Goal: Task Accomplishment & Management: Manage account settings

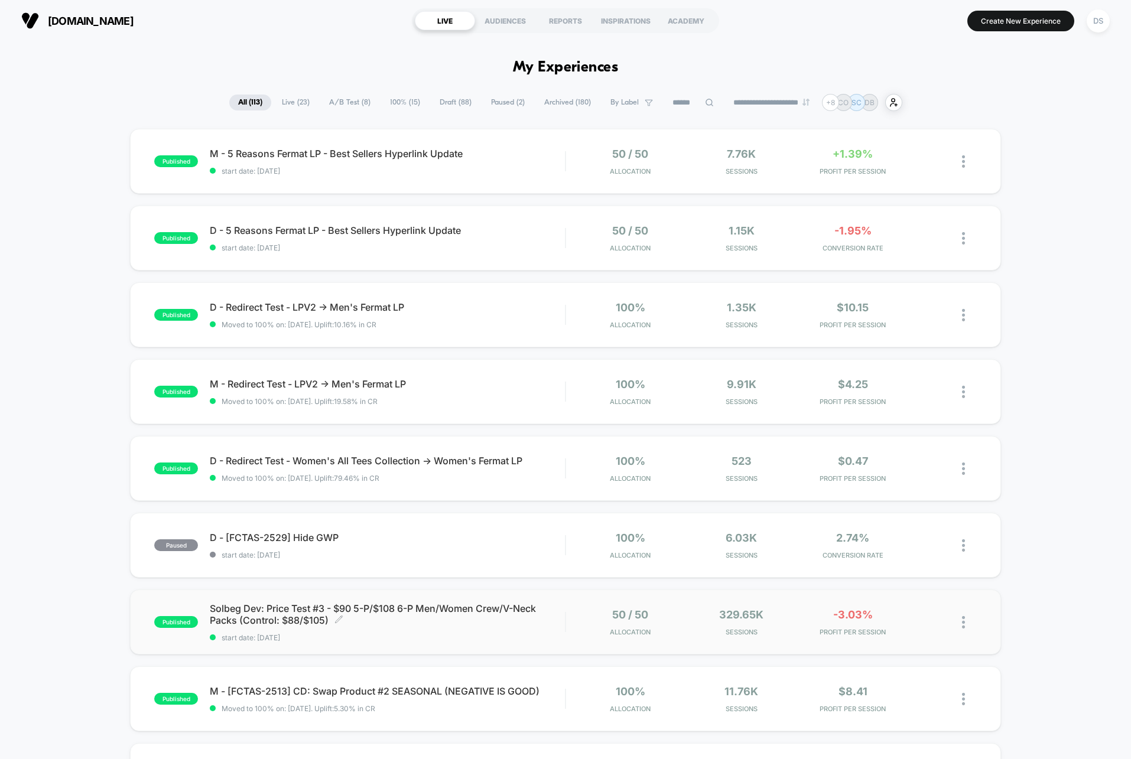
click at [447, 613] on span "Solbeg Dev: Price Test #3 - $90 5-P/$108 6-P Men/Women Crew/V-Neck Packs (Contr…" at bounding box center [387, 615] width 355 height 24
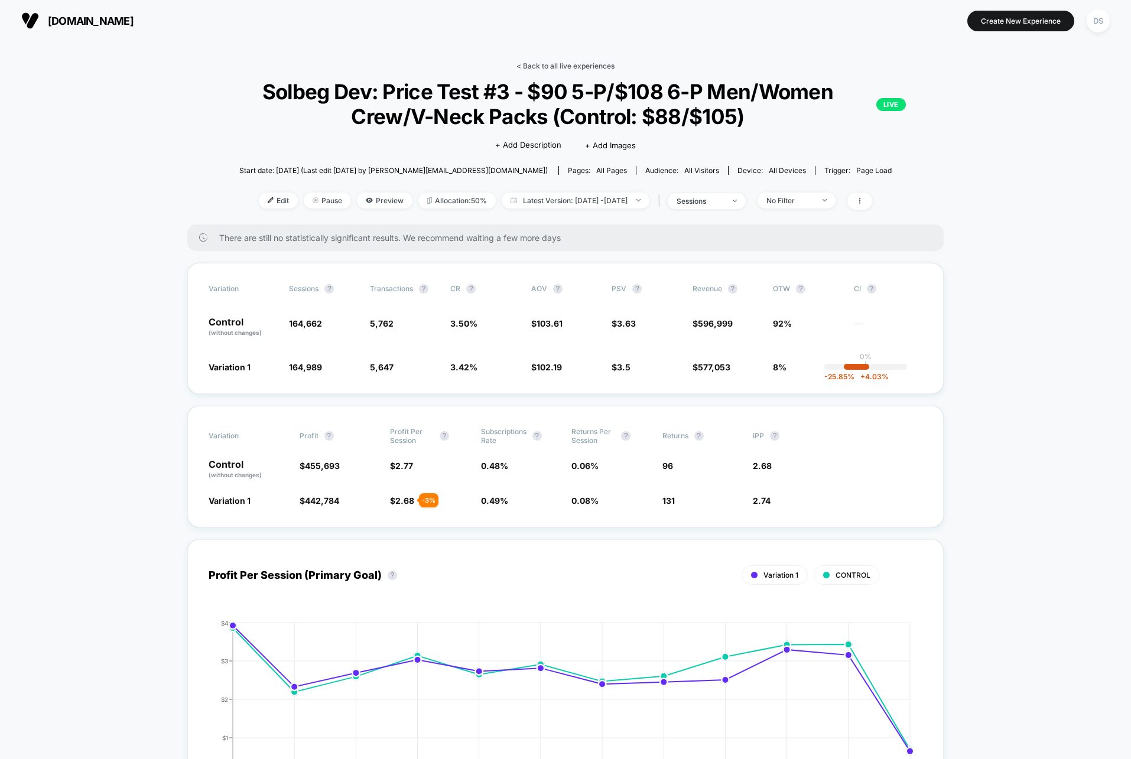
click at [549, 66] on link "< Back to all live experiences" at bounding box center [566, 65] width 98 height 9
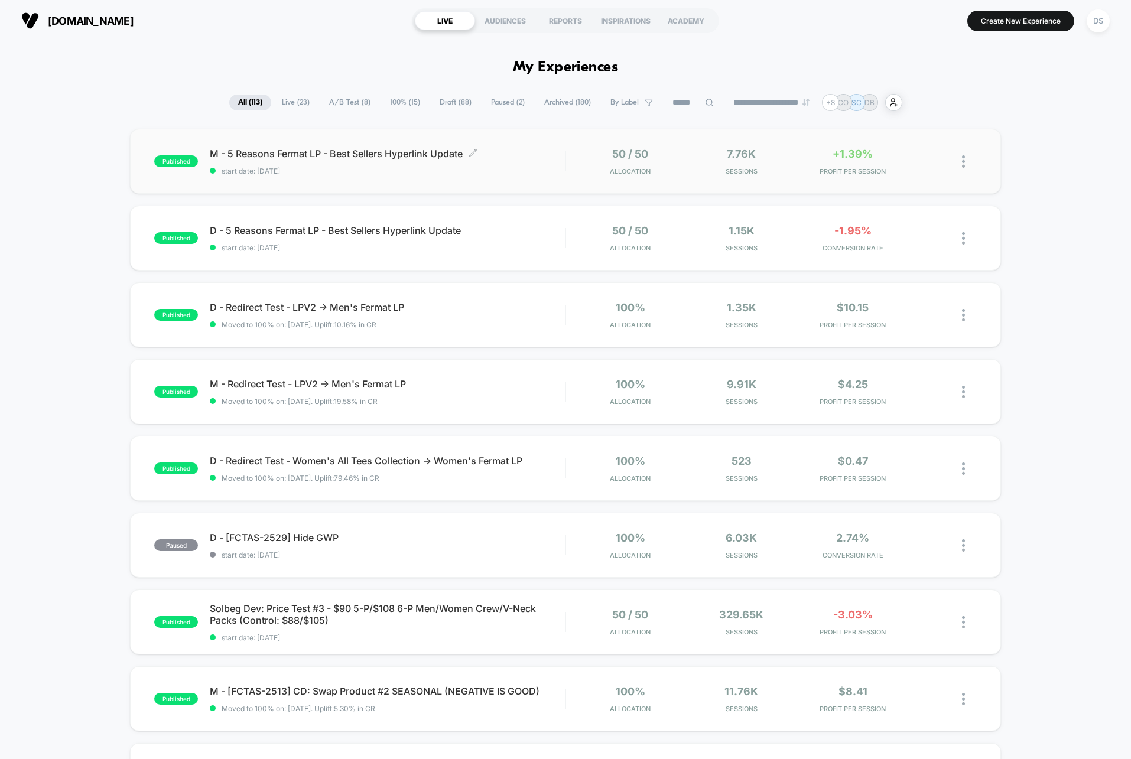
click at [538, 162] on div "M - 5 Reasons Fermat LP - Best Sellers Hyperlink Update Click to edit experienc…" at bounding box center [387, 162] width 355 height 28
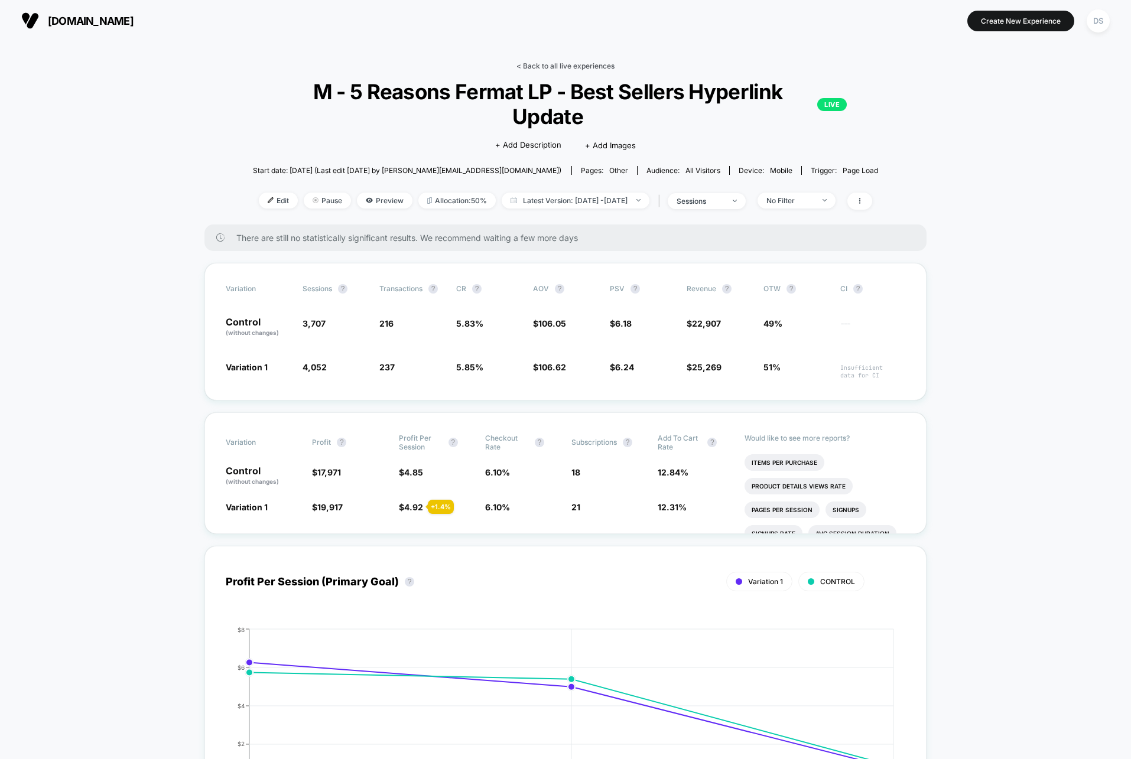
click at [594, 68] on link "< Back to all live experiences" at bounding box center [566, 65] width 98 height 9
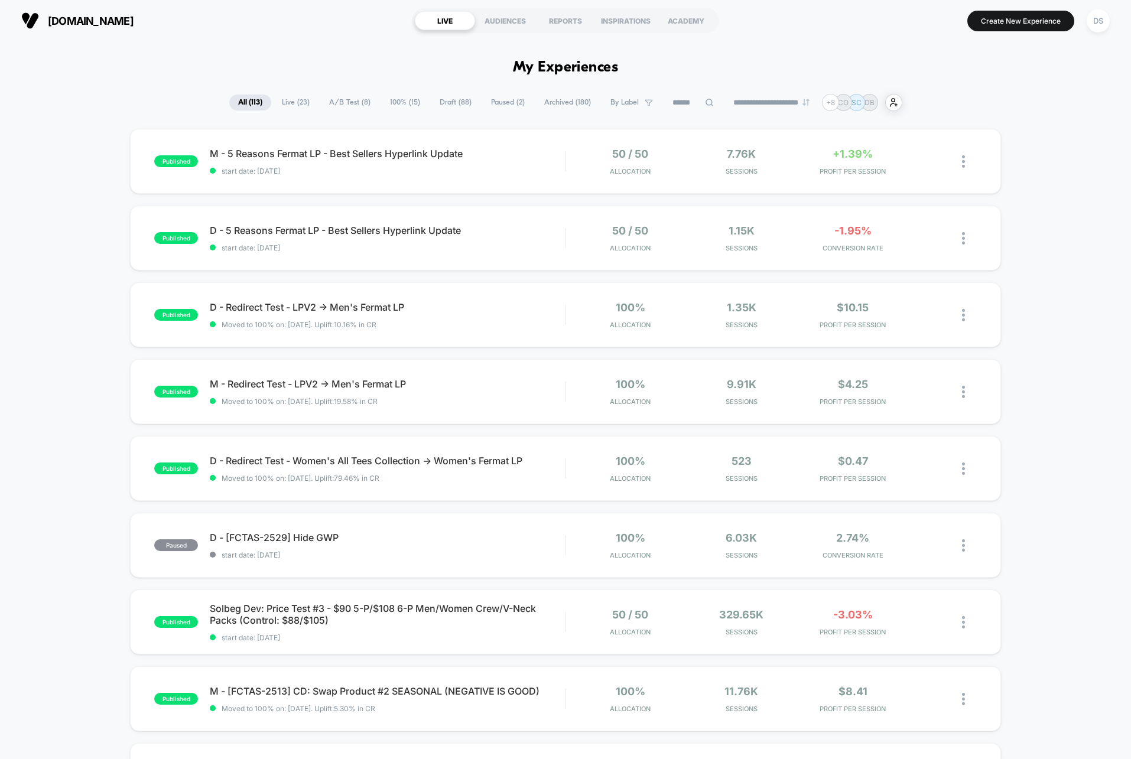
scroll to position [32, 0]
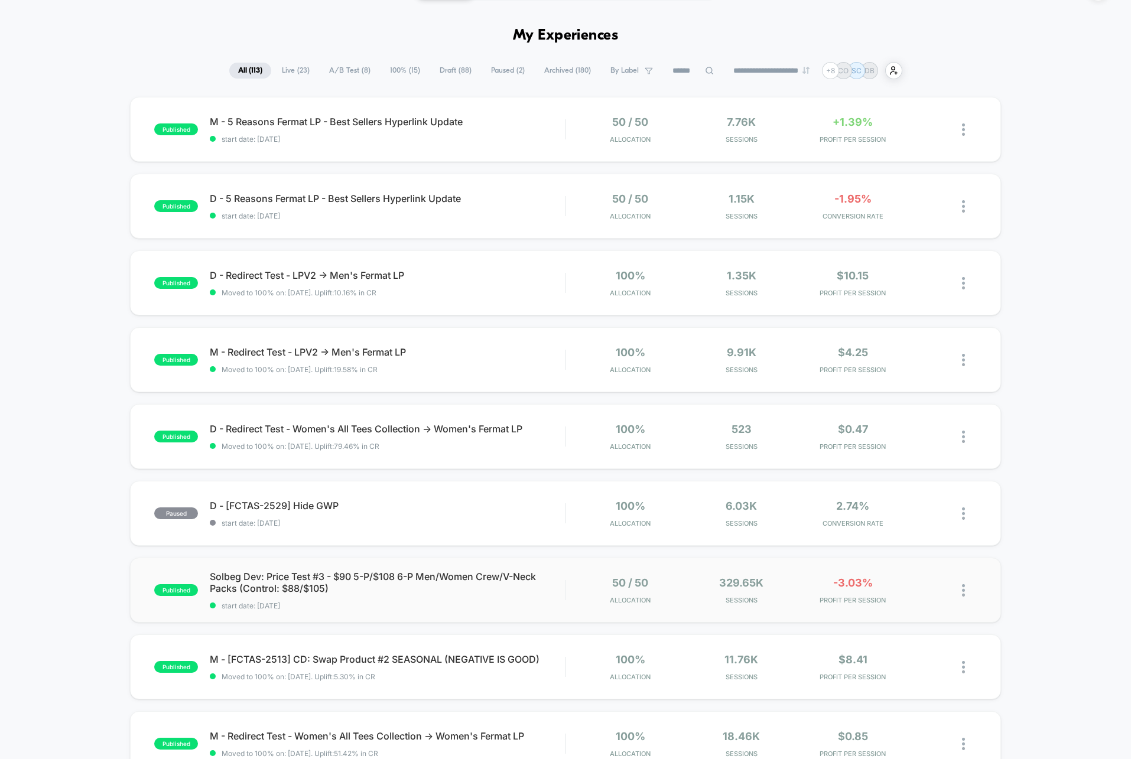
click at [516, 579] on span "Solbeg Dev: Price Test #3 - $90 5-P/$108 6-P Men/Women Crew/V-Neck Packs (Contr…" at bounding box center [387, 583] width 355 height 24
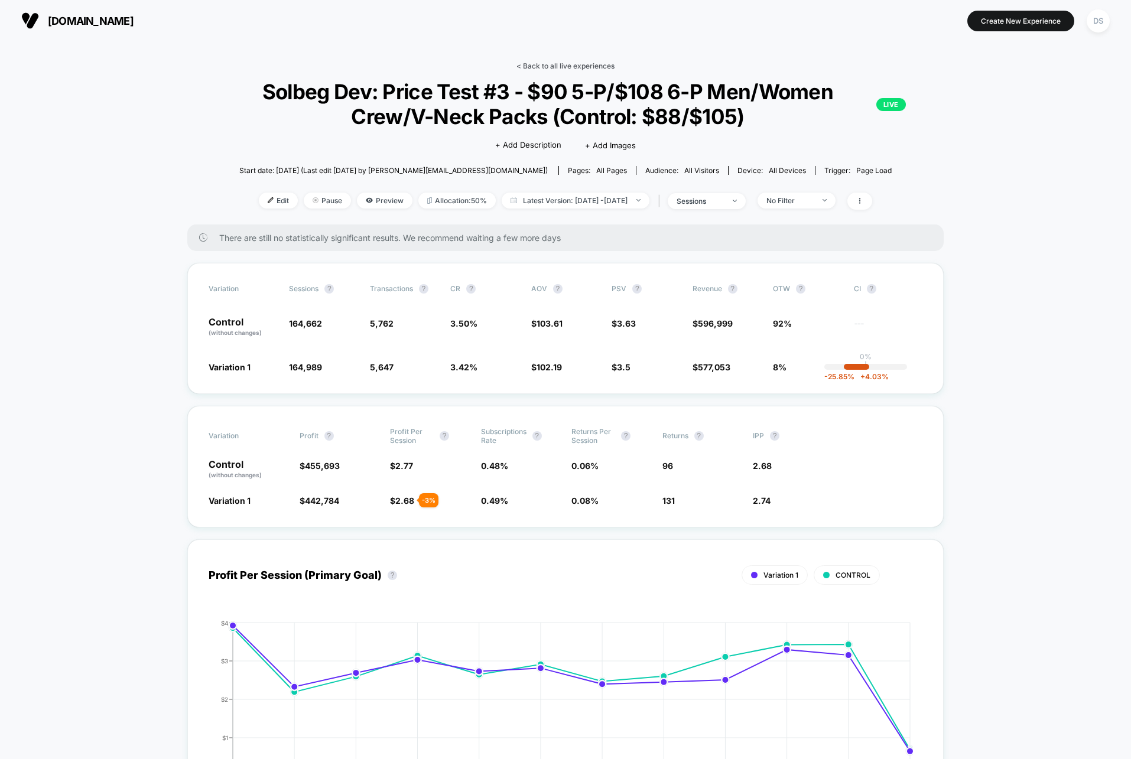
click at [535, 67] on link "< Back to all live experiences" at bounding box center [566, 65] width 98 height 9
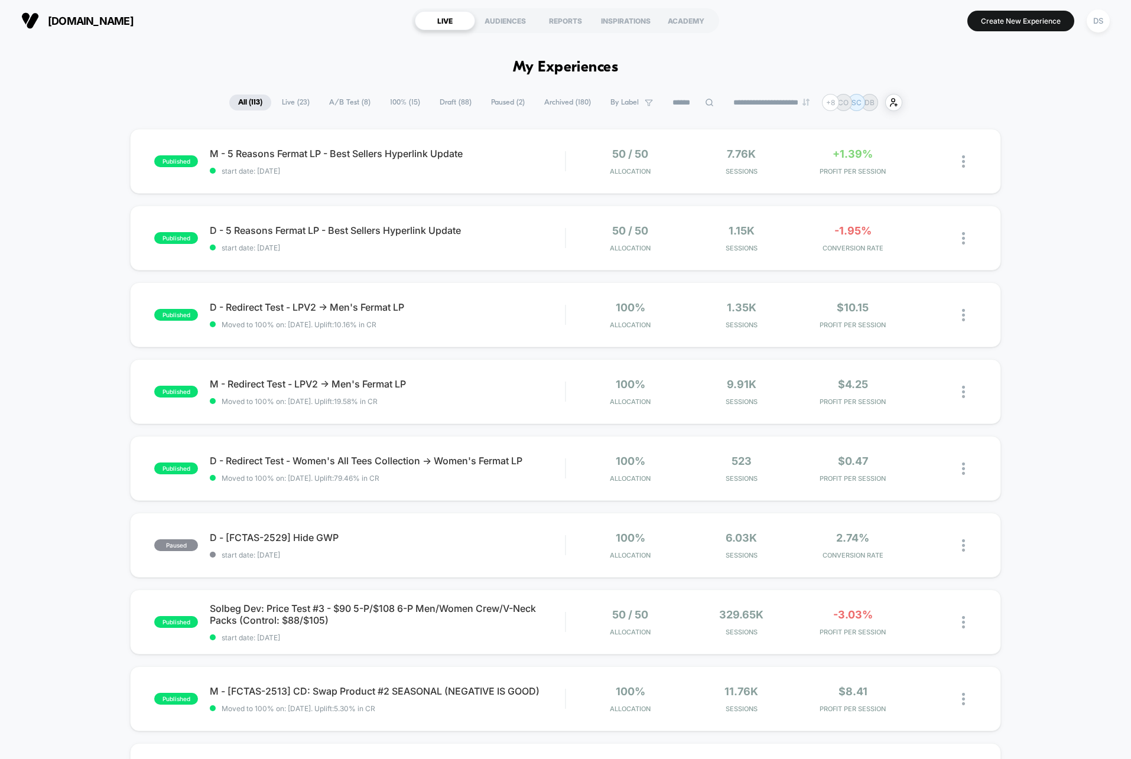
click at [621, 190] on div "published M - 5 Reasons Fermat LP - Best Sellers Hyperlink Update start date: […" at bounding box center [565, 161] width 871 height 65
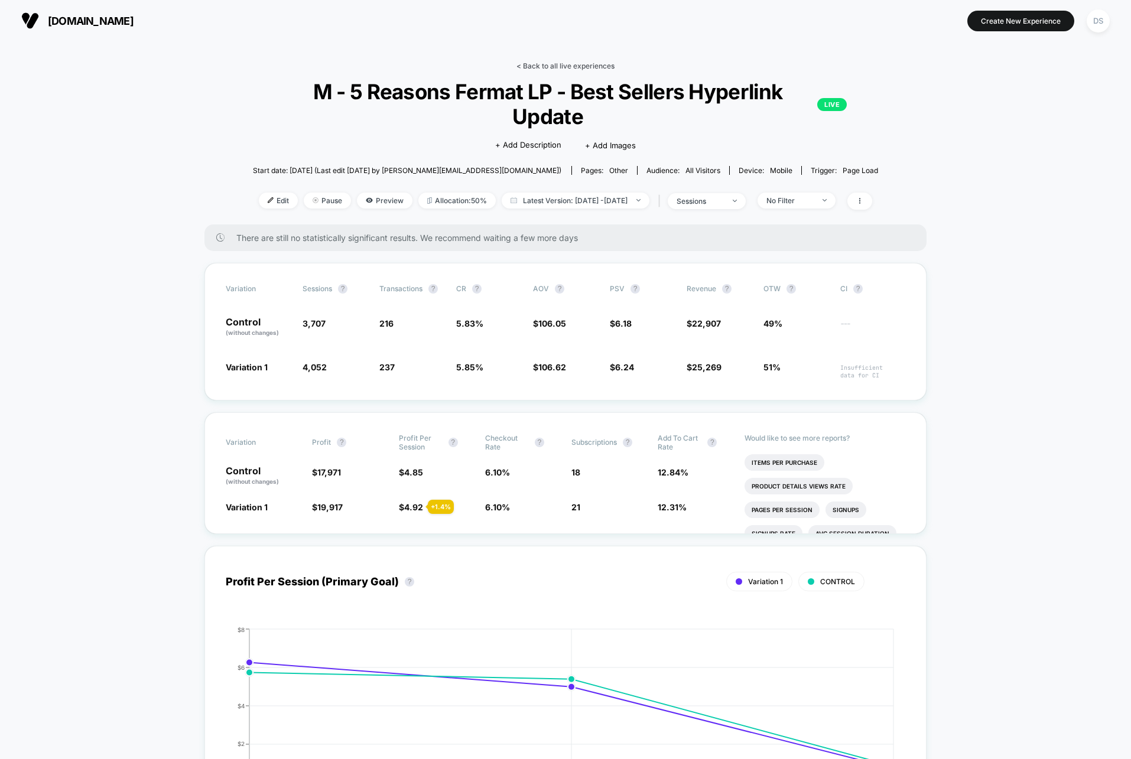
click at [551, 64] on link "< Back to all live experiences" at bounding box center [566, 65] width 98 height 9
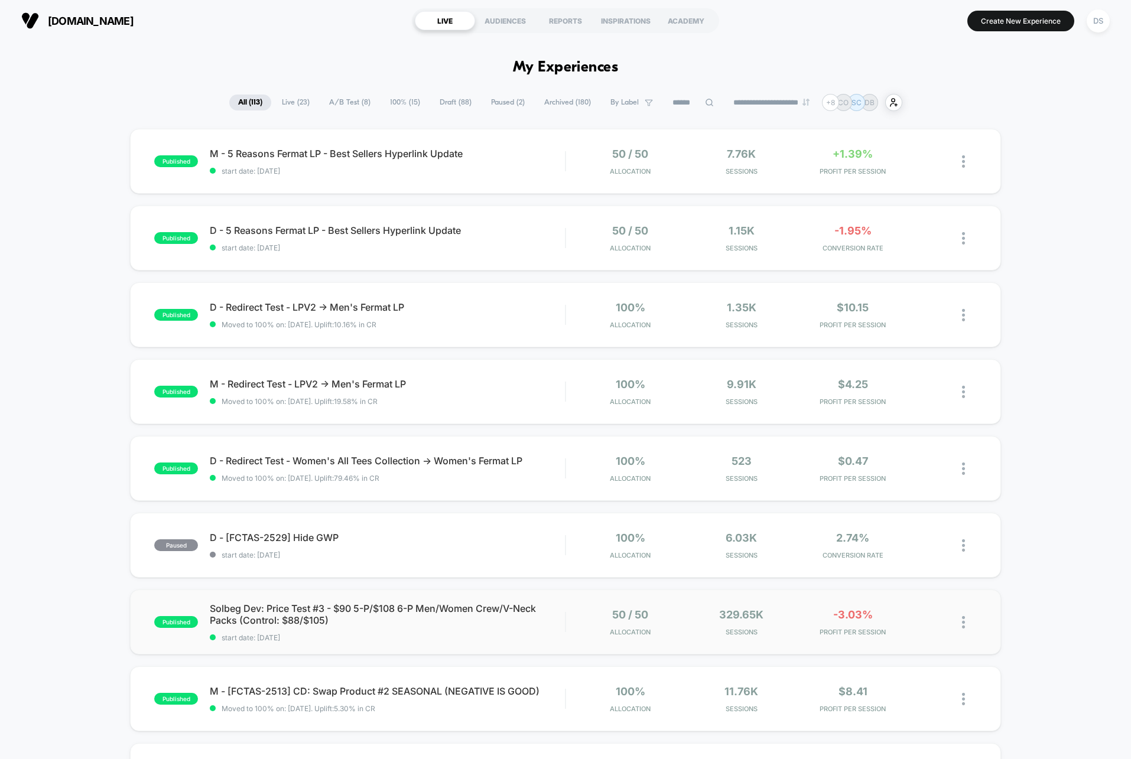
click at [963, 622] on img at bounding box center [963, 622] width 3 height 12
click at [918, 609] on div "Pause" at bounding box center [903, 609] width 106 height 27
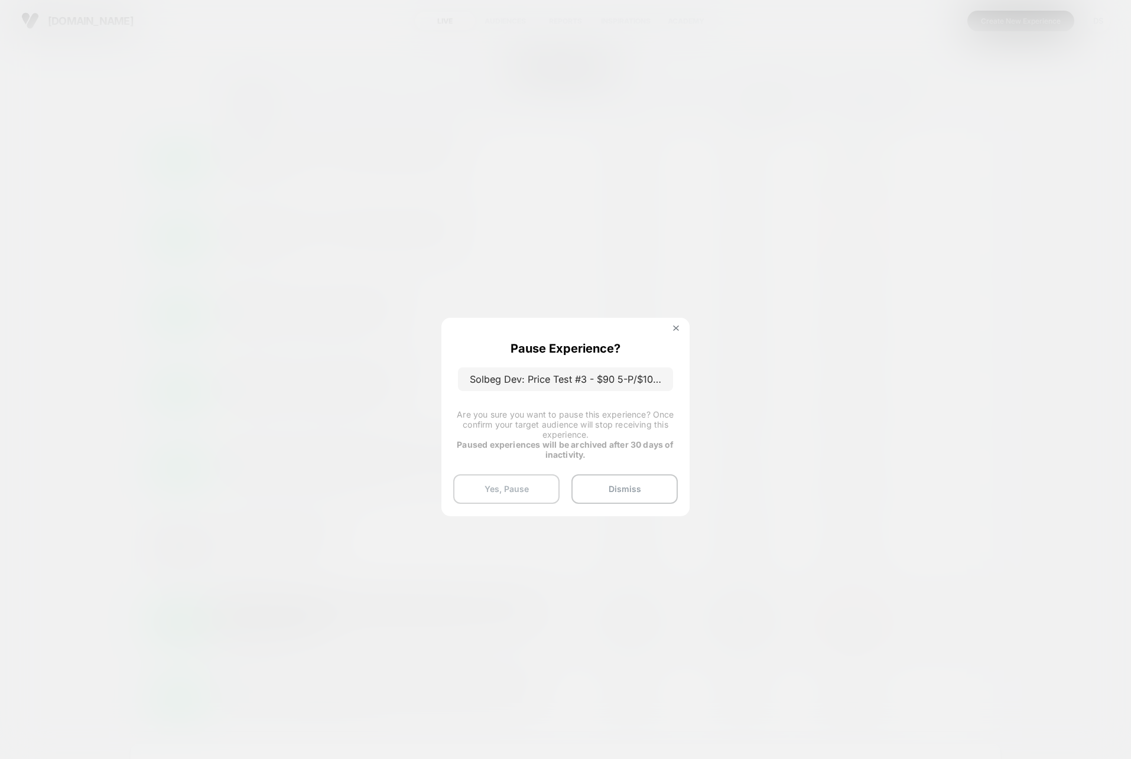
click at [525, 488] on button "Yes, Pause" at bounding box center [506, 490] width 106 height 30
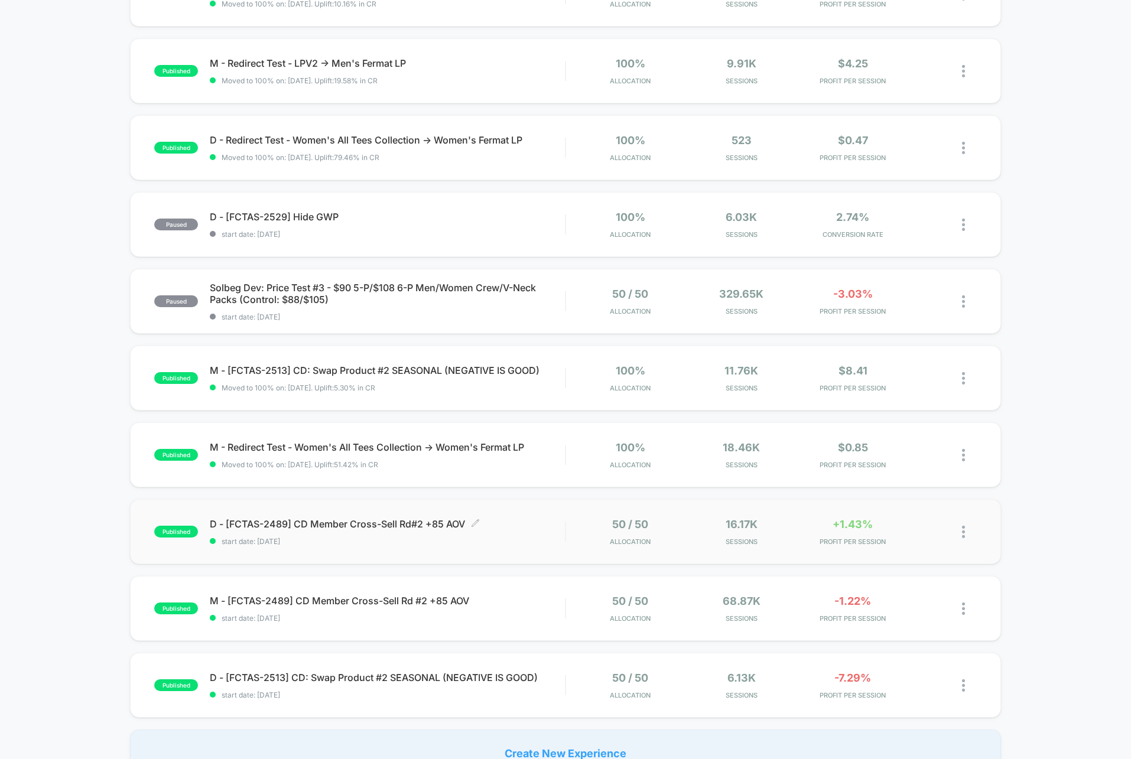
scroll to position [317, 0]
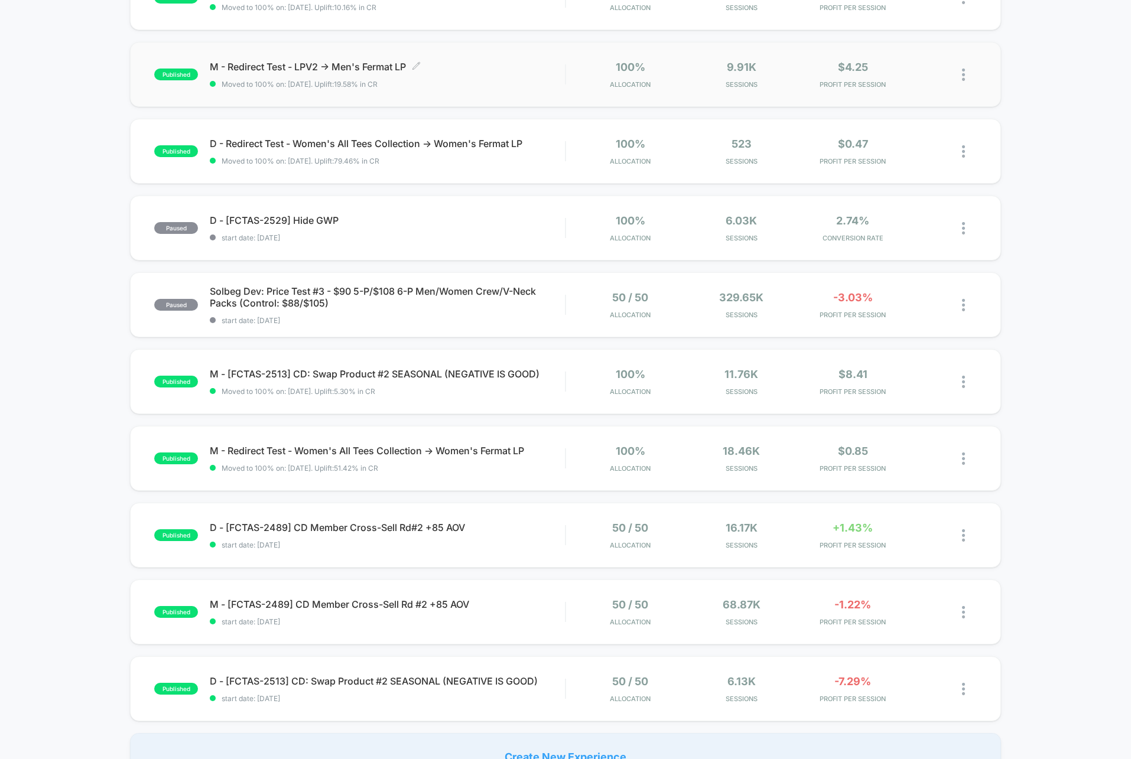
click at [497, 74] on div "M - Redirect Test - LPV2 -> Men's Fermat LP Click to edit experience details Cl…" at bounding box center [387, 75] width 355 height 28
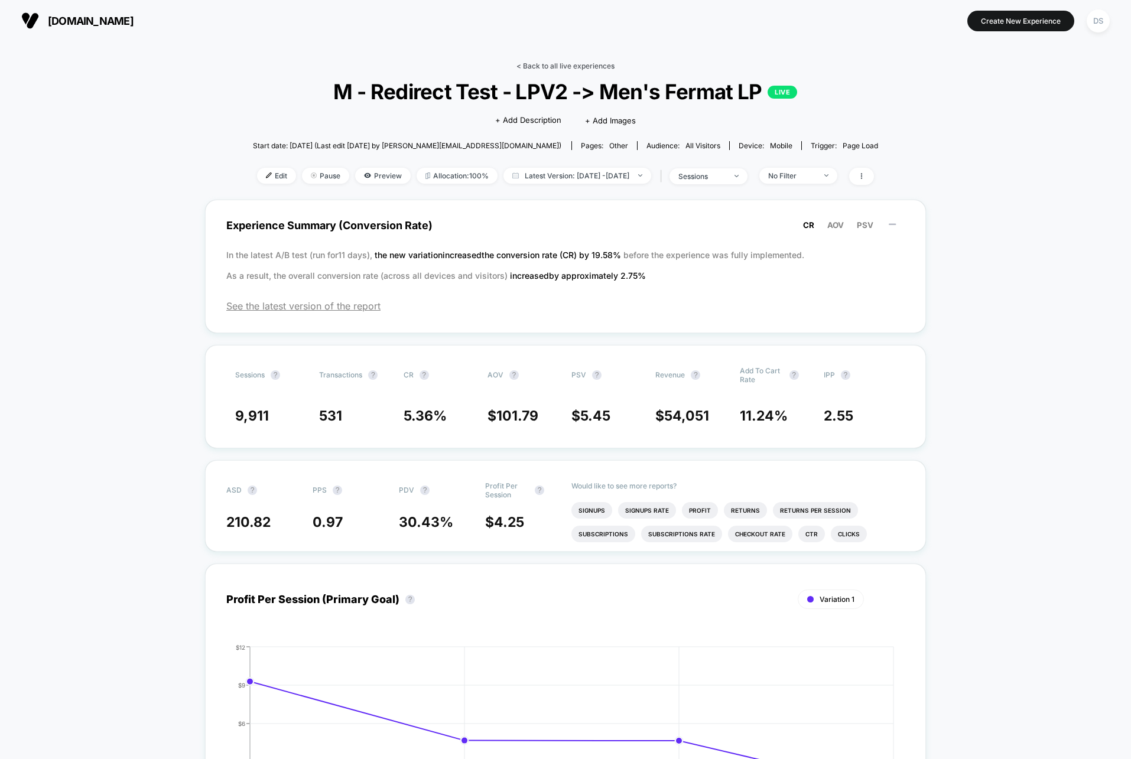
click at [546, 61] on link "< Back to all live experiences" at bounding box center [566, 65] width 98 height 9
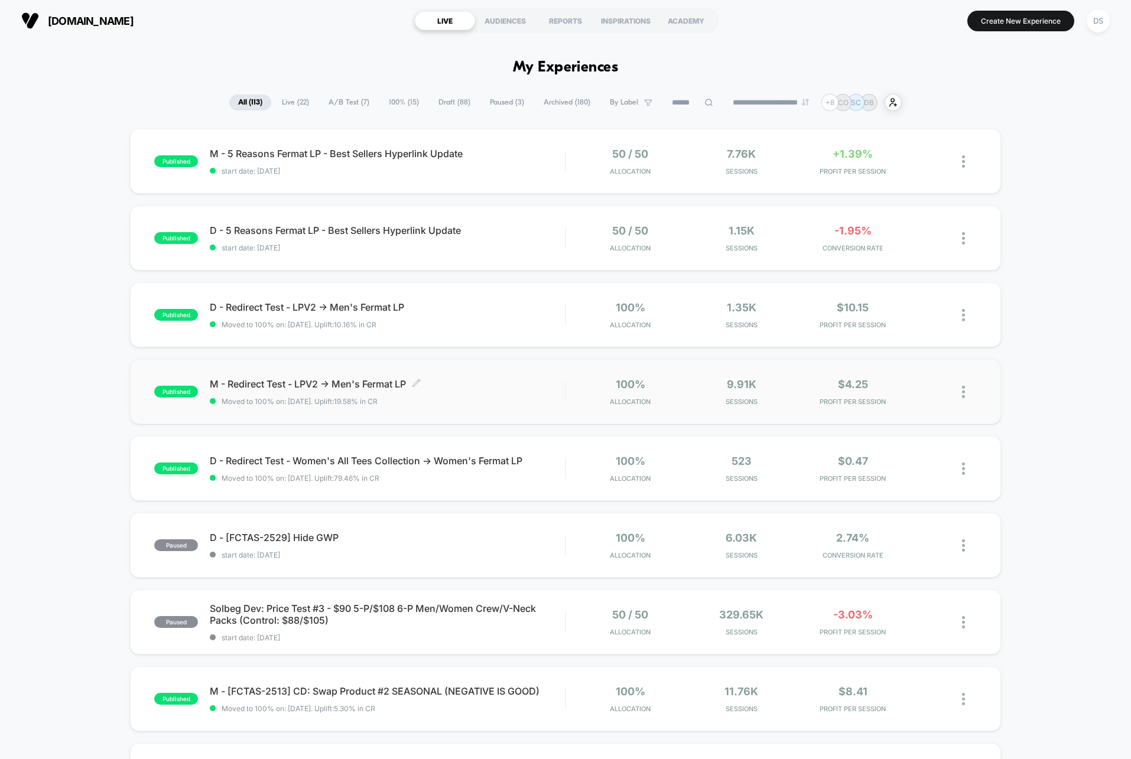
click at [434, 385] on span "M - Redirect Test - LPV2 -> Men's Fermat LP Click to edit experience details" at bounding box center [387, 384] width 355 height 12
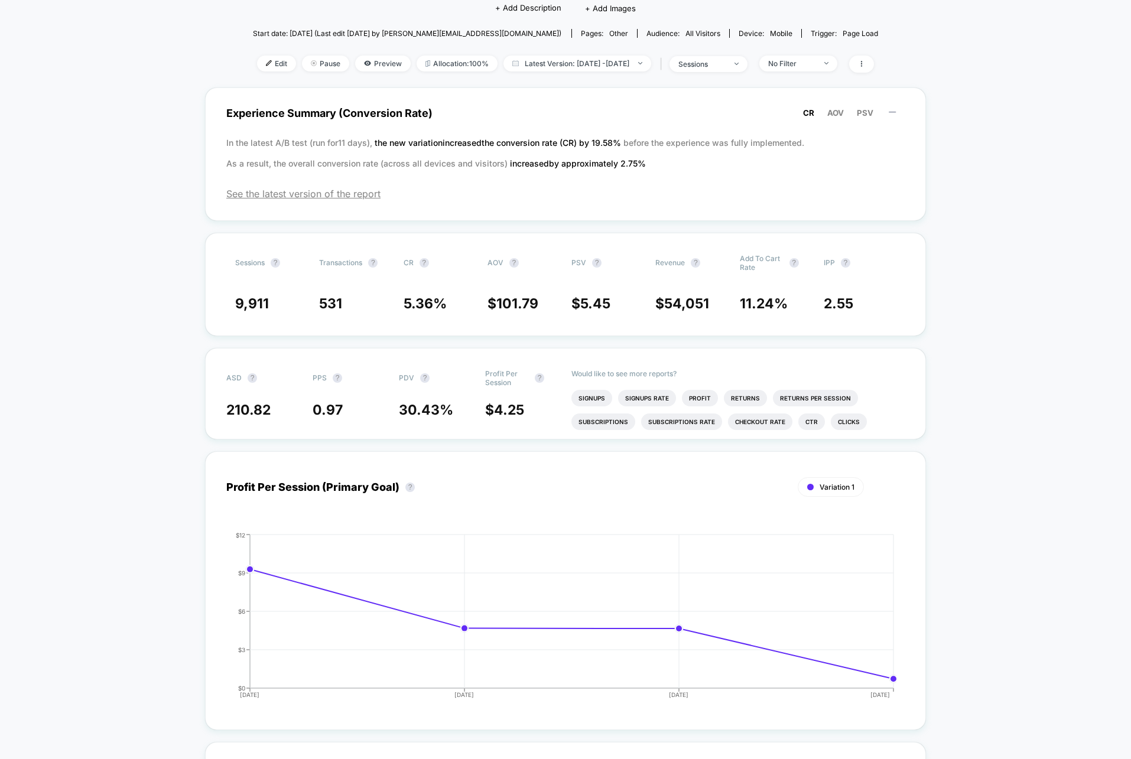
scroll to position [137, 0]
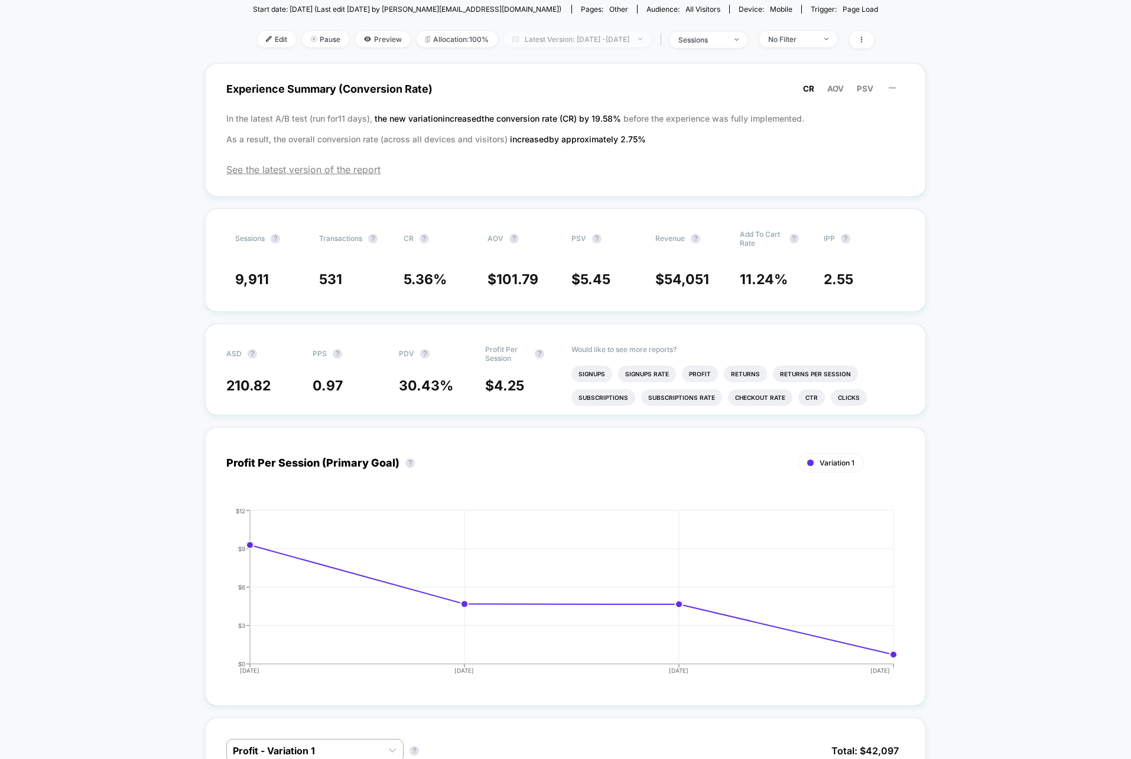
click at [550, 35] on span "Latest Version: [DATE] - [DATE]" at bounding box center [578, 39] width 148 height 16
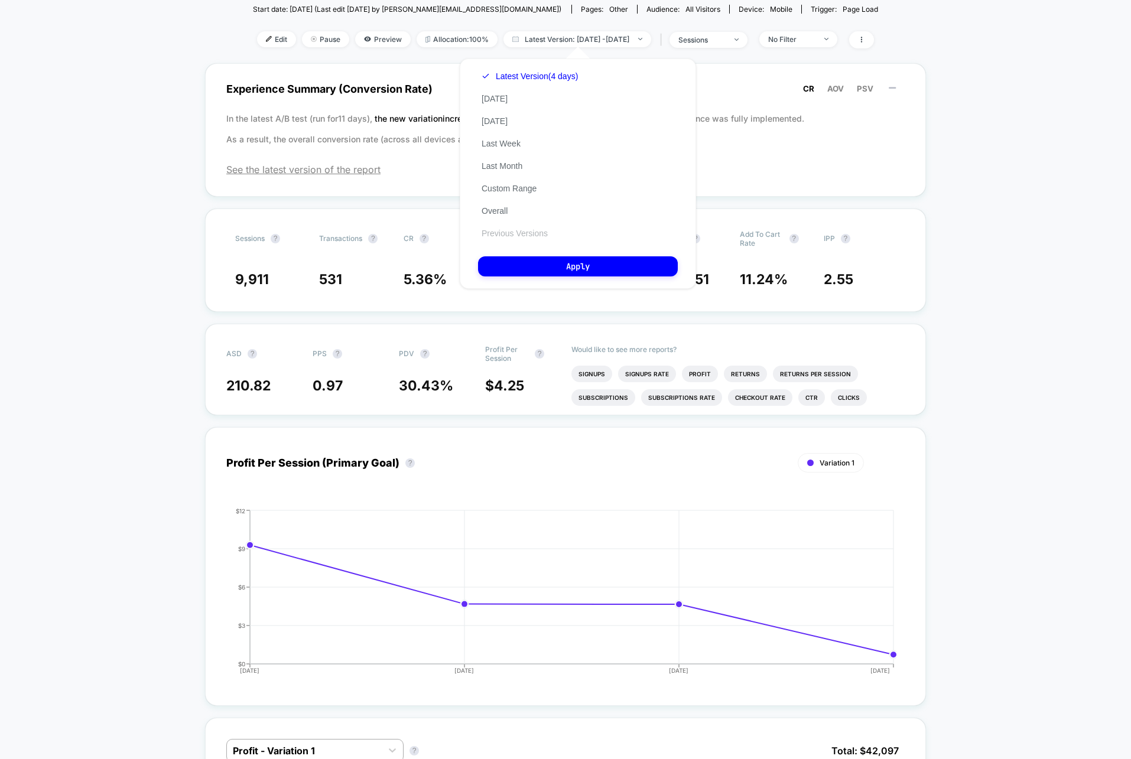
click at [514, 234] on button "Previous Versions" at bounding box center [514, 233] width 73 height 11
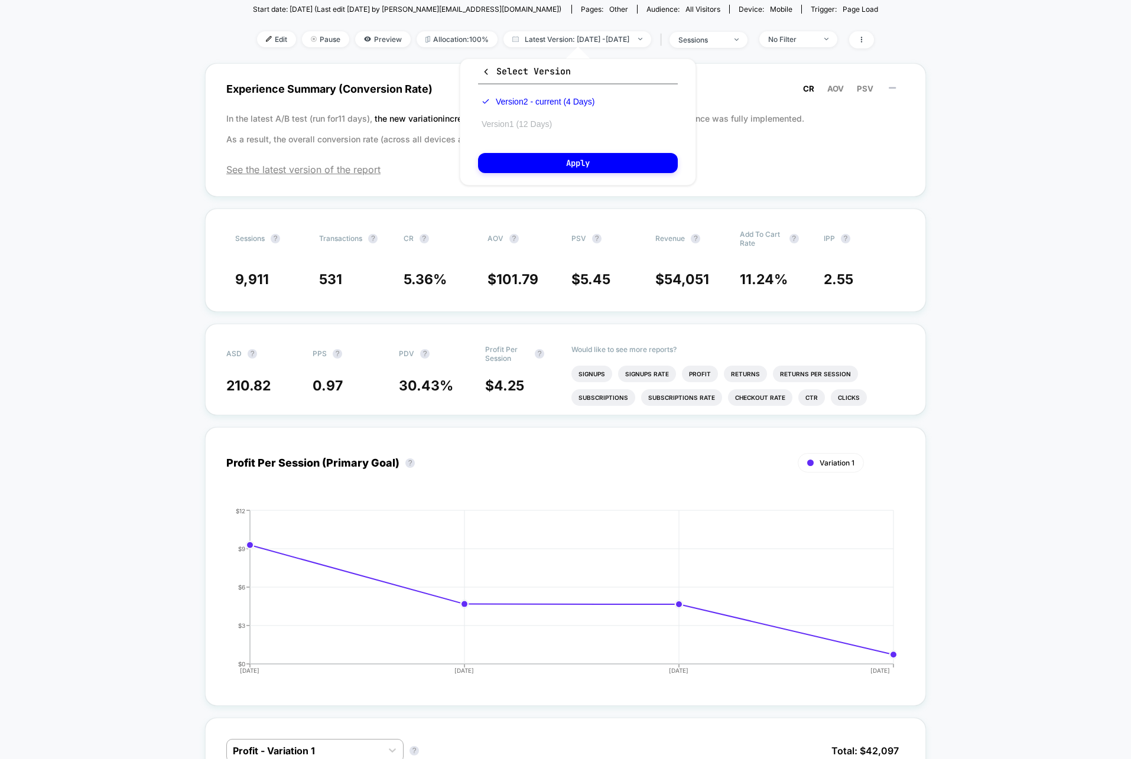
click at [509, 125] on button "Version 1 (12 Days)" at bounding box center [516, 124] width 77 height 11
click at [514, 164] on button "Apply" at bounding box center [578, 163] width 200 height 20
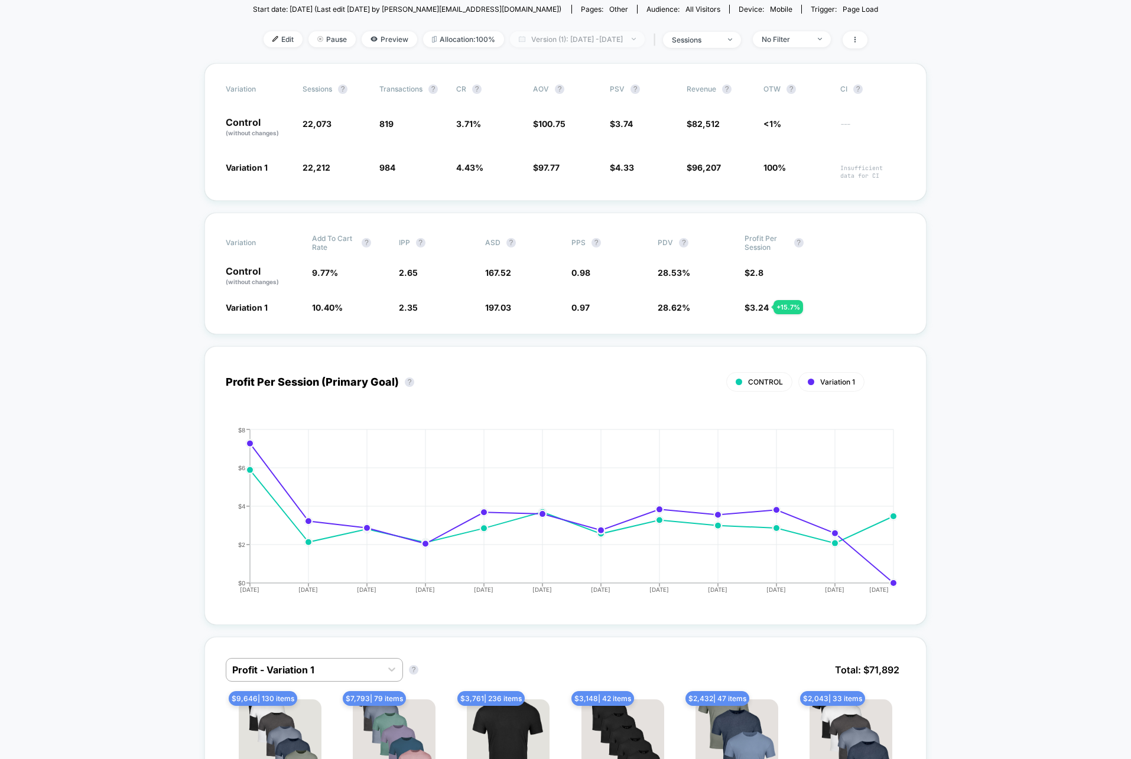
click at [557, 37] on span "Version (1): [DATE] - [DATE]" at bounding box center [577, 39] width 135 height 16
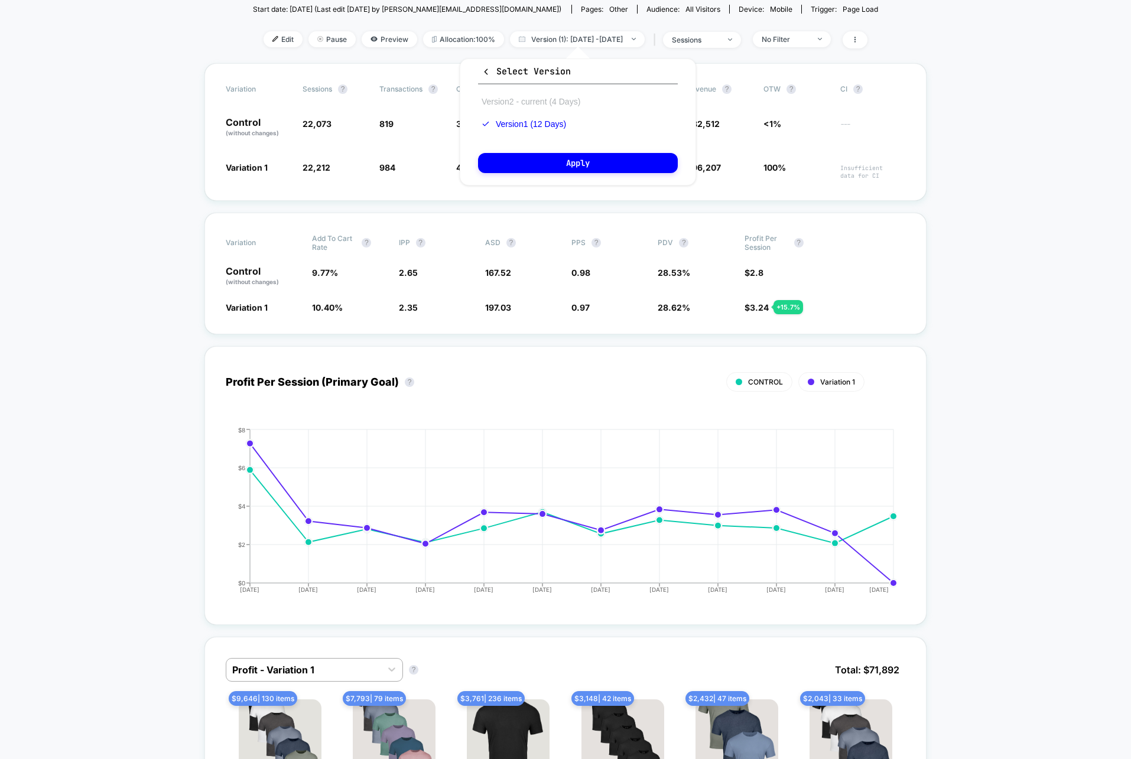
click at [546, 96] on button "Version 2 - current (4 Days)" at bounding box center [531, 101] width 106 height 11
click at [555, 155] on button "Apply" at bounding box center [578, 163] width 200 height 20
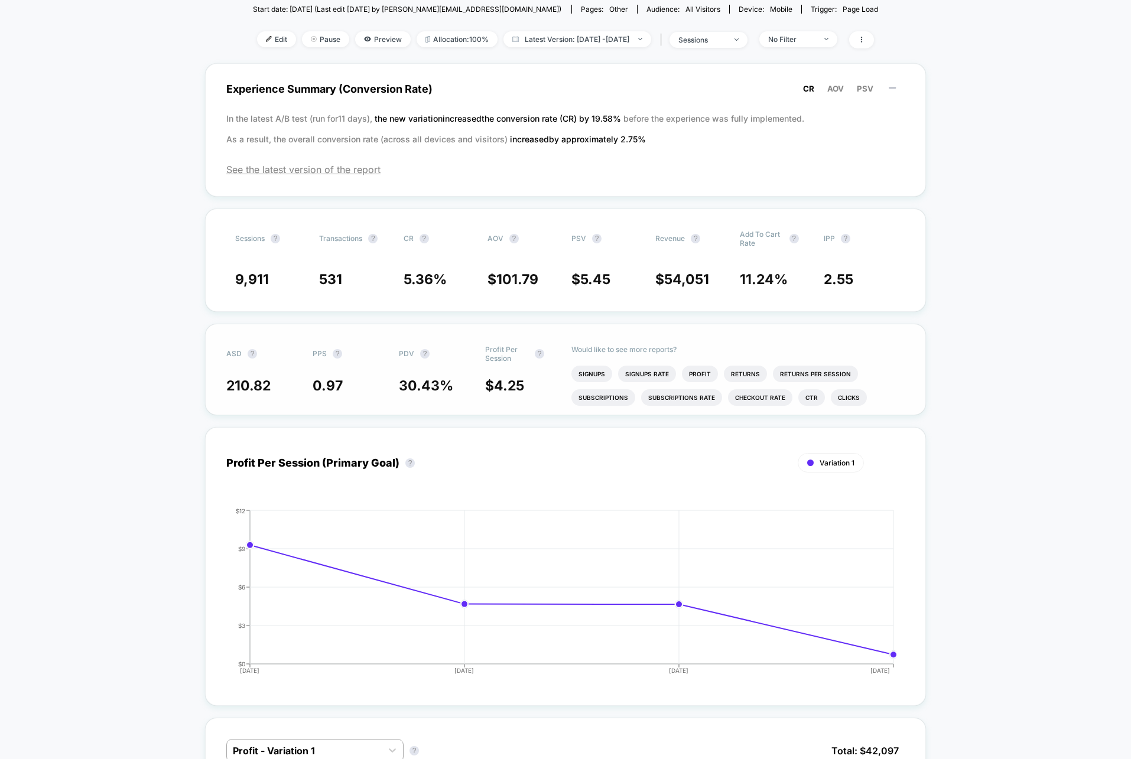
click at [515, 393] on div "ASD ? PPS ? PDV ? Profit Per Session ? 210.82 0.97 30.43 % $ 4.25 Would like to…" at bounding box center [565, 370] width 721 height 92
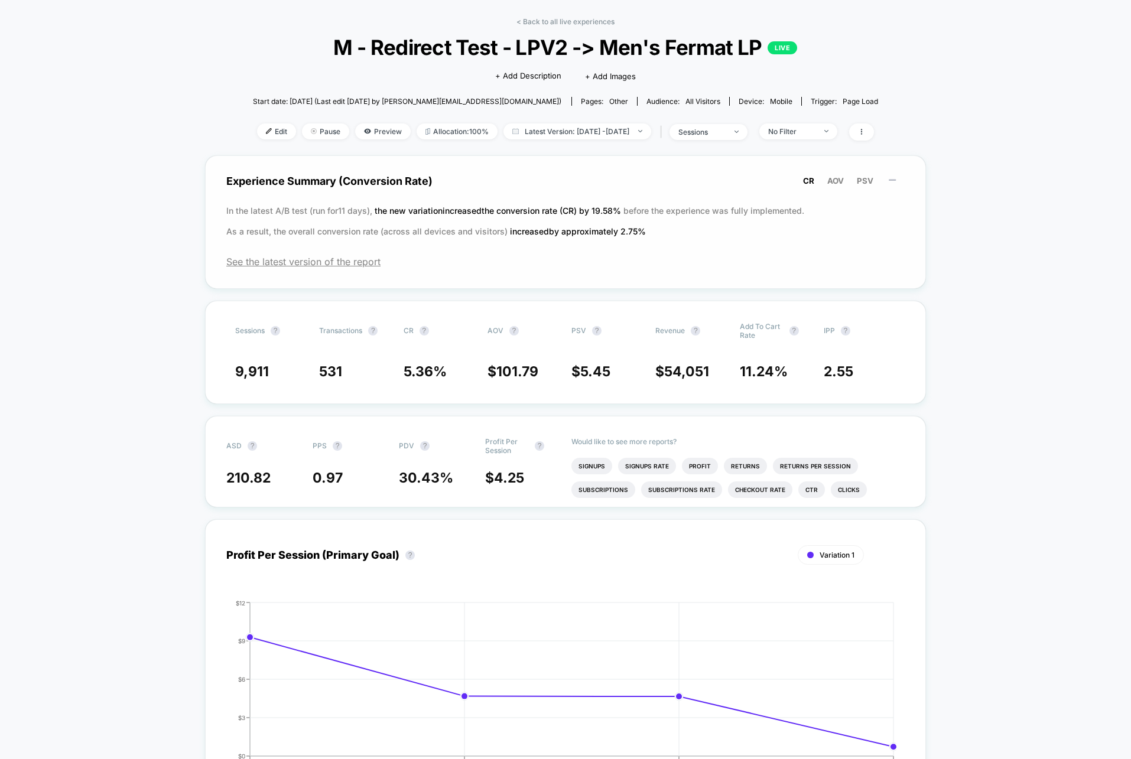
scroll to position [46, 0]
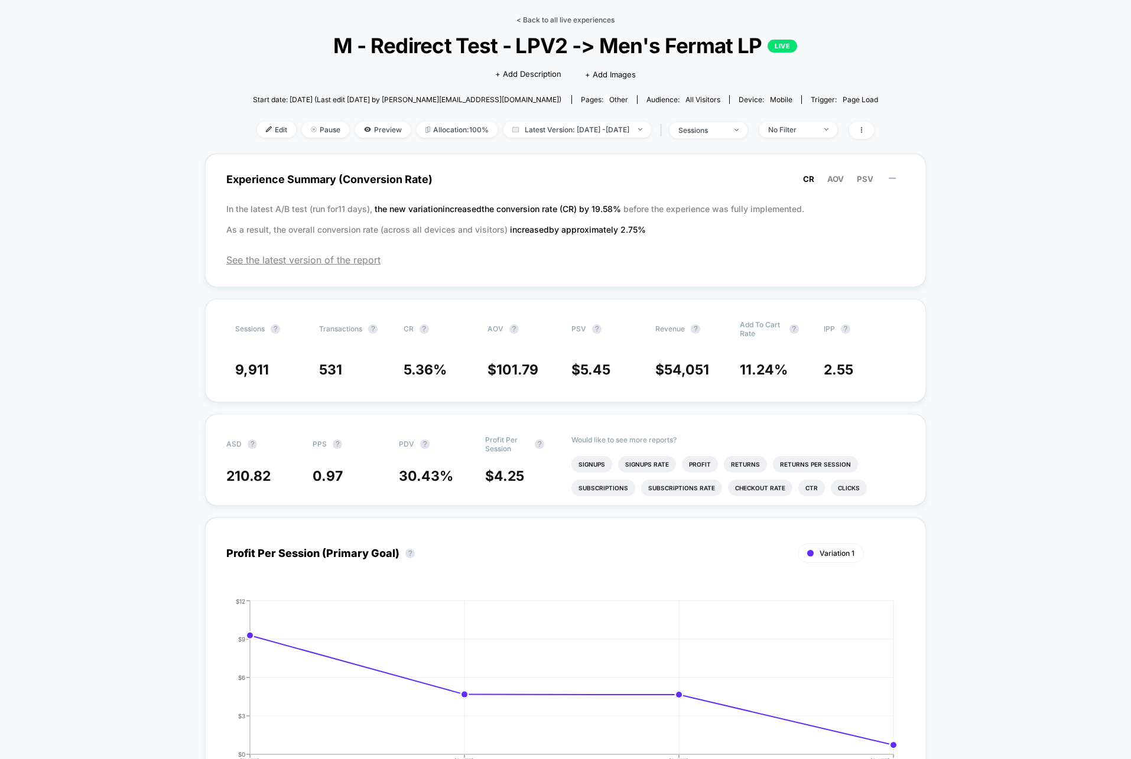
click at [558, 18] on link "< Back to all live experiences" at bounding box center [566, 19] width 98 height 9
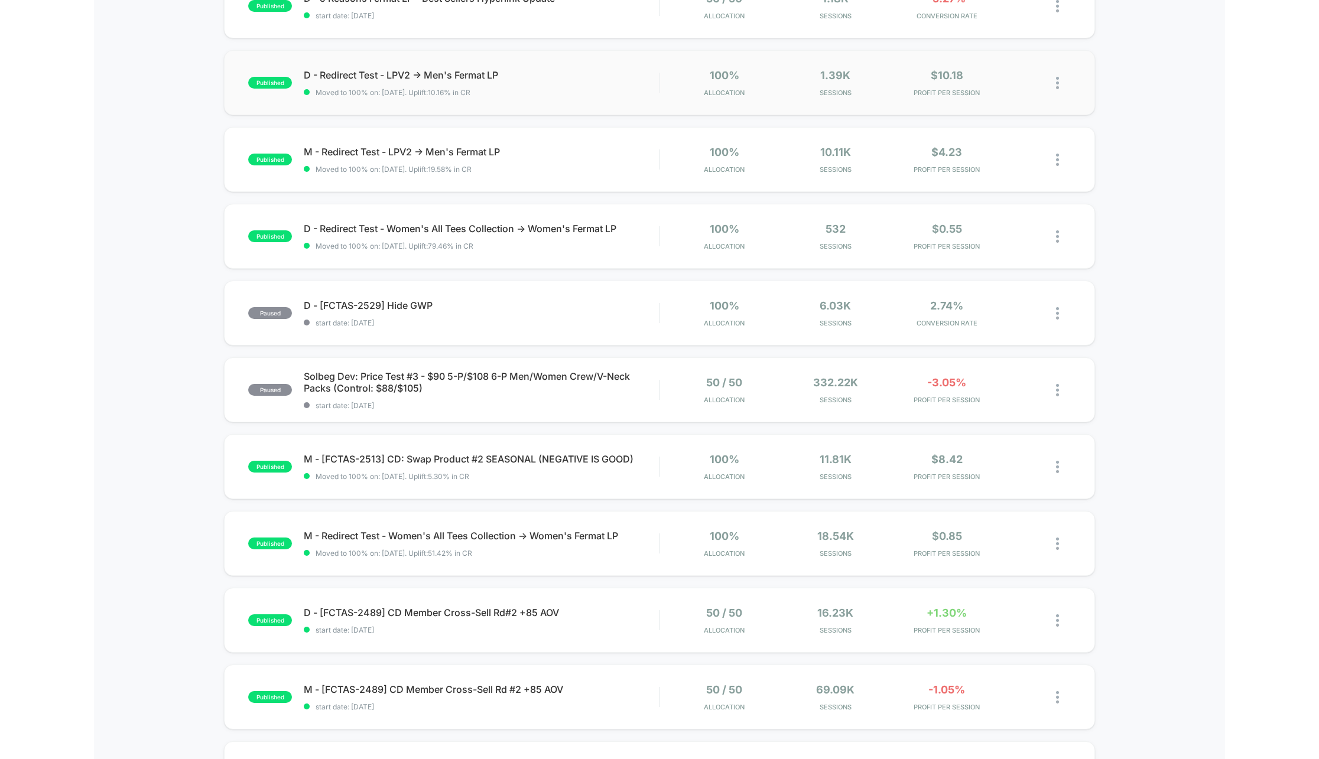
scroll to position [250, 0]
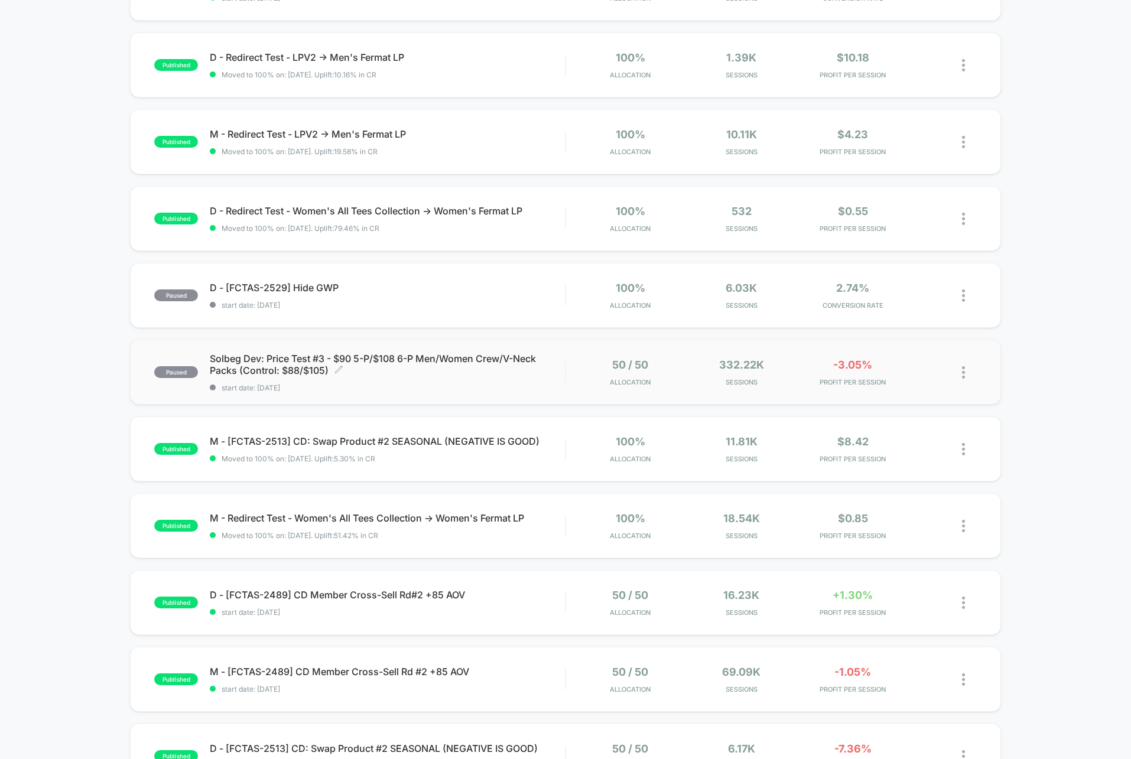
click at [398, 374] on span "Solbeg Dev: Price Test #3 - $90 5-P/$108 6-P Men/Women Crew/V-Neck Packs (Contr…" at bounding box center [387, 365] width 355 height 24
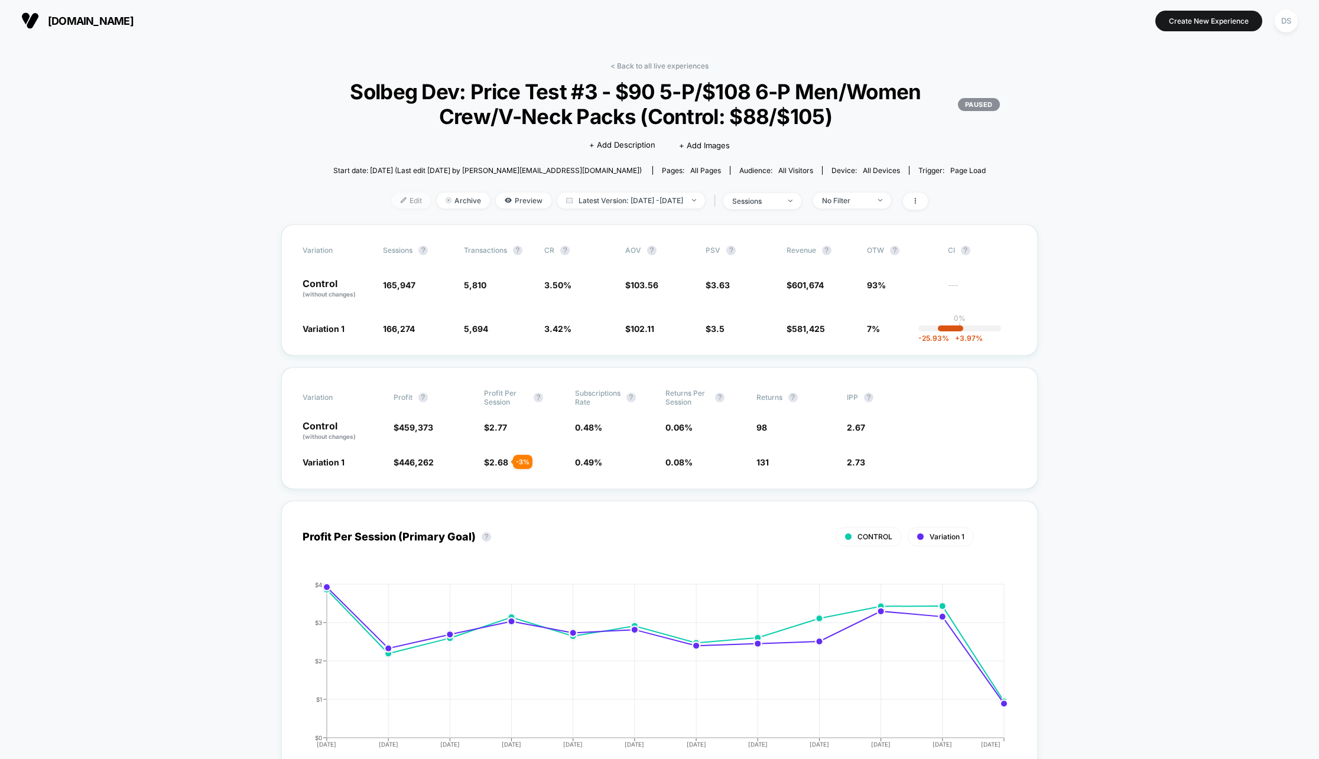
click at [400, 206] on span "Edit" at bounding box center [411, 201] width 39 height 16
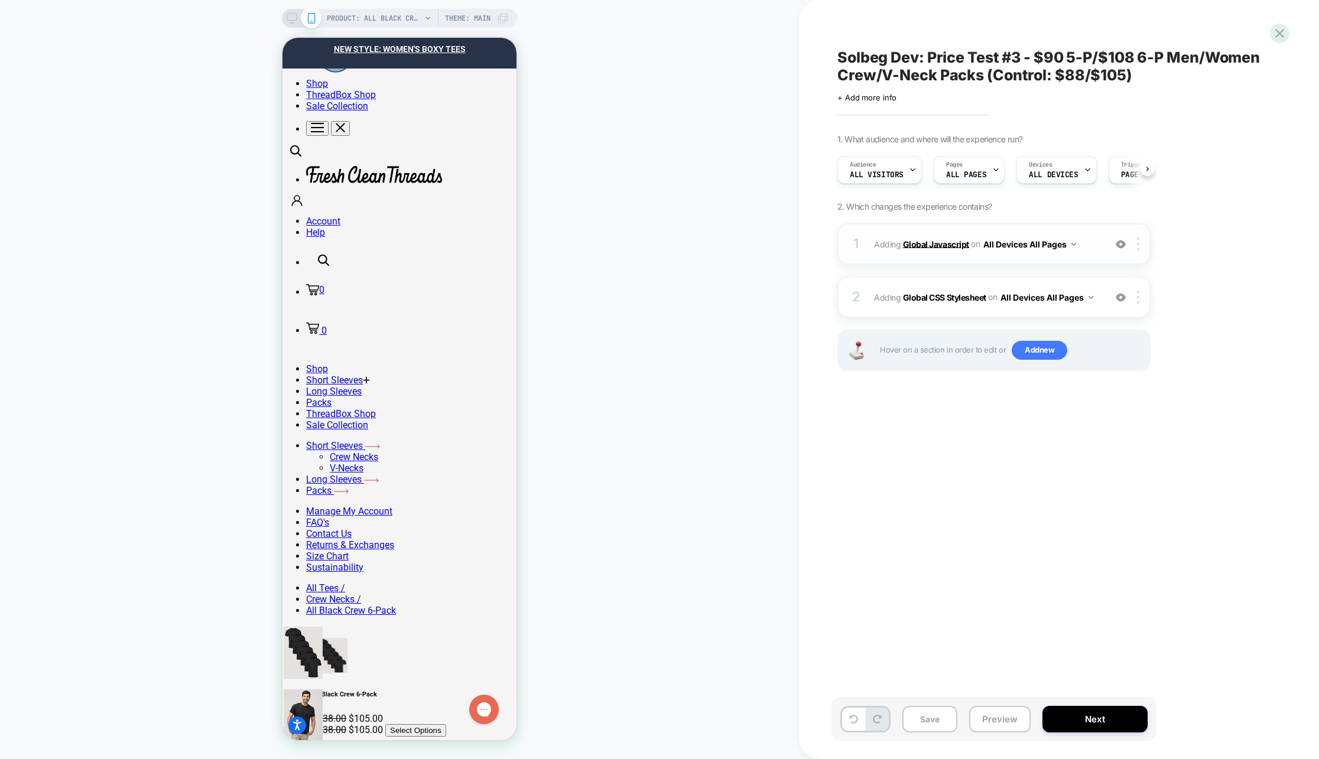
click at [947, 248] on b "Global Javascript" at bounding box center [936, 244] width 66 height 10
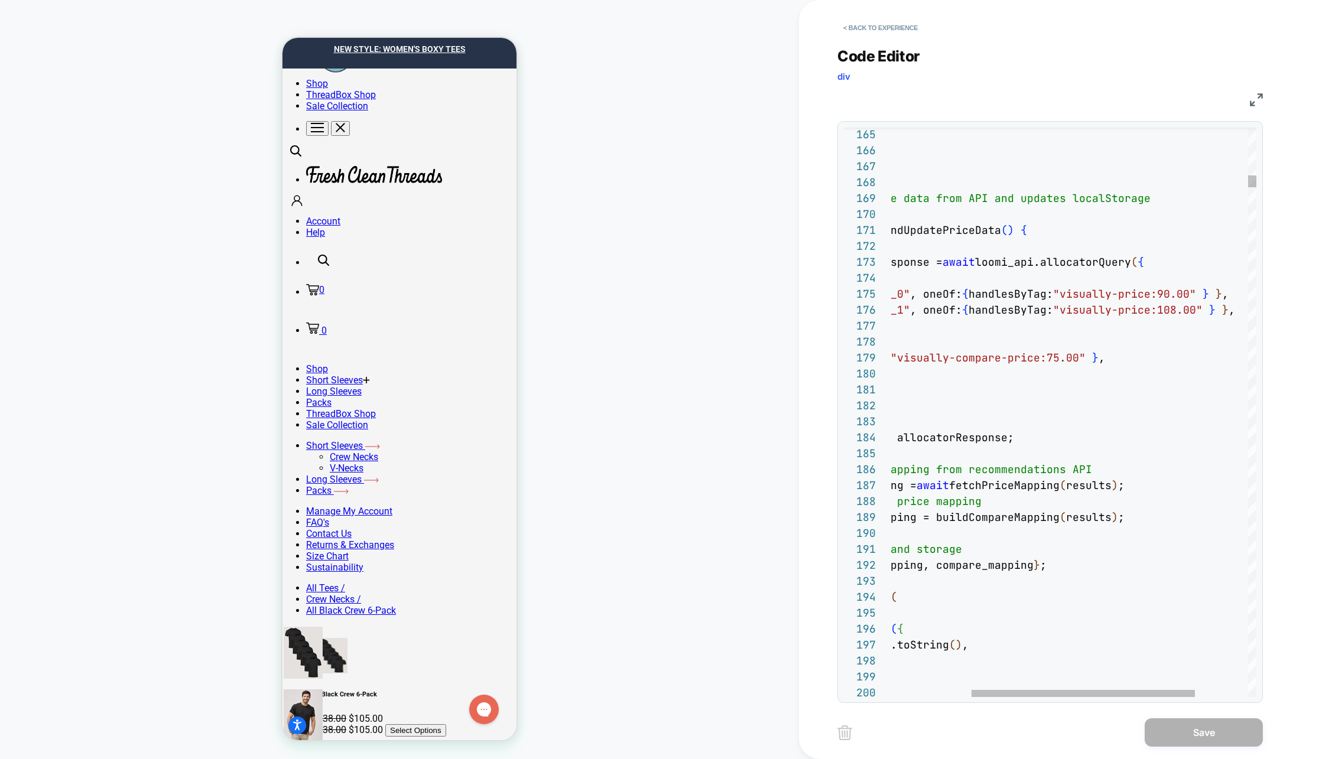
scroll to position [64, 434]
type textarea "**********"
click at [891, 27] on button "< Back to experience" at bounding box center [880, 27] width 86 height 19
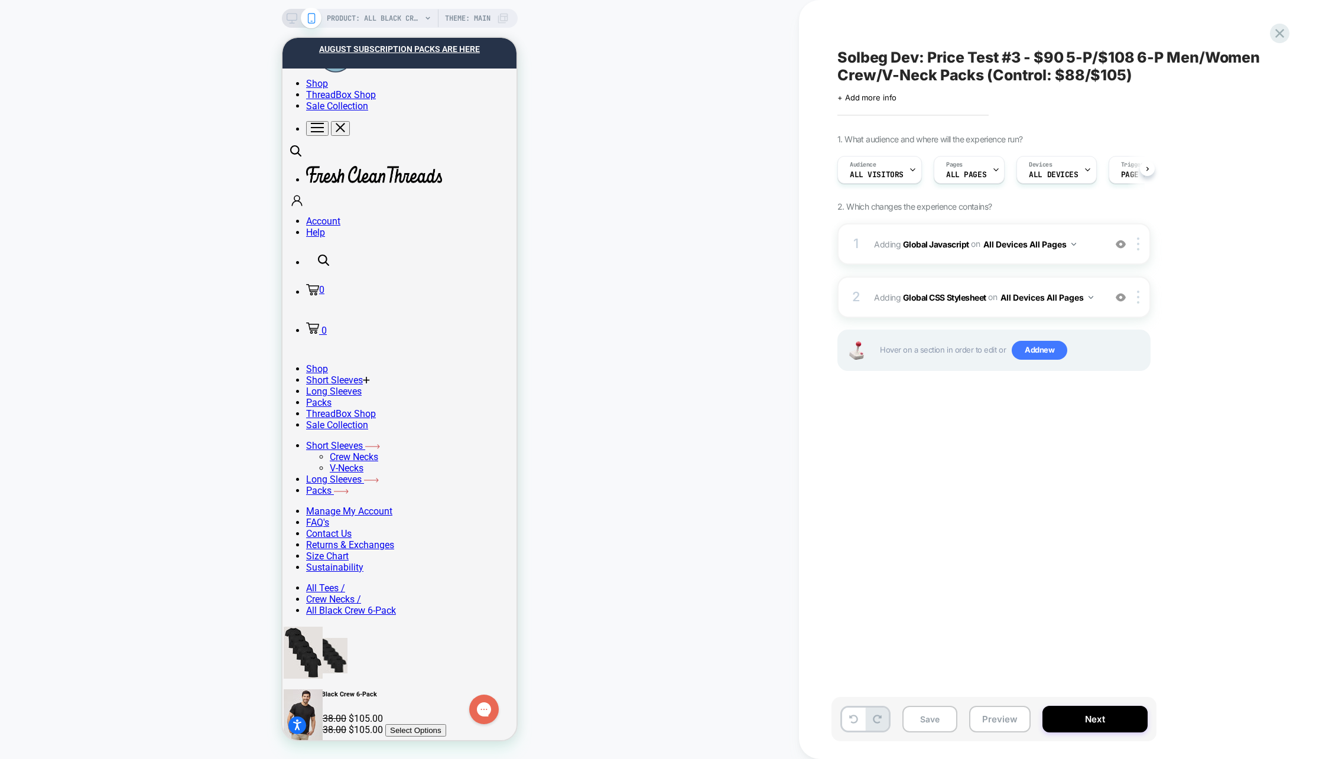
scroll to position [0, 0]
click at [1131, 28] on icon at bounding box center [1280, 33] width 16 height 16
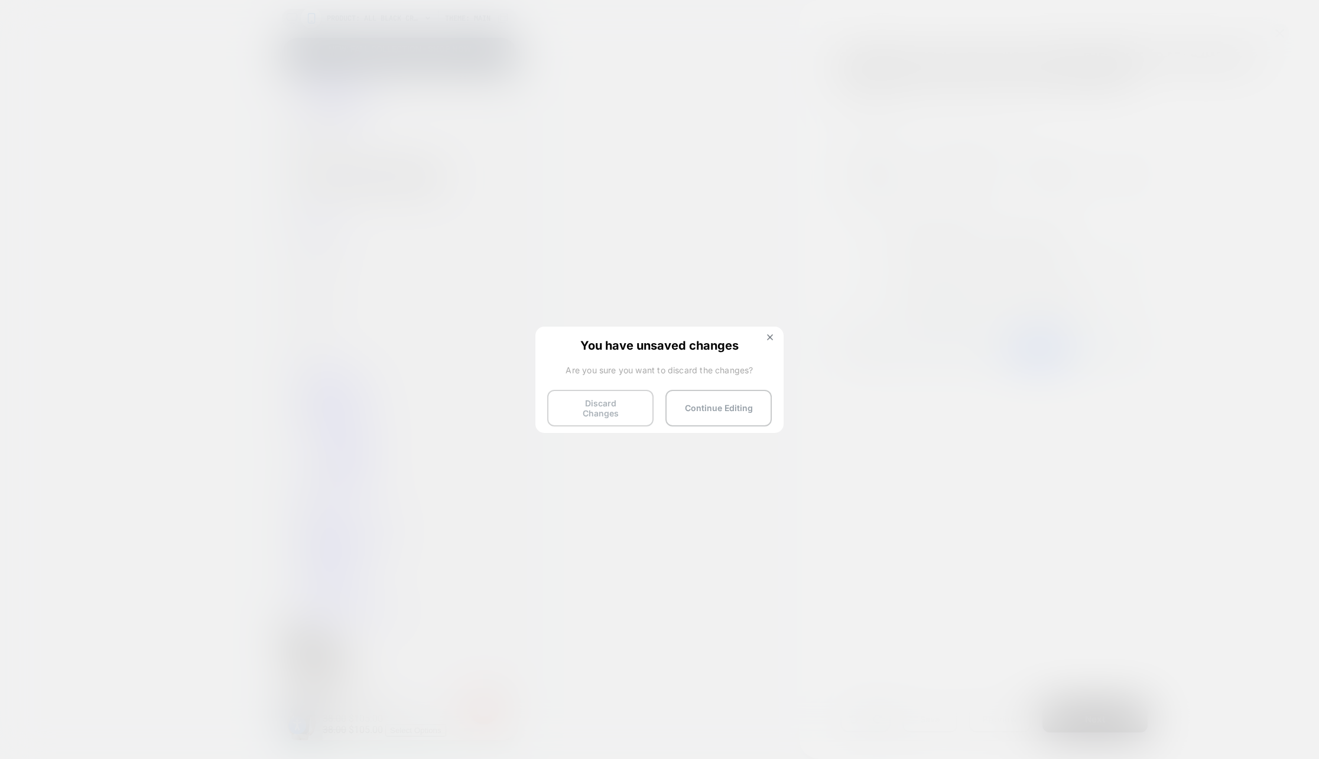
click at [592, 398] on button "Discard Changes" at bounding box center [600, 408] width 106 height 37
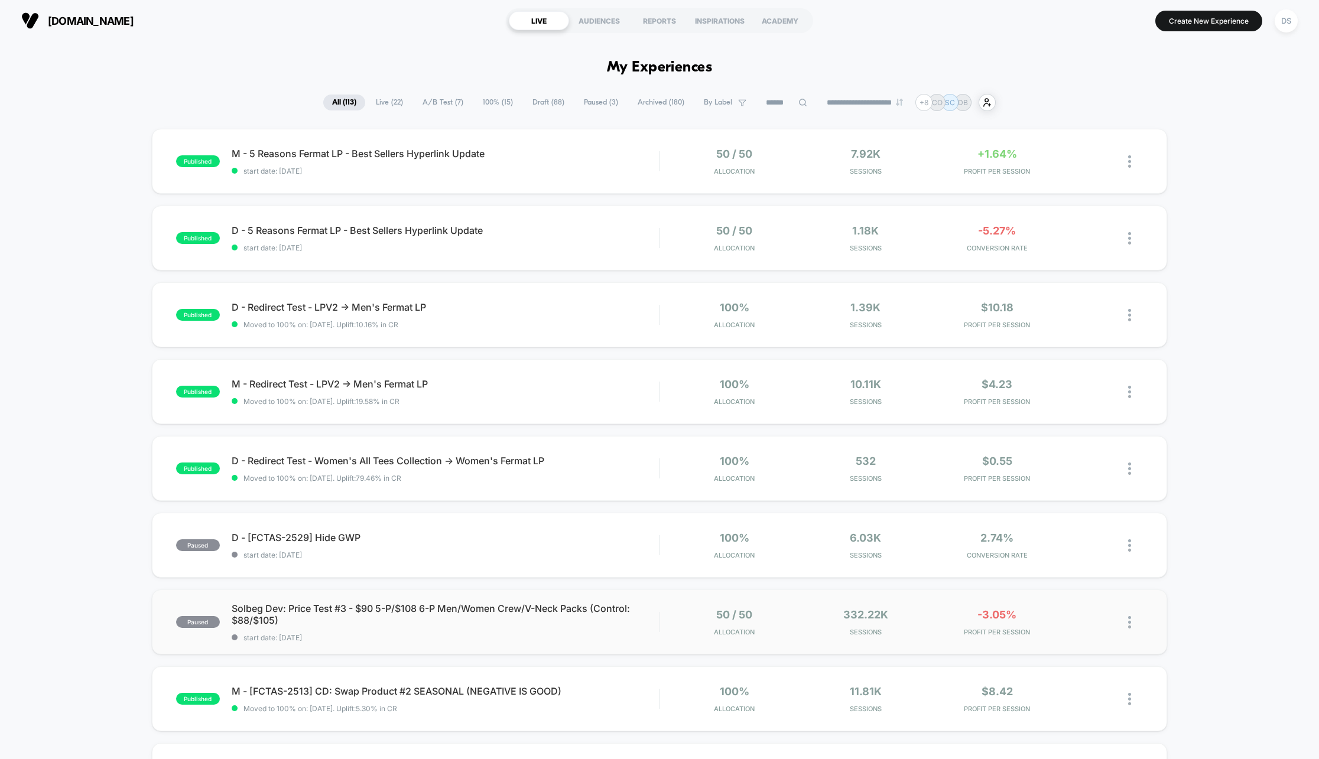
click at [1128, 628] on div at bounding box center [1117, 623] width 53 height 28
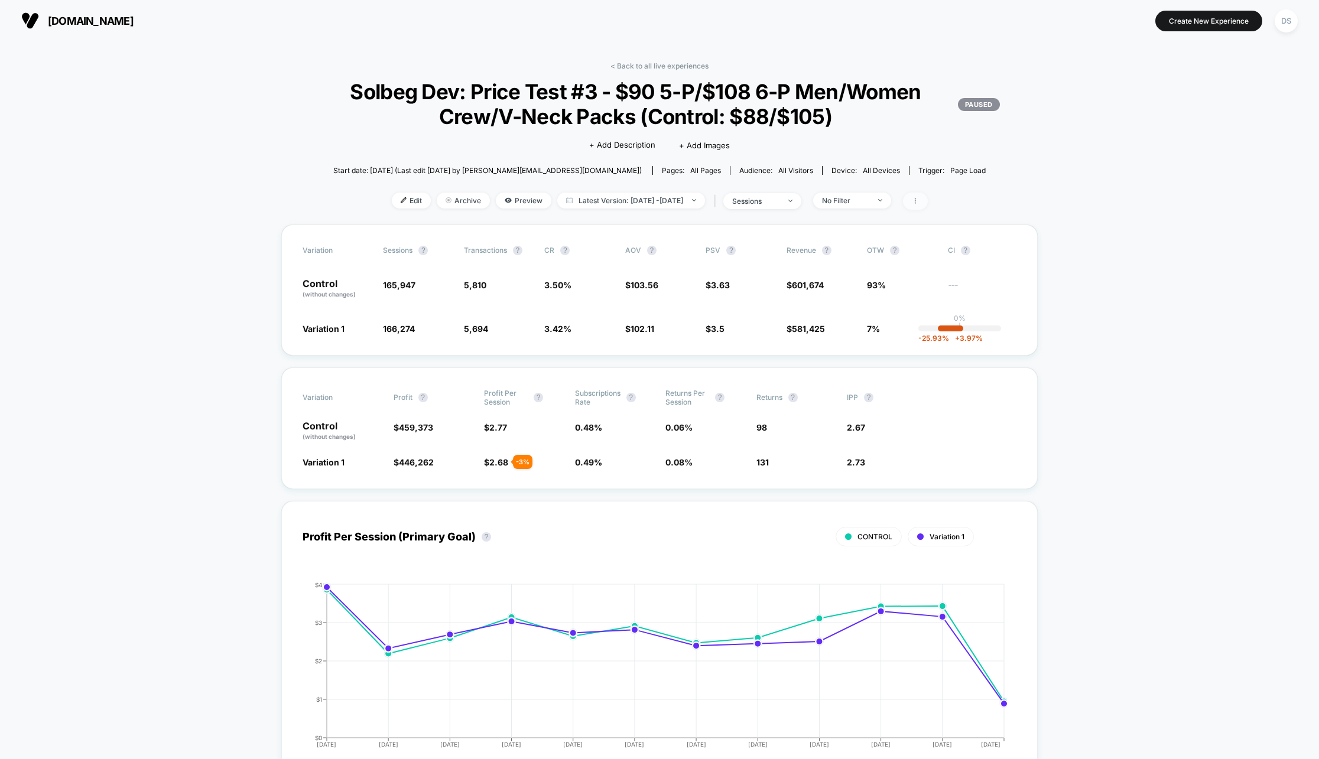
click at [919, 199] on icon at bounding box center [915, 200] width 7 height 7
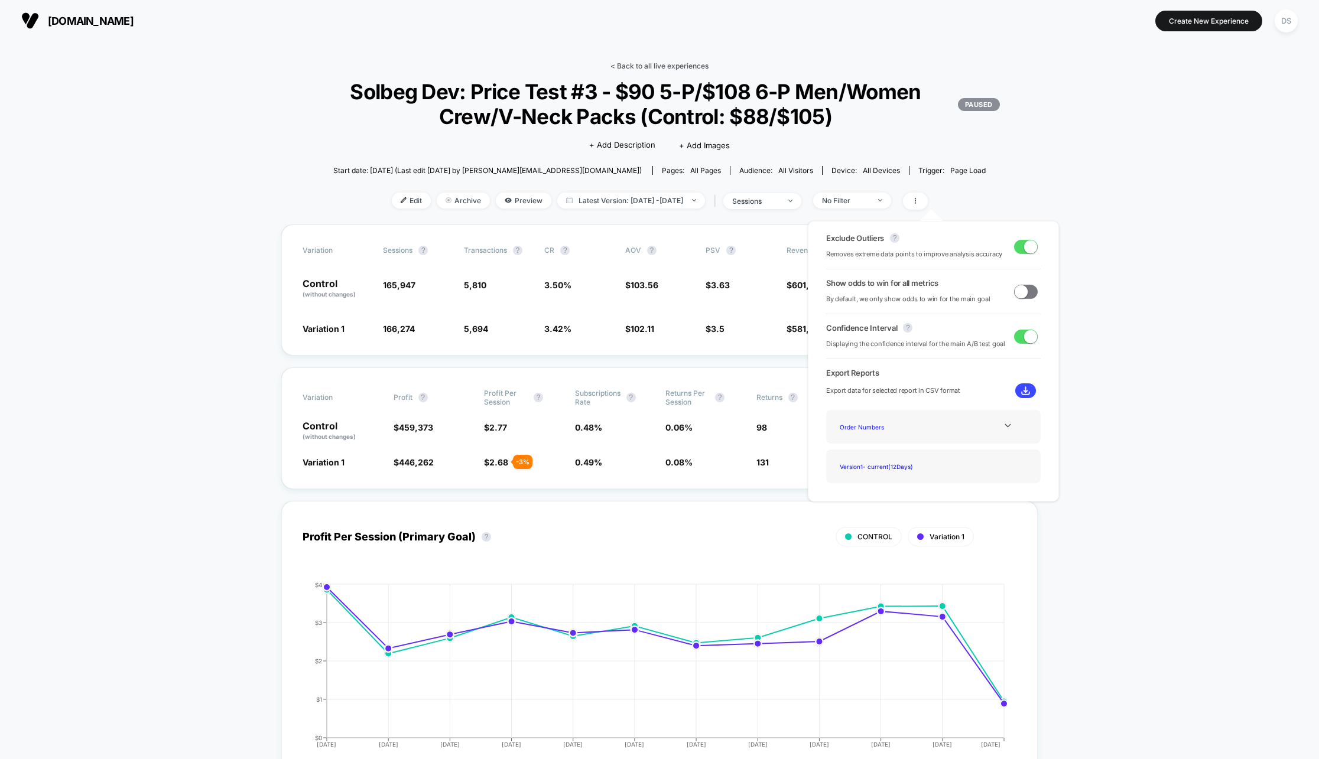
click at [676, 64] on link "< Back to all live experiences" at bounding box center [660, 65] width 98 height 9
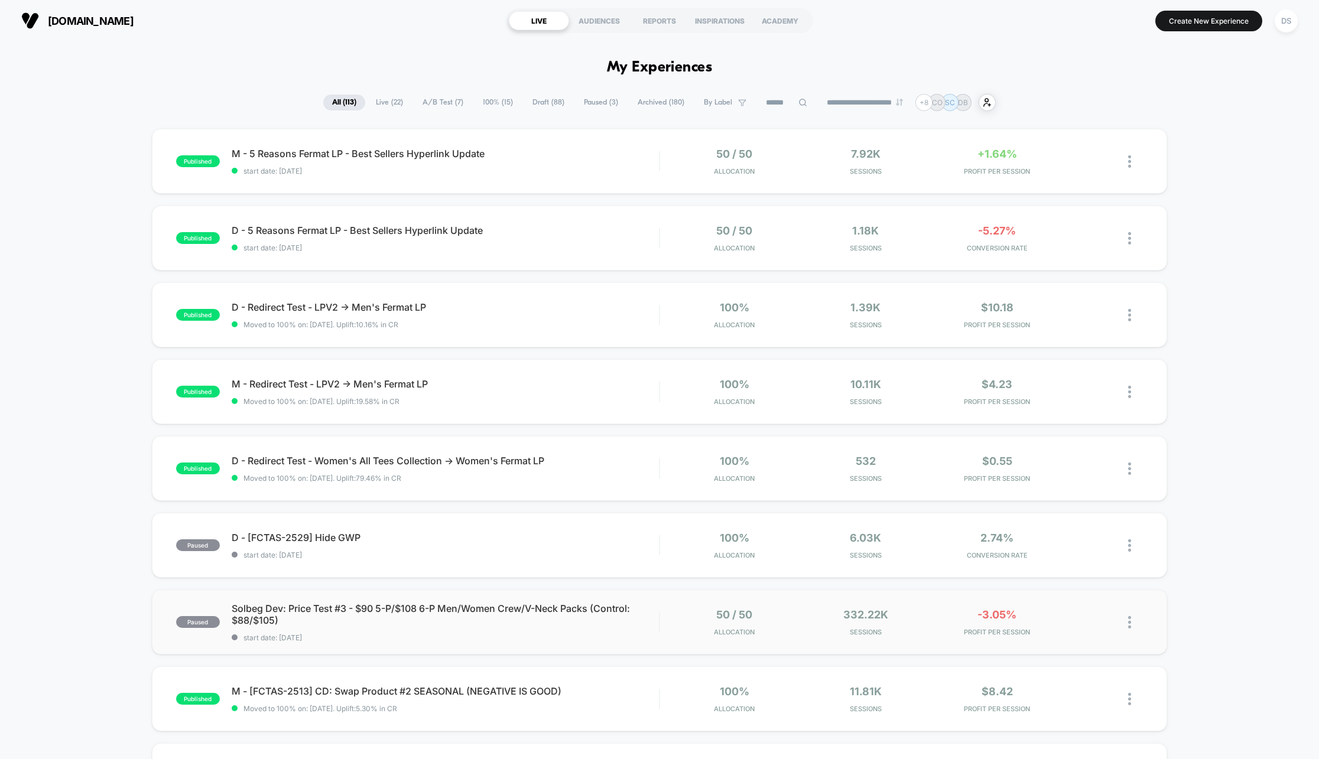
click at [1129, 621] on img at bounding box center [1129, 622] width 3 height 12
click at [1067, 580] on div "Duplicate" at bounding box center [1070, 582] width 106 height 27
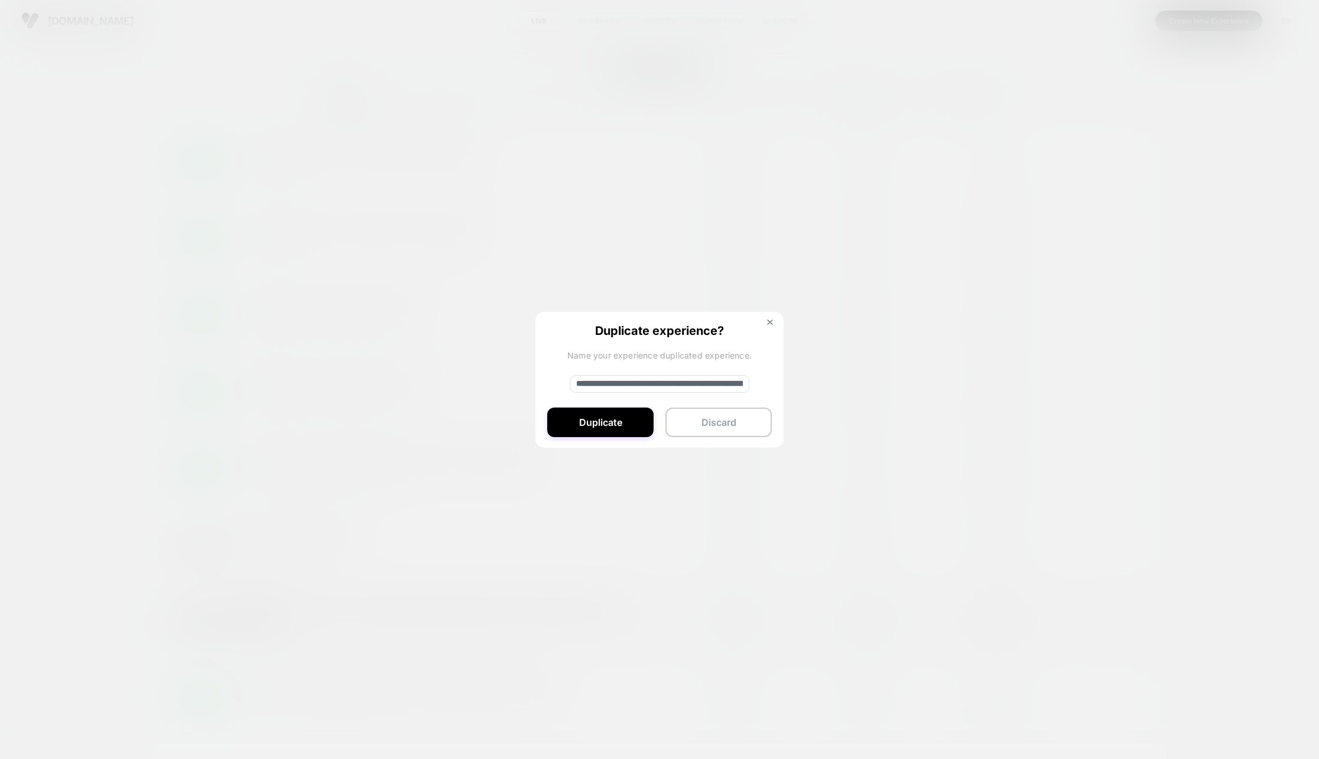
click at [615, 382] on input "**********" at bounding box center [660, 384] width 180 height 18
click at [699, 382] on input "**********" at bounding box center [660, 384] width 180 height 18
click at [713, 382] on input "**********" at bounding box center [660, 384] width 180 height 18
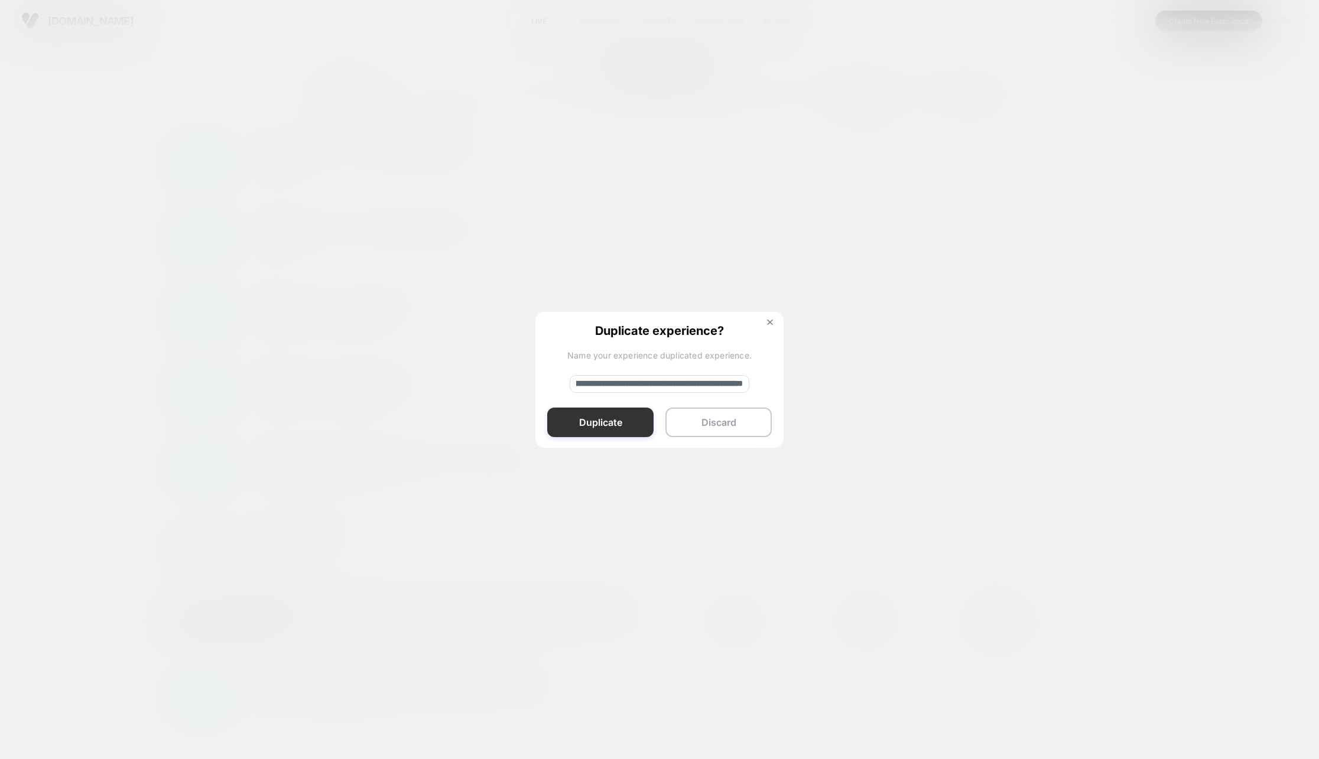
type input "**********"
click at [621, 424] on button "Duplicate" at bounding box center [600, 423] width 106 height 30
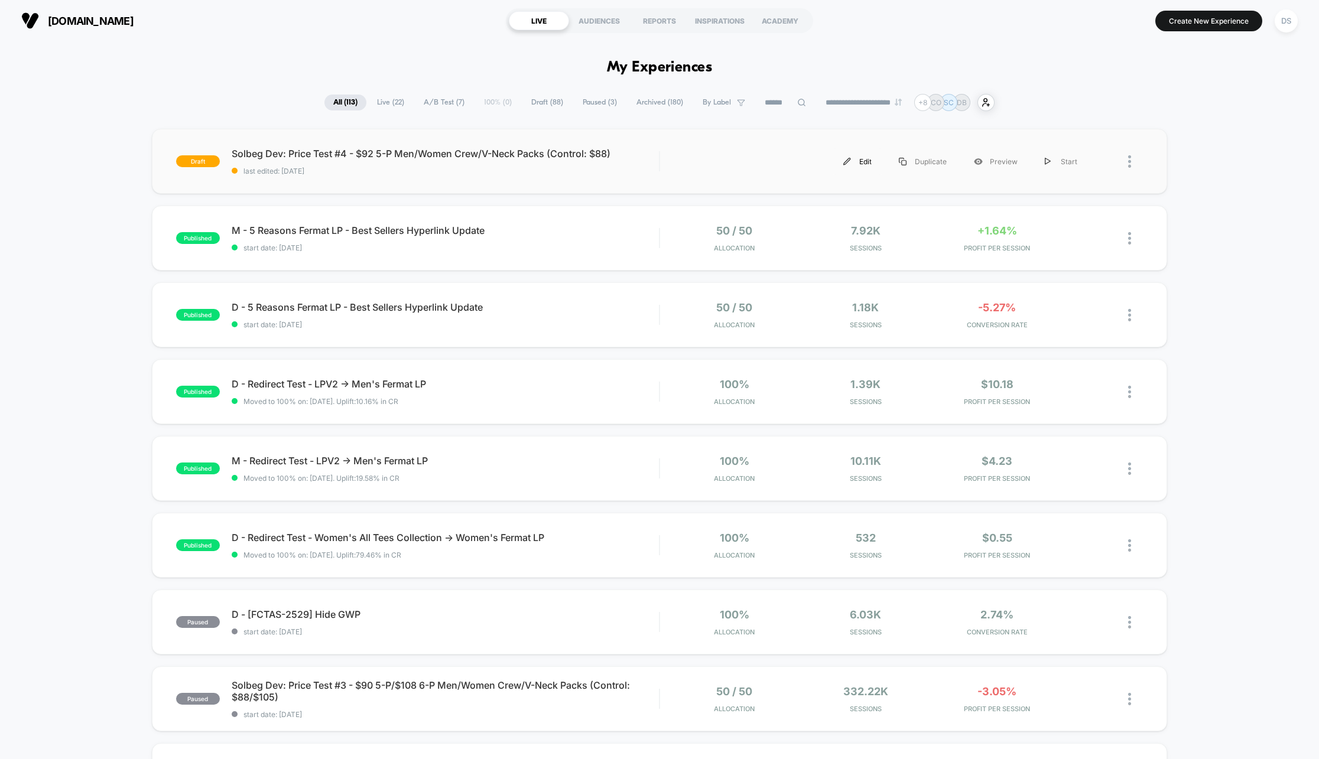
click at [851, 164] on img at bounding box center [847, 162] width 8 height 8
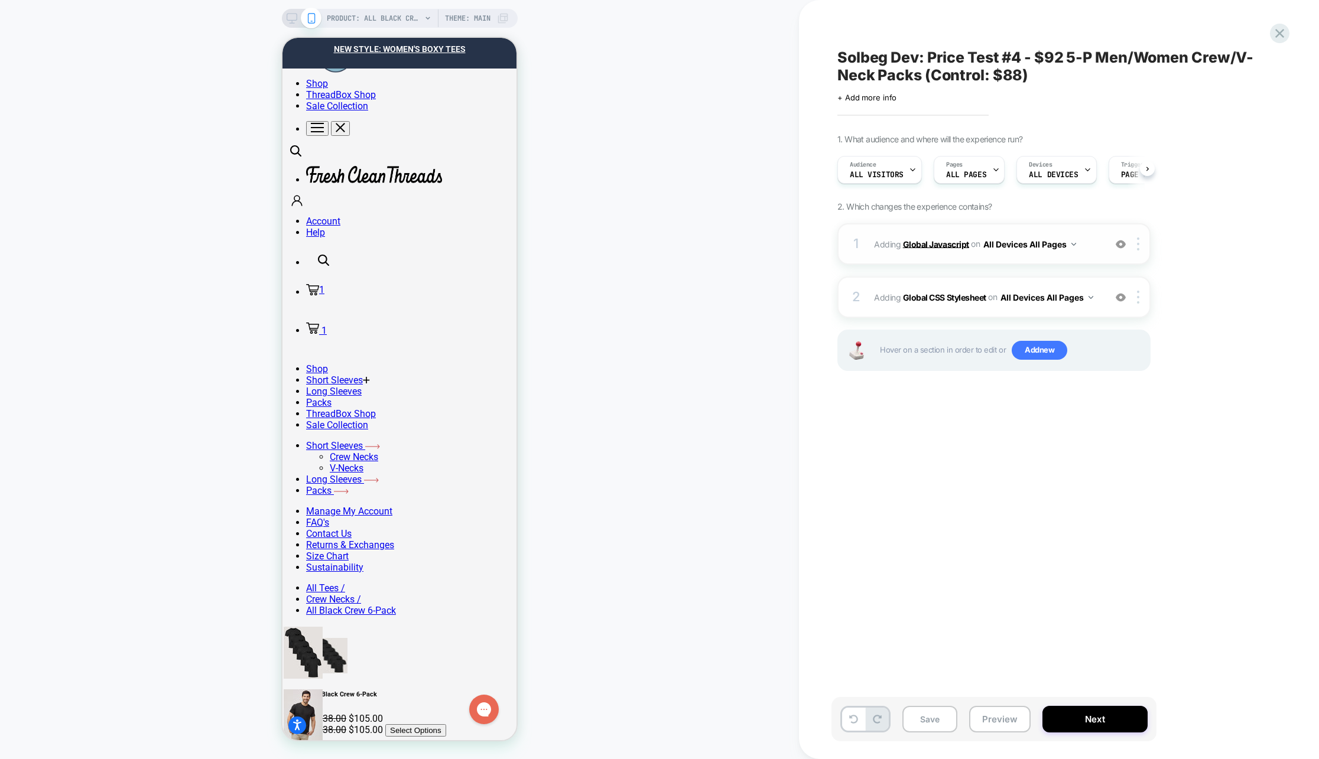
click at [912, 245] on b "Global Javascript" at bounding box center [936, 244] width 66 height 10
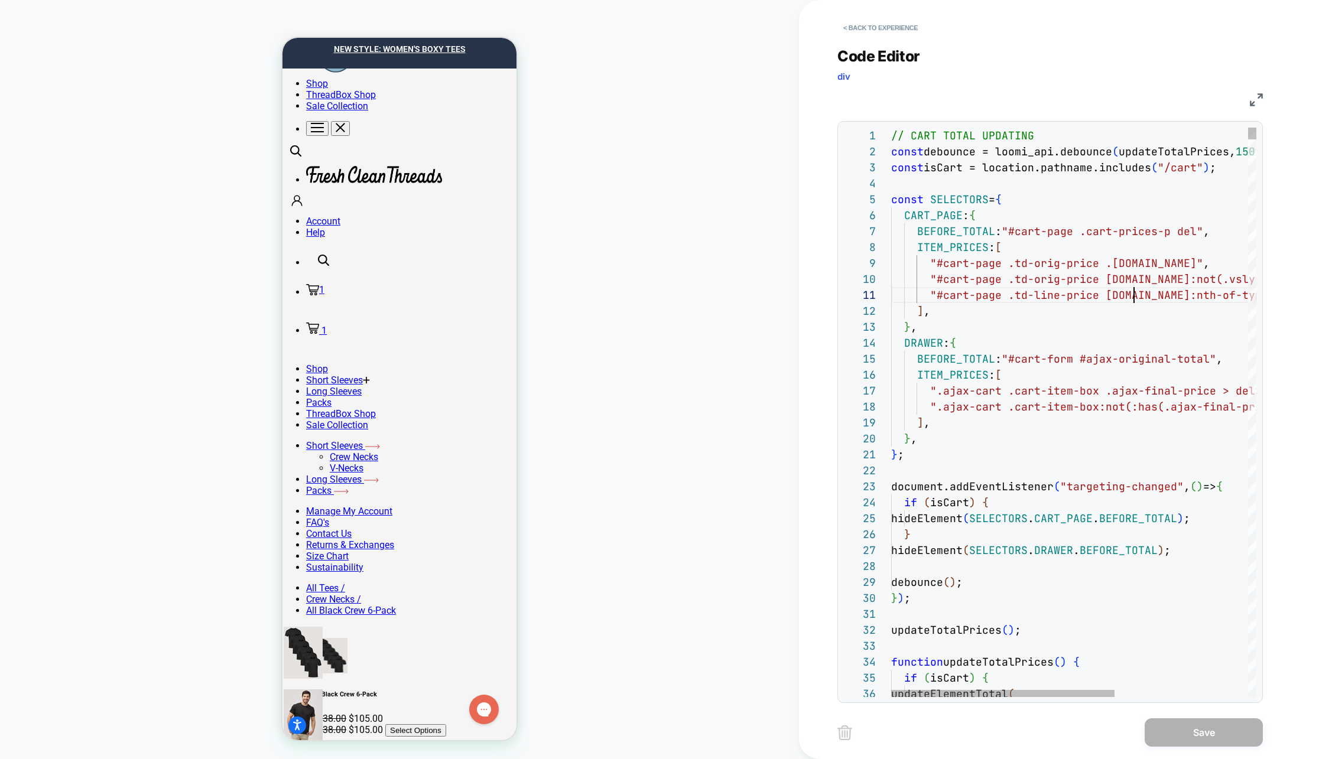
scroll to position [0, 242]
type textarea "**********"
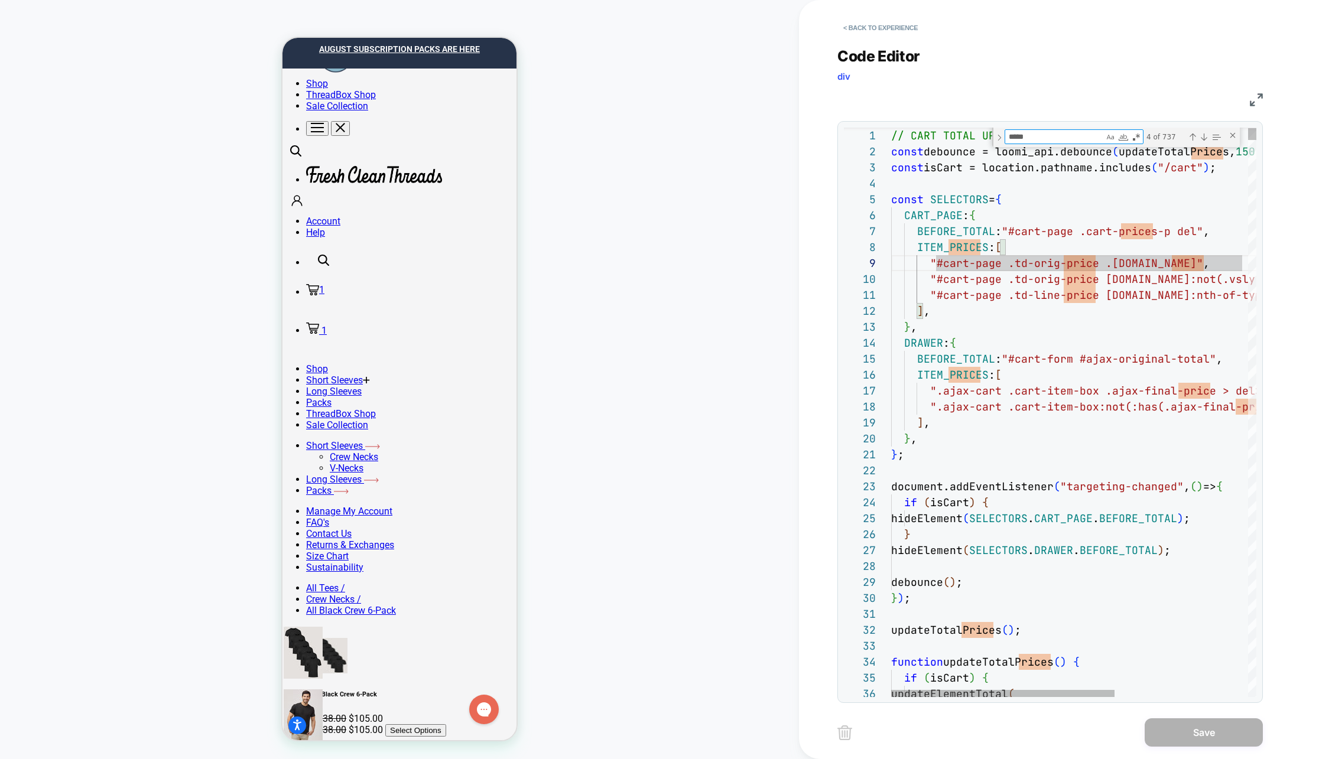
type textarea "*"
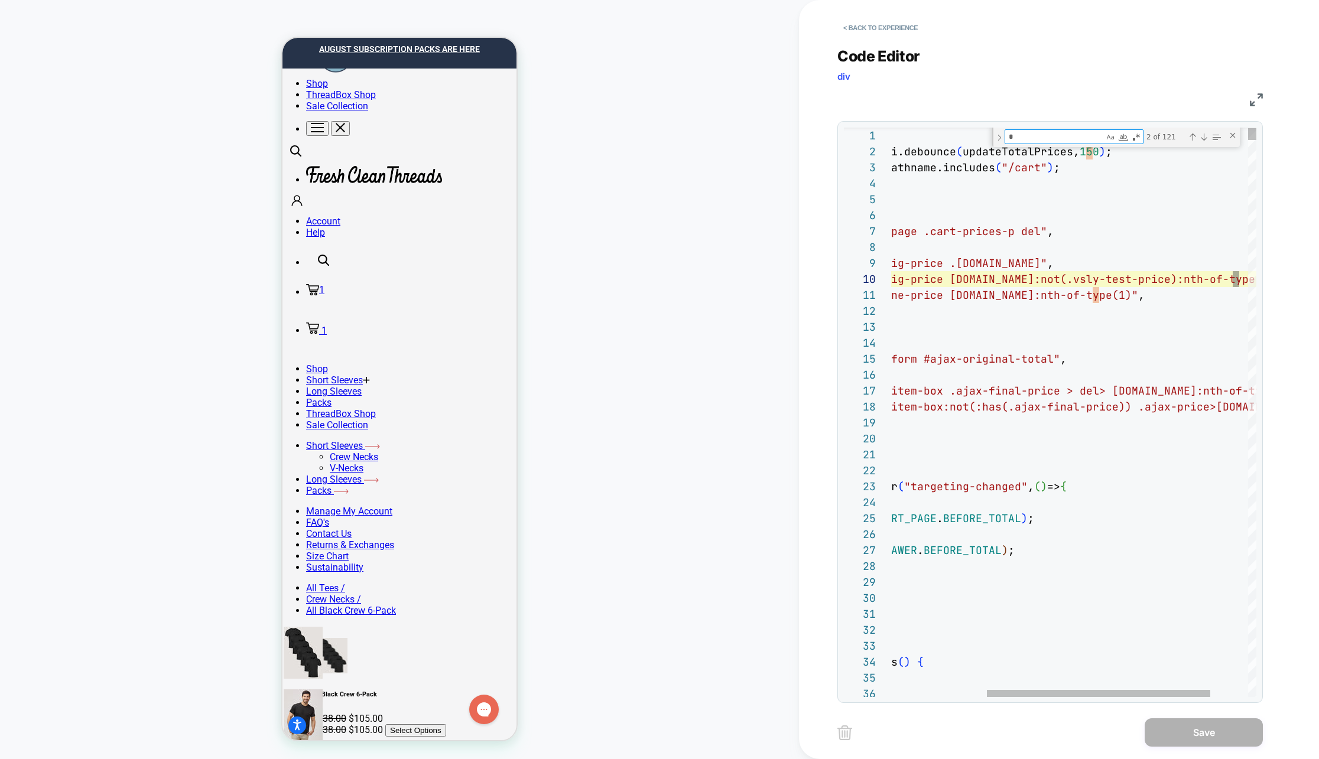
type textarea "**********"
type textarea "**"
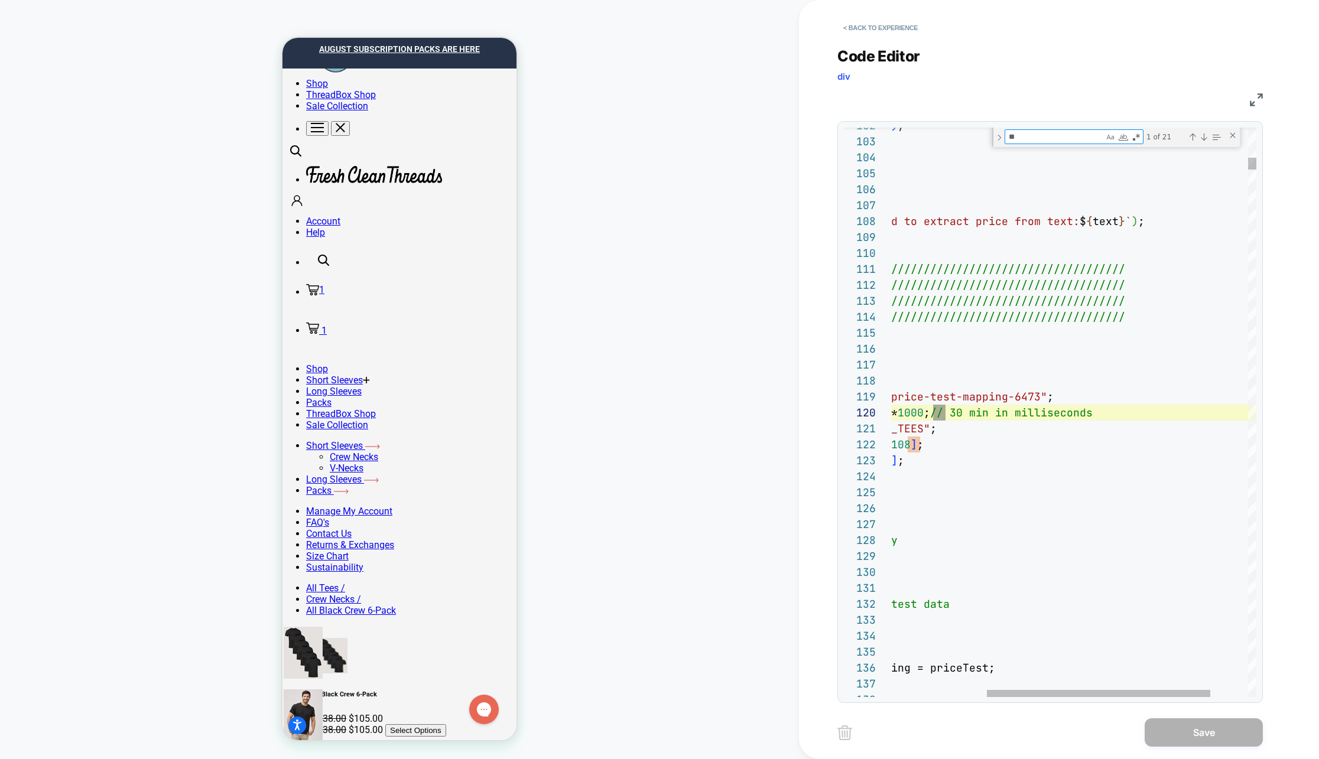
type textarea "**********"
type textarea "*"
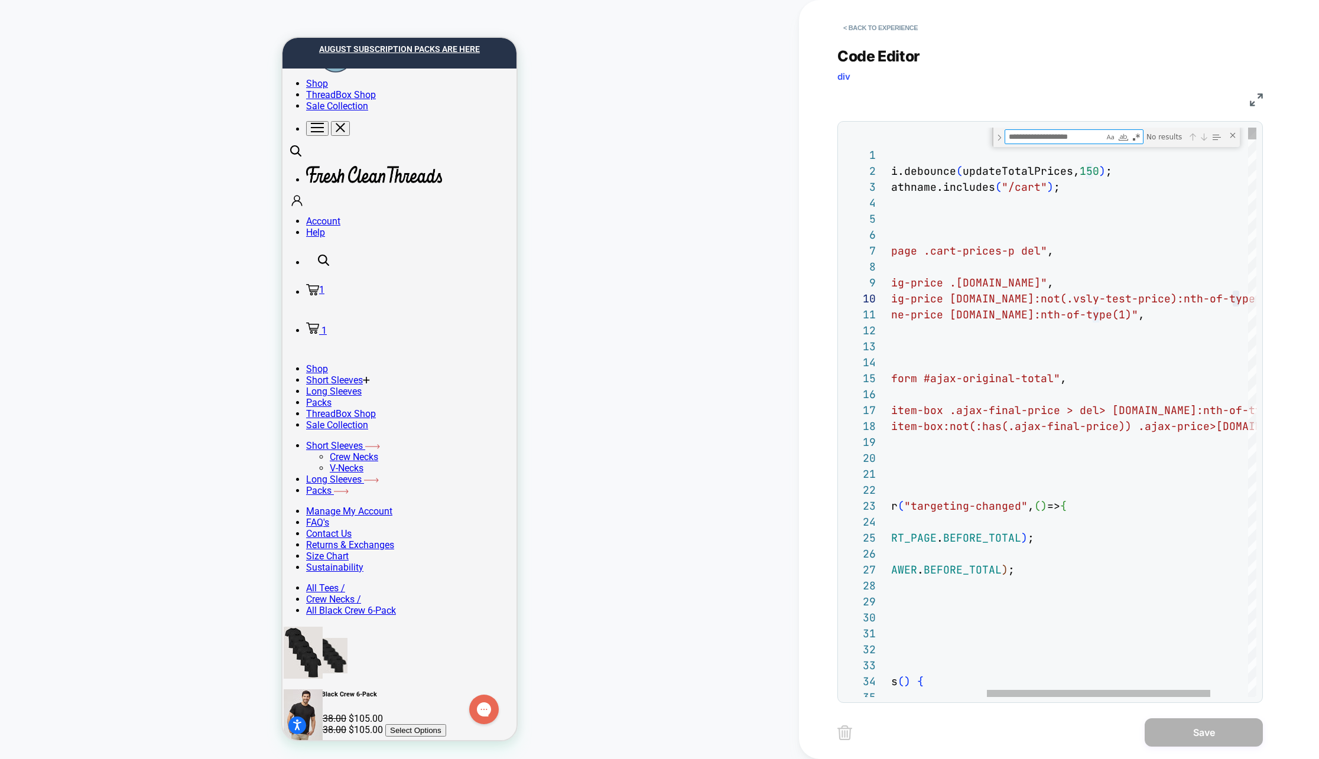
type textarea "**********"
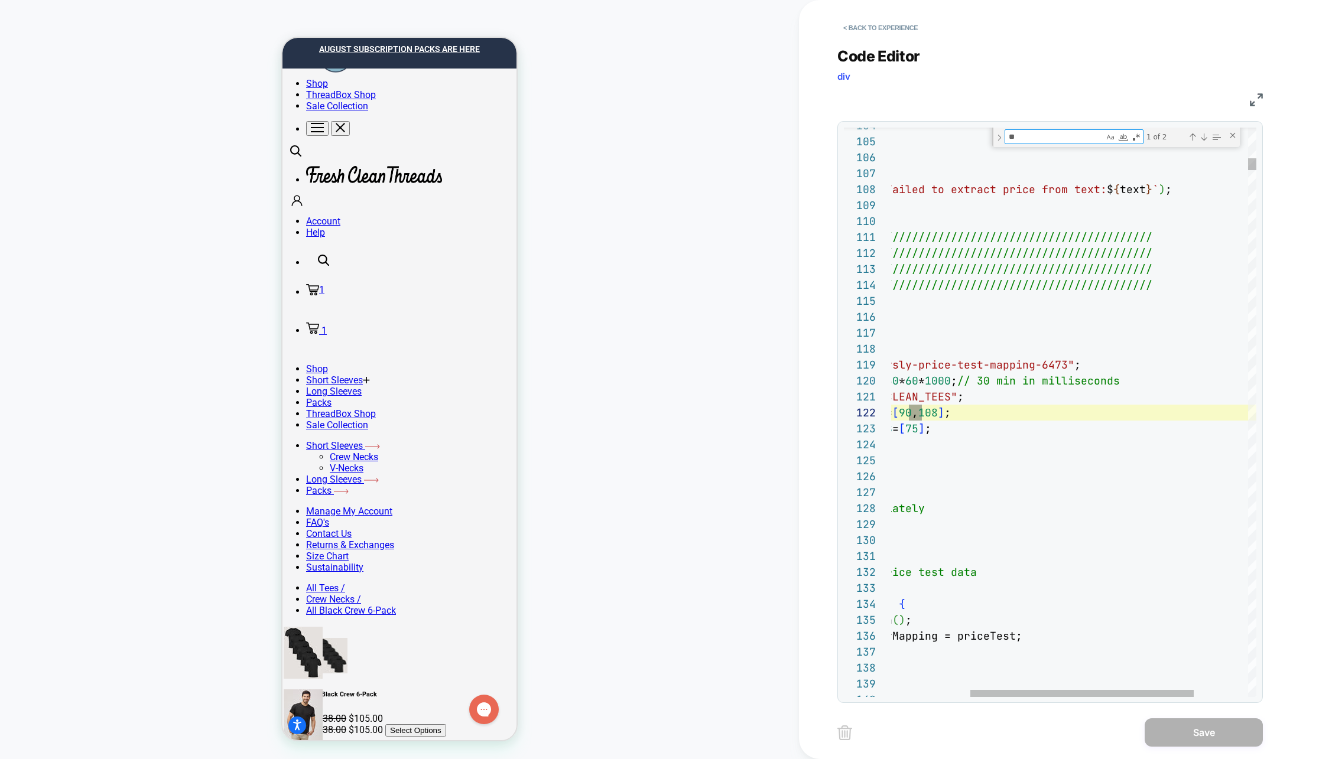
scroll to position [160, 160]
type textarea "**"
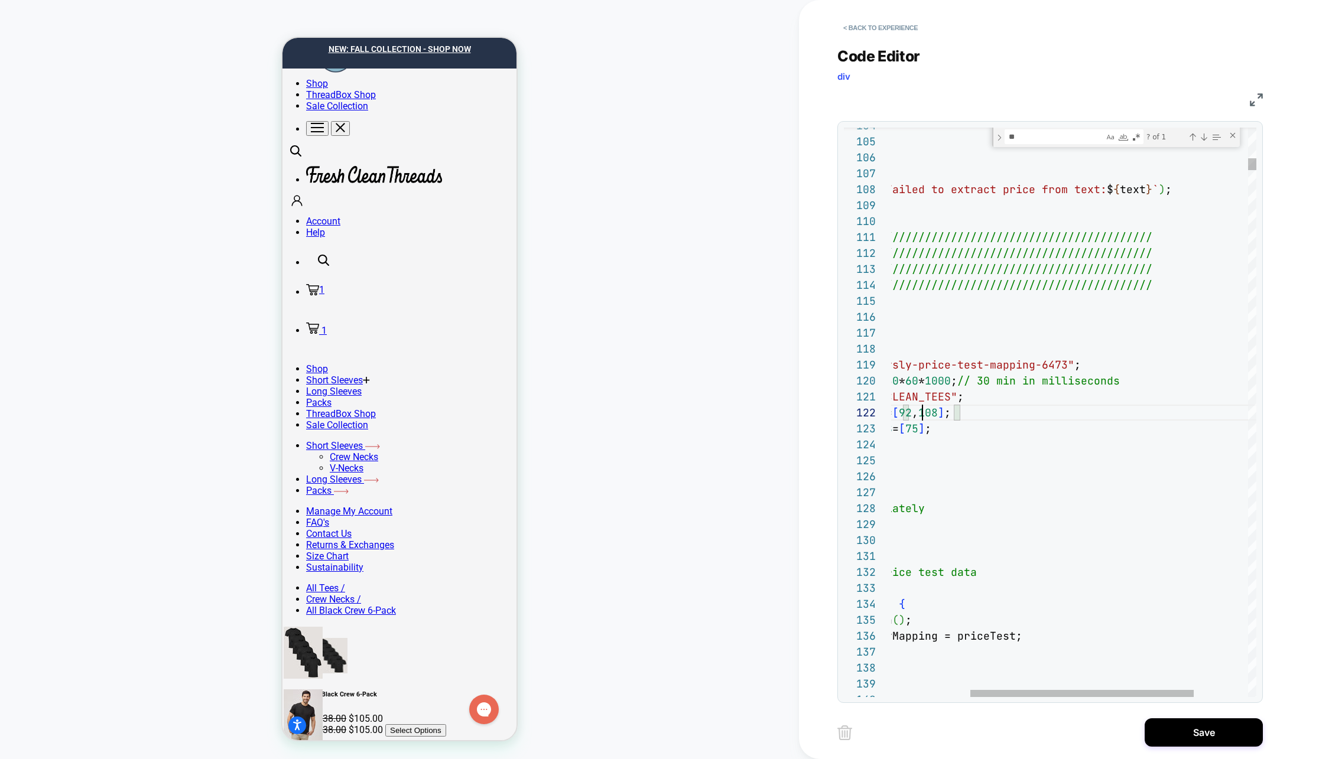
scroll to position [16, 160]
click at [1055, 138] on textarea "**" at bounding box center [1054, 137] width 99 height 14
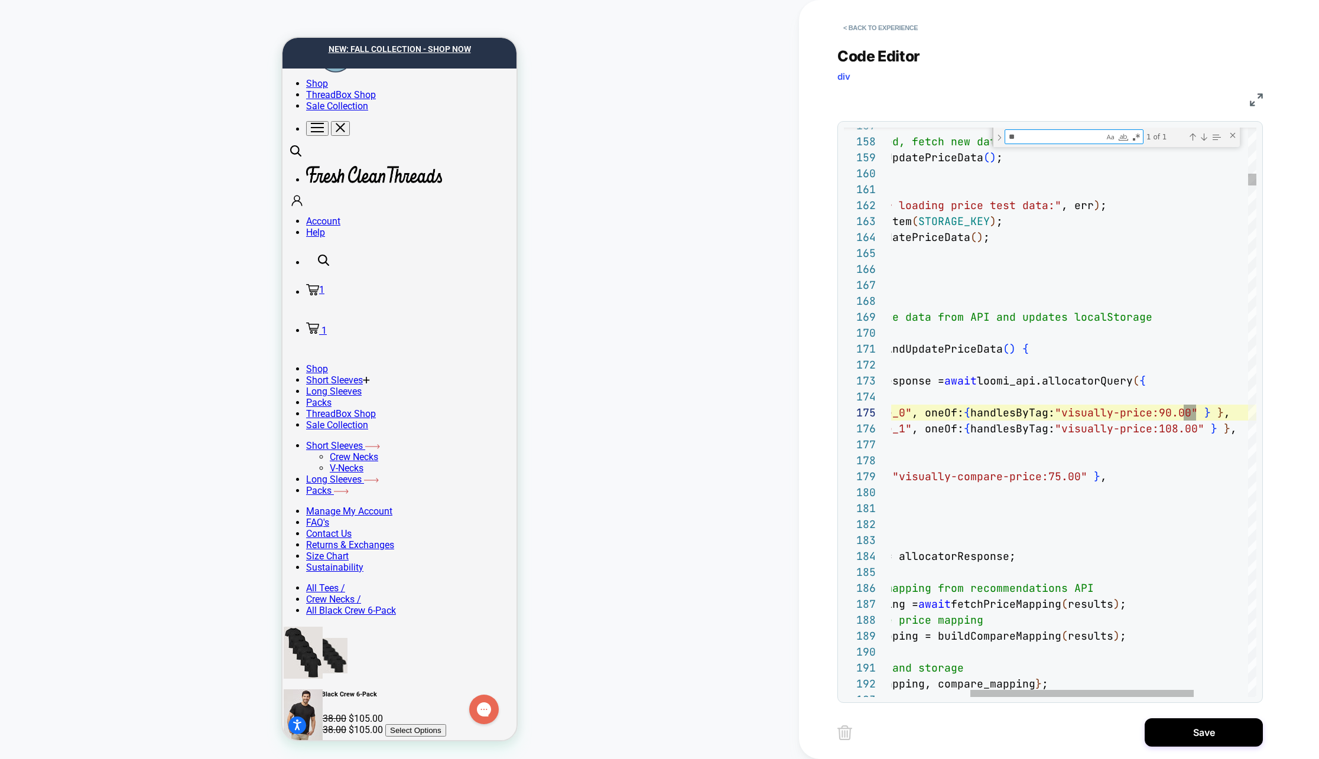
scroll to position [160, 434]
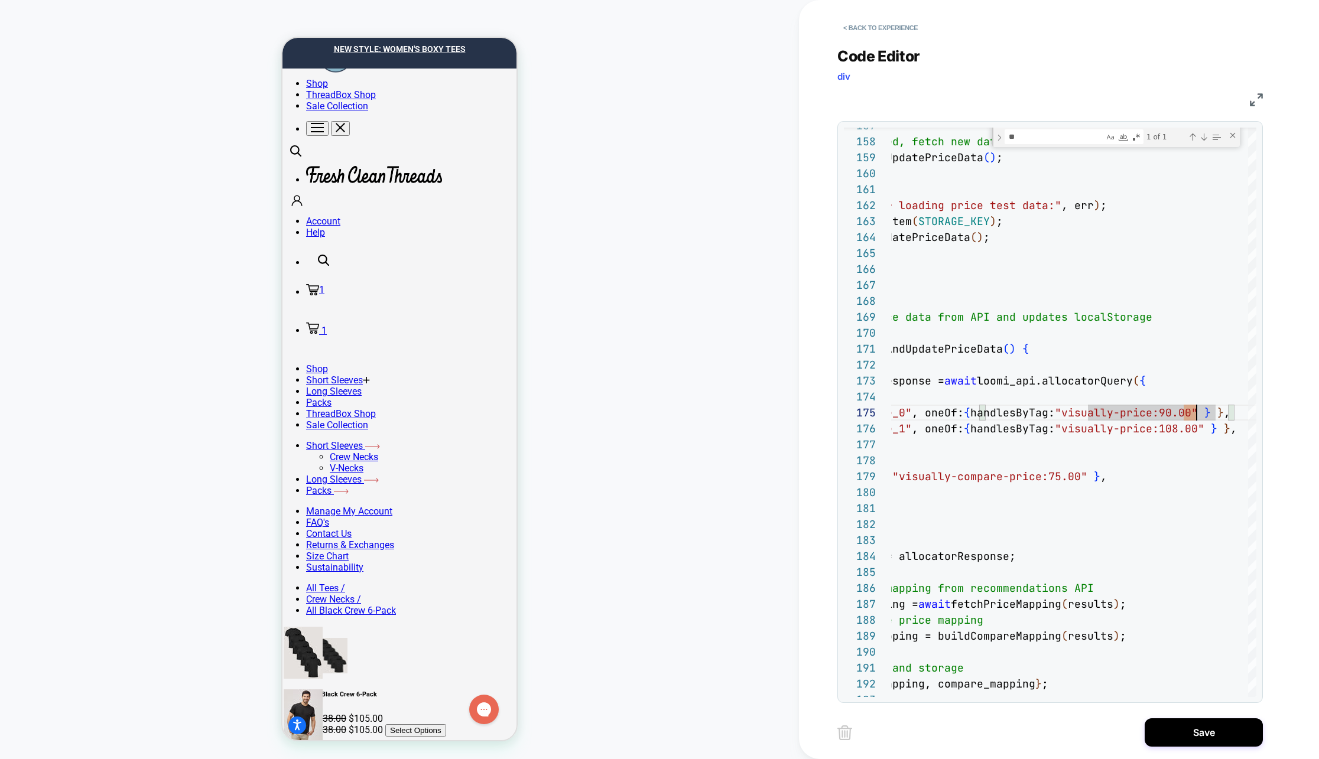
scroll to position [64, 434]
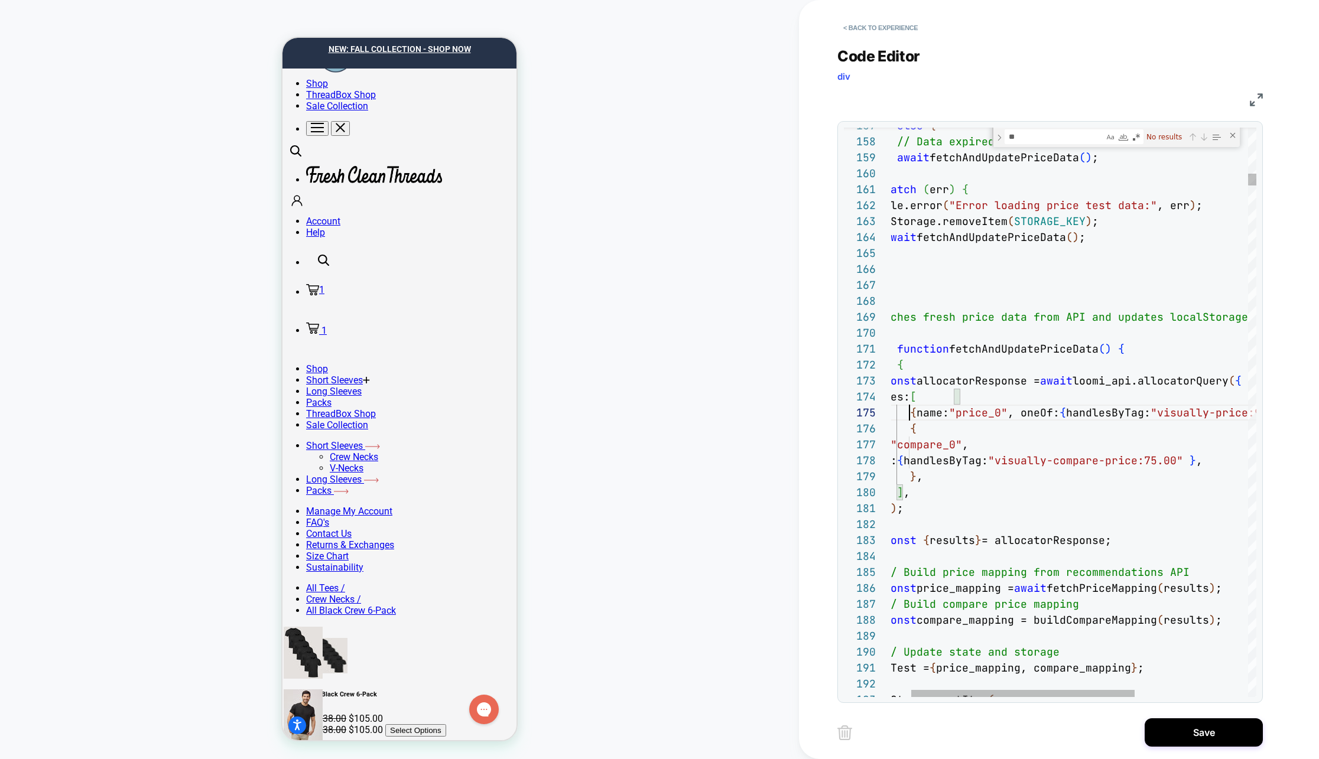
scroll to position [64, 51]
type textarea "**********"
click at [1039, 138] on textarea "**" at bounding box center [1054, 137] width 99 height 14
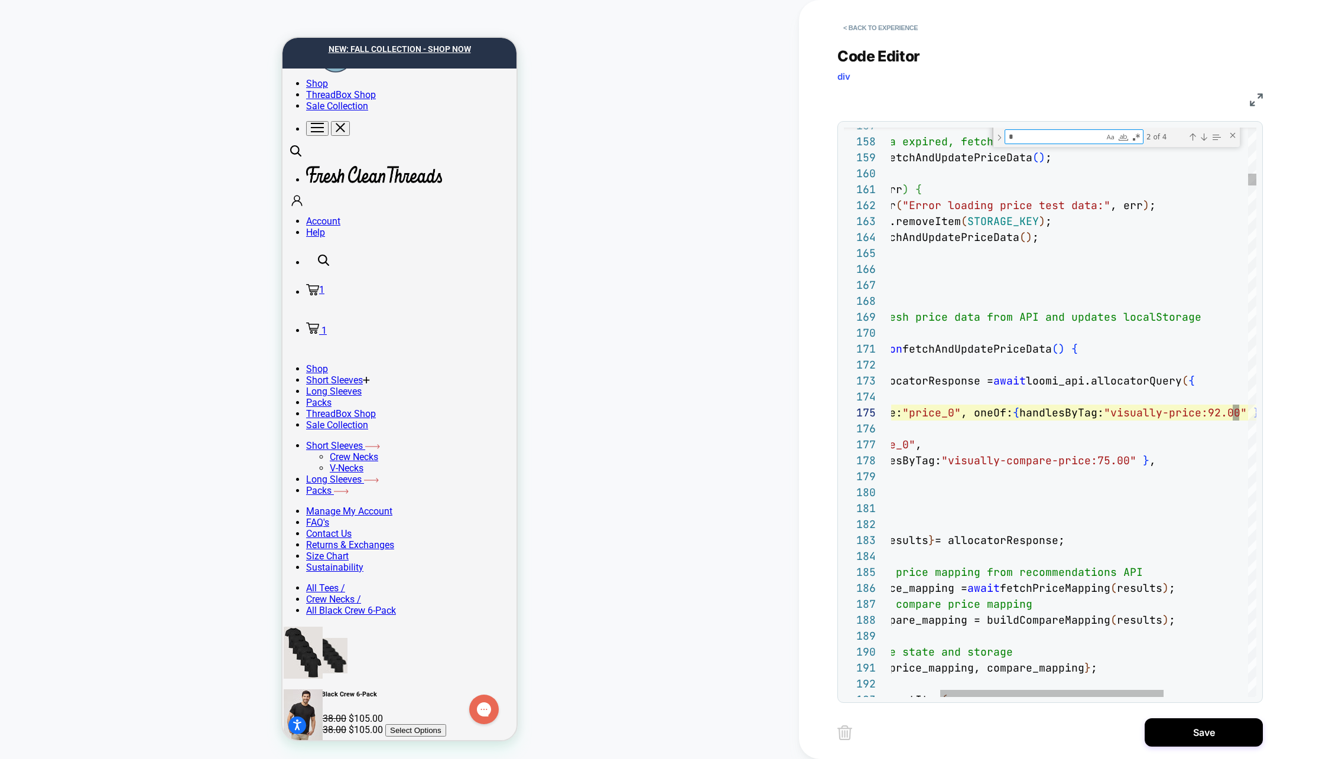
type textarea "**"
type textarea "**********"
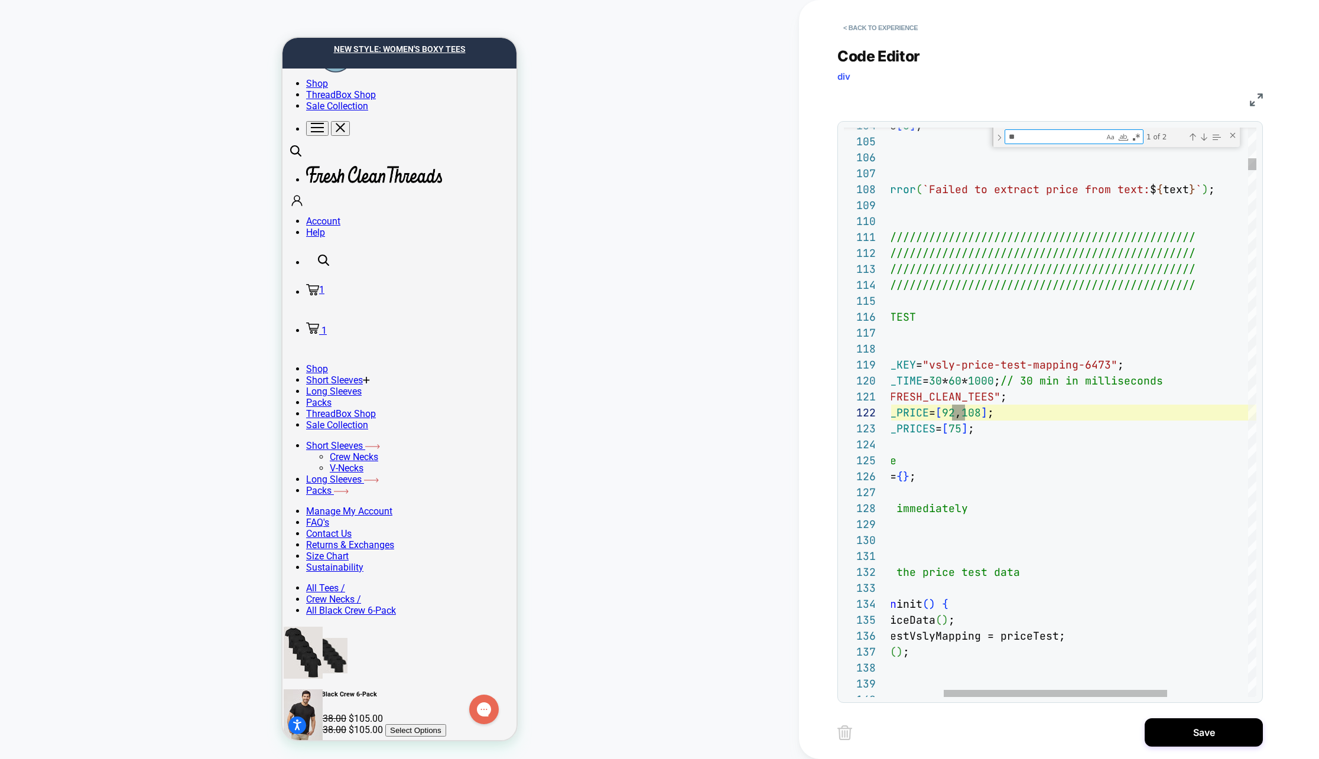
type textarea "**"
type textarea "**********"
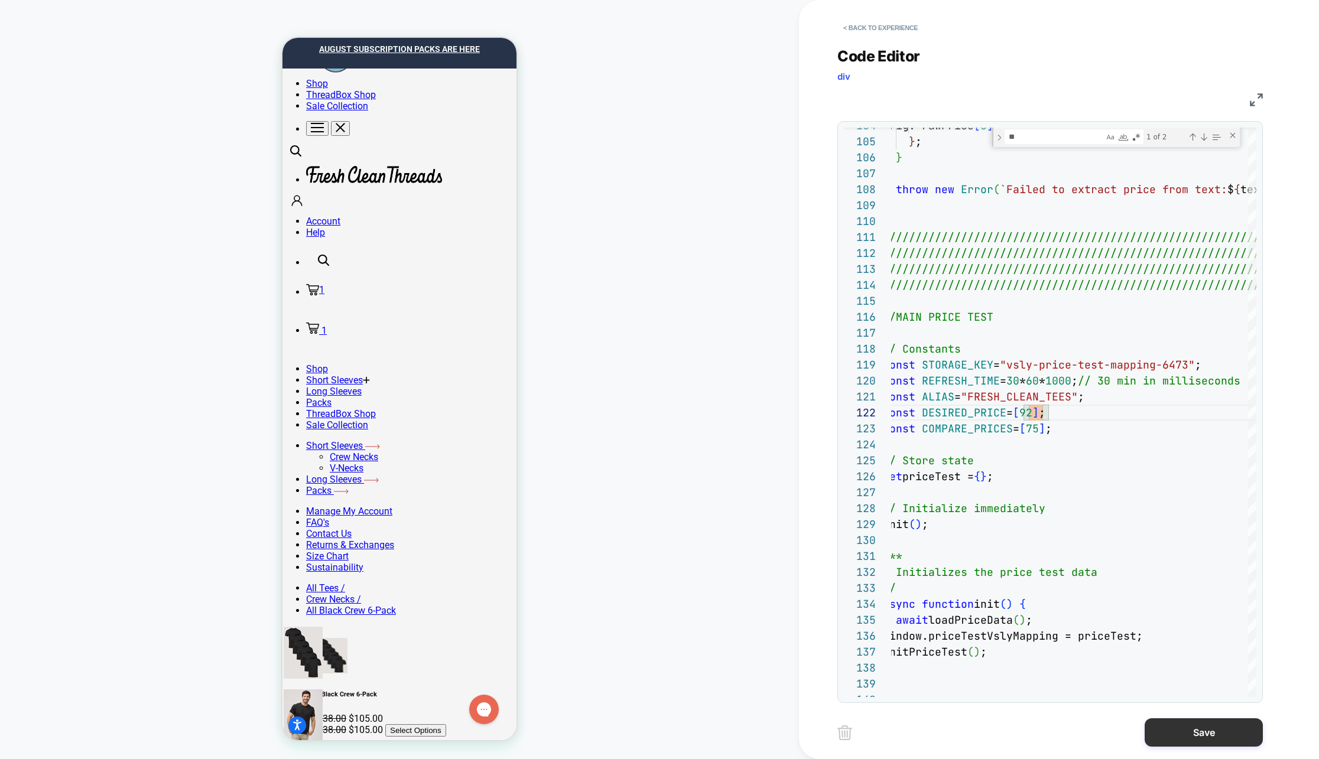
click at [1131, 735] on button "Save" at bounding box center [1204, 733] width 118 height 28
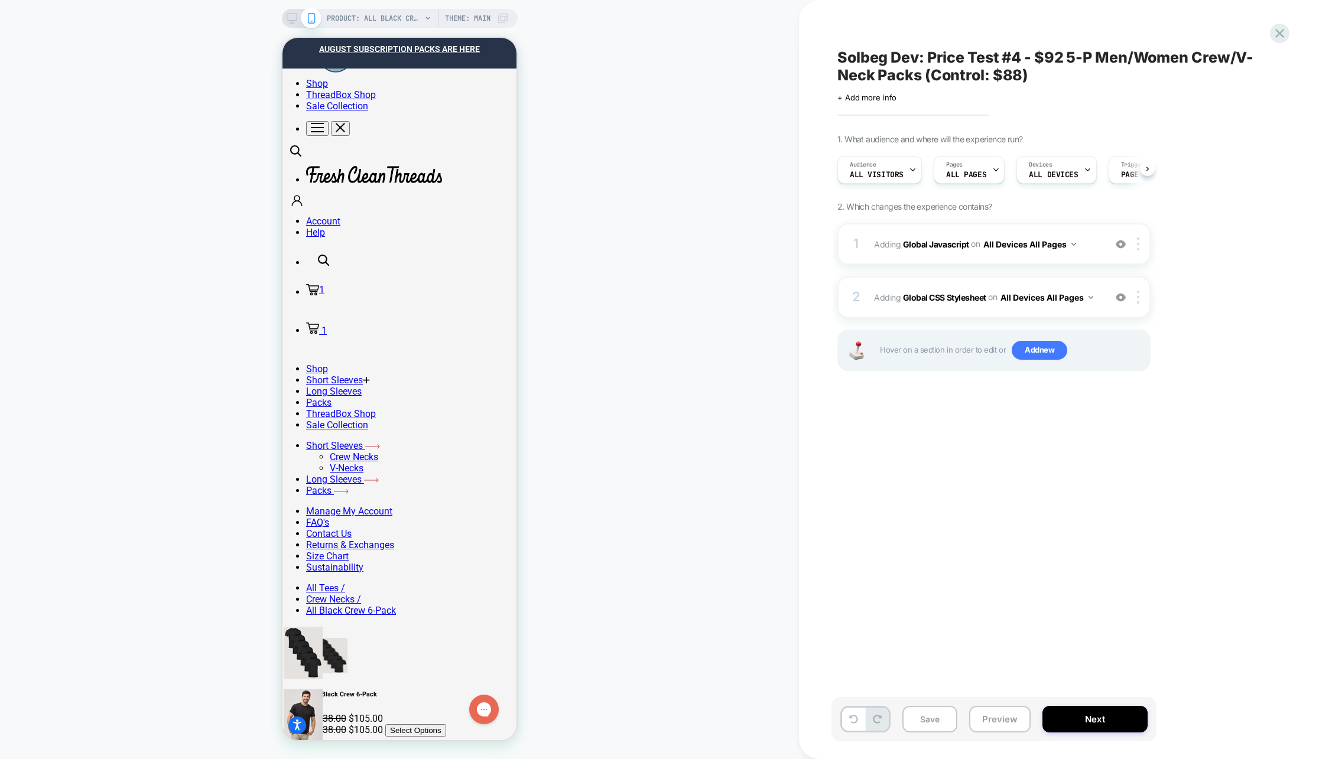
scroll to position [0, 0]
click at [934, 712] on button "Save" at bounding box center [929, 719] width 55 height 27
click at [1131, 34] on icon at bounding box center [1279, 33] width 9 height 9
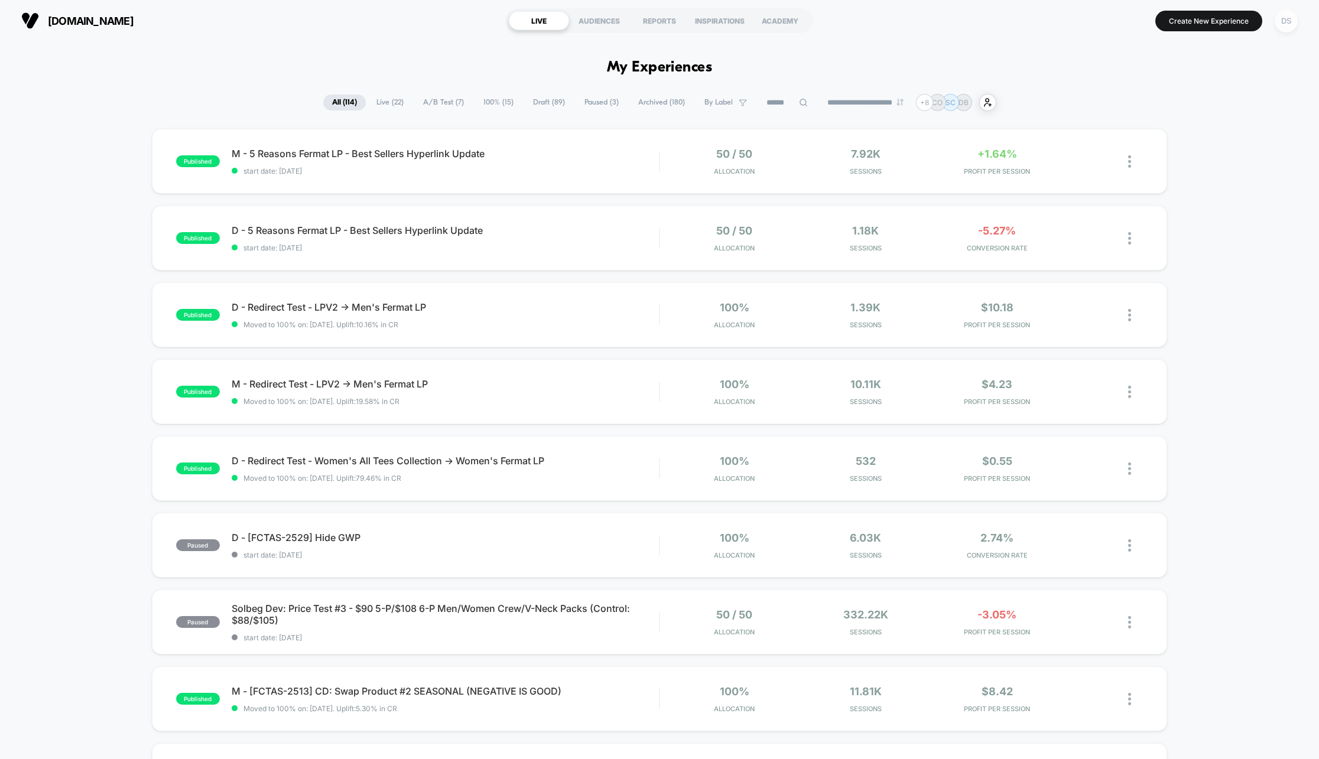
click at [1131, 24] on div "DS" at bounding box center [1286, 20] width 23 height 23
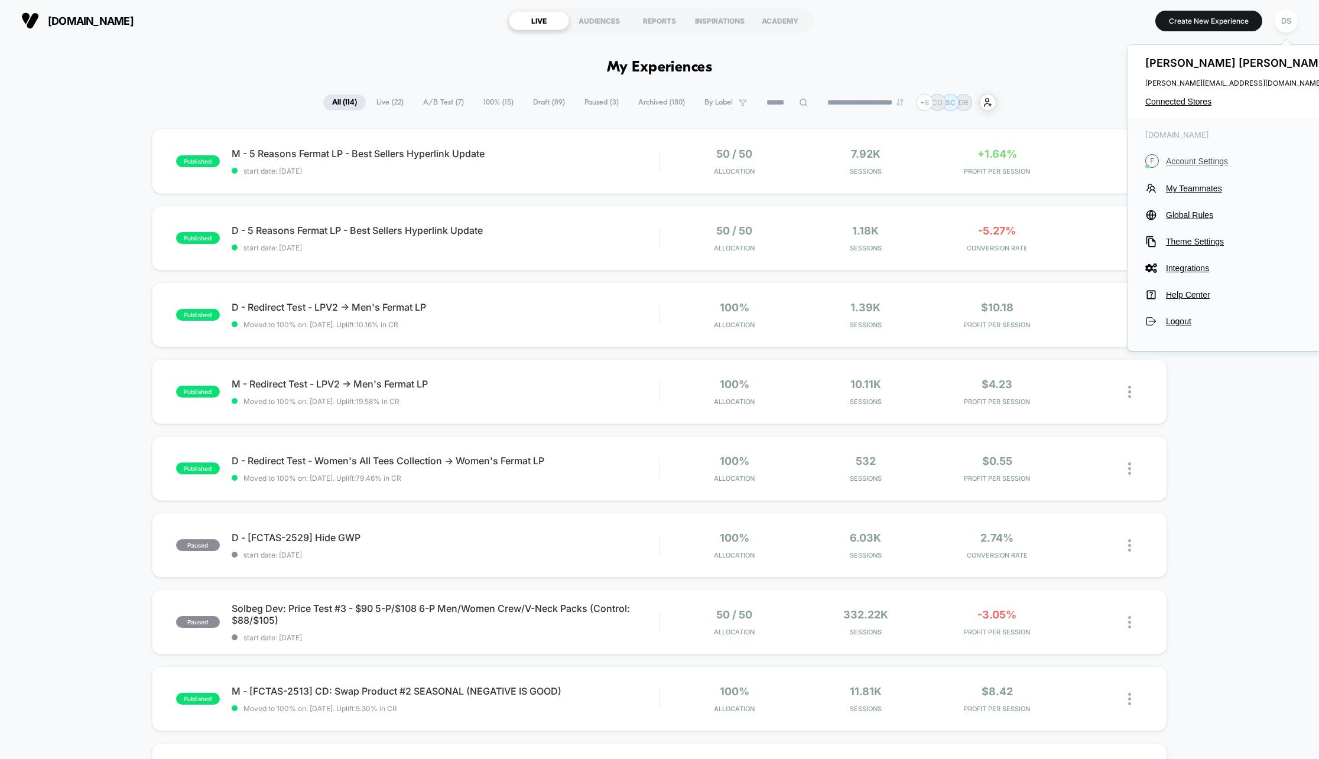
click at [1131, 159] on span "Account Settings" at bounding box center [1249, 161] width 166 height 9
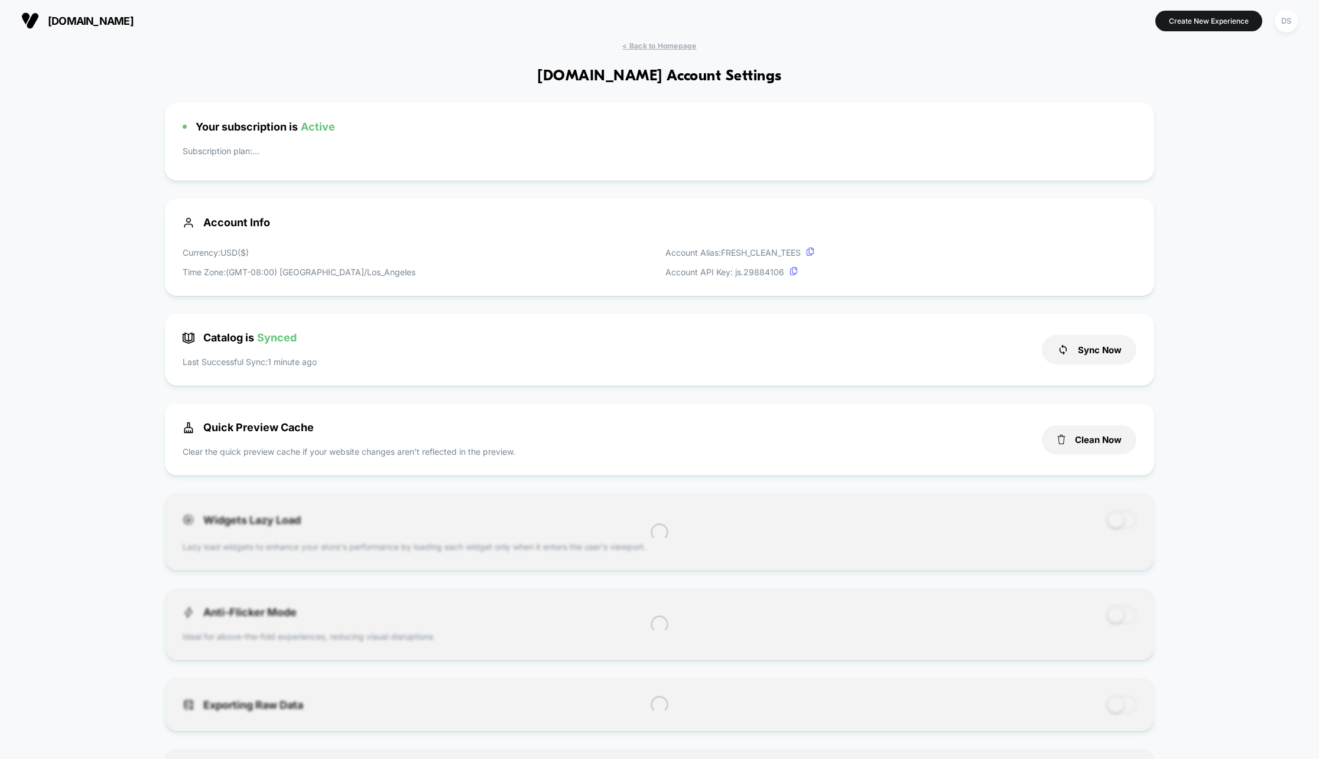
scroll to position [160, 0]
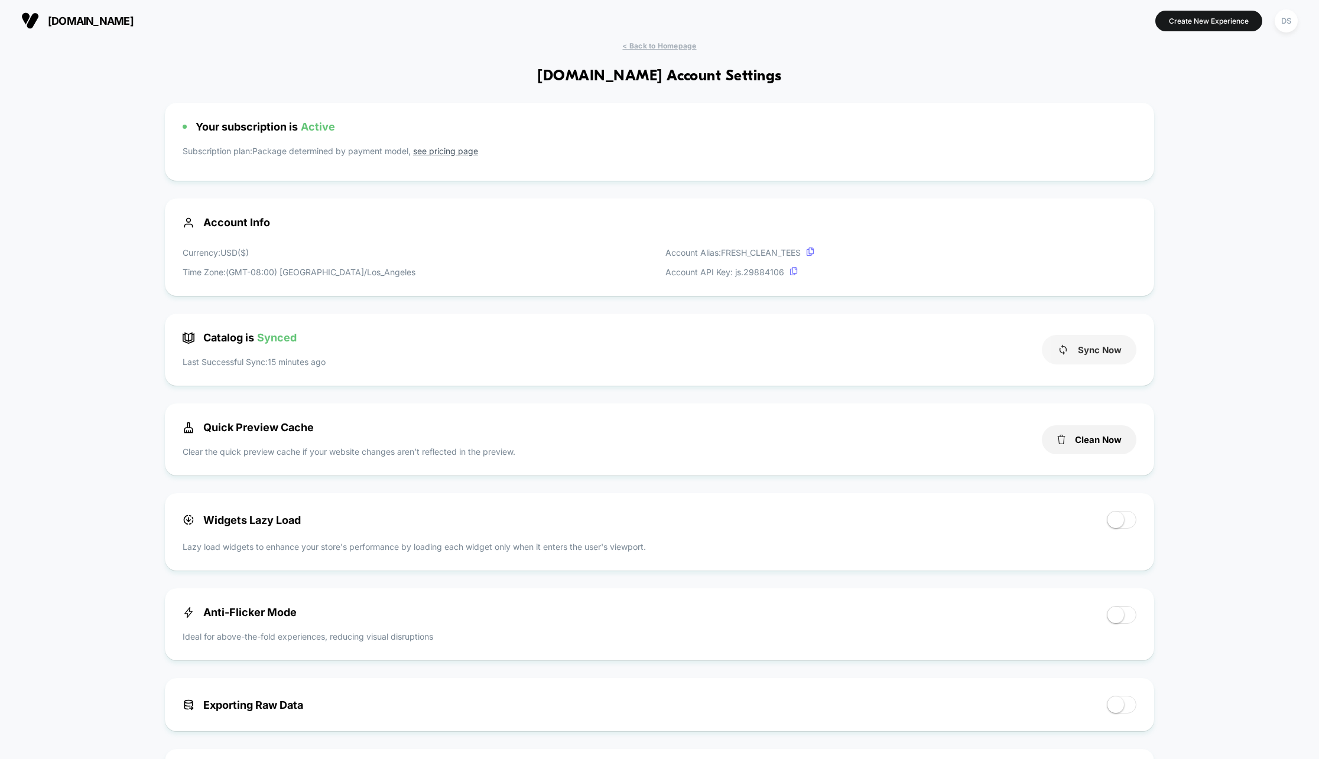
click at [1076, 351] on button "Sync Now" at bounding box center [1089, 350] width 95 height 30
click at [654, 52] on div "< Back to Homepage [DOMAIN_NAME] Account Settings Your subscription is Active S…" at bounding box center [659, 658] width 1319 height 1235
click at [654, 50] on span "< Back to Homepage" at bounding box center [659, 45] width 74 height 9
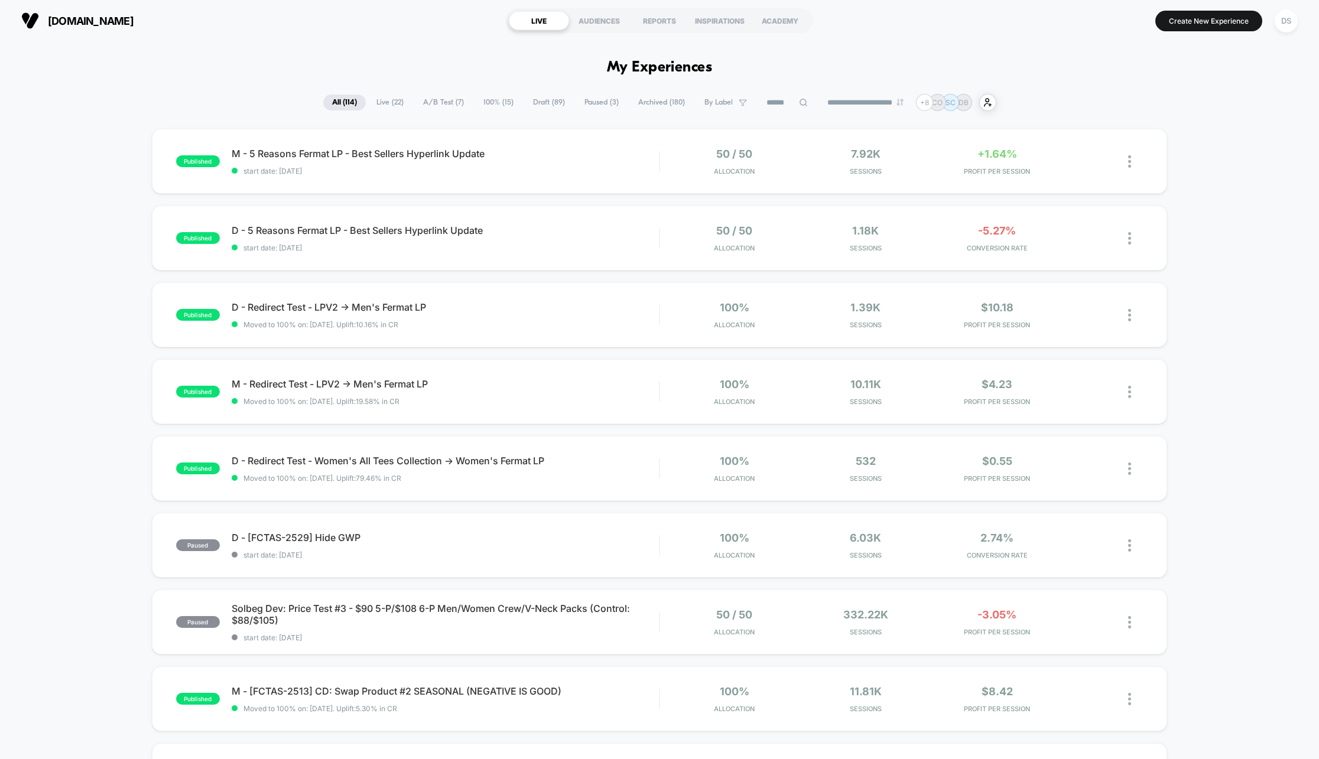
click at [548, 99] on span "Draft ( 89 )" at bounding box center [549, 103] width 50 height 16
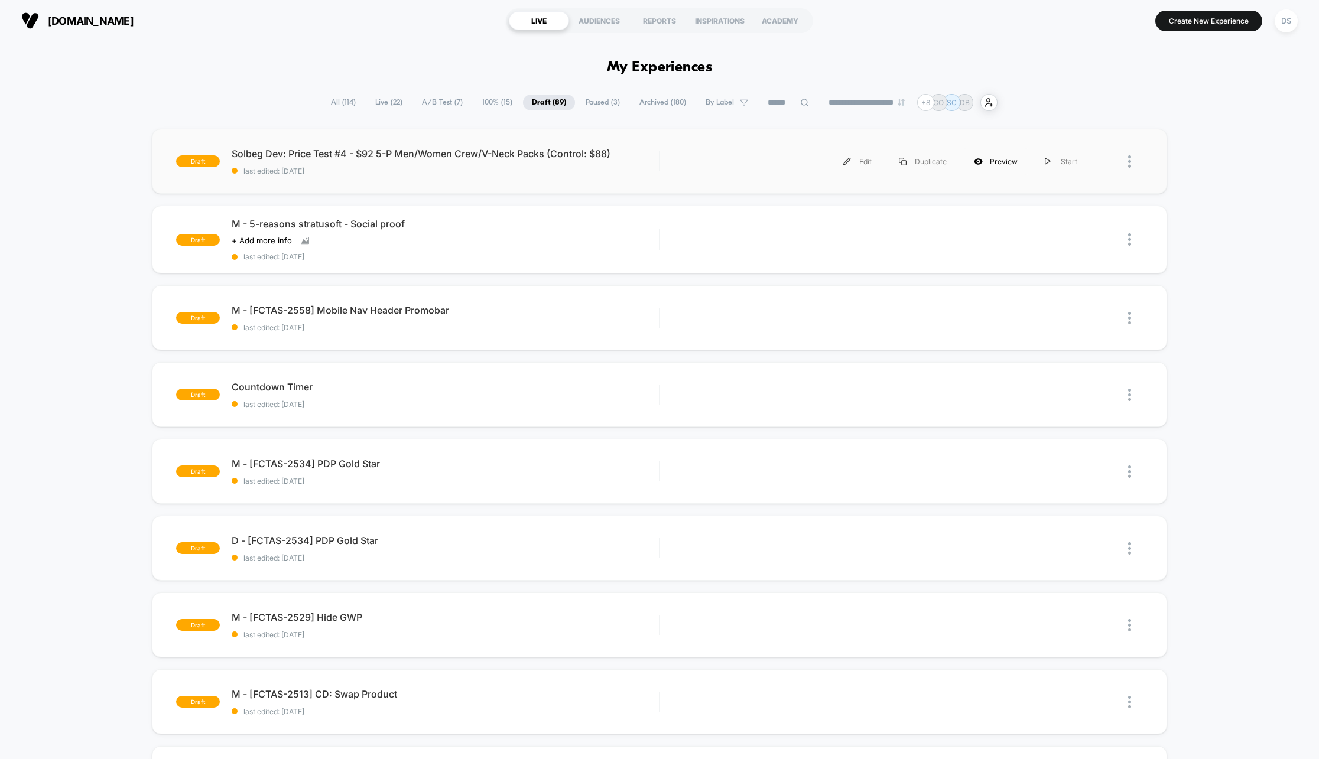
click at [1003, 161] on div "Preview" at bounding box center [995, 161] width 71 height 27
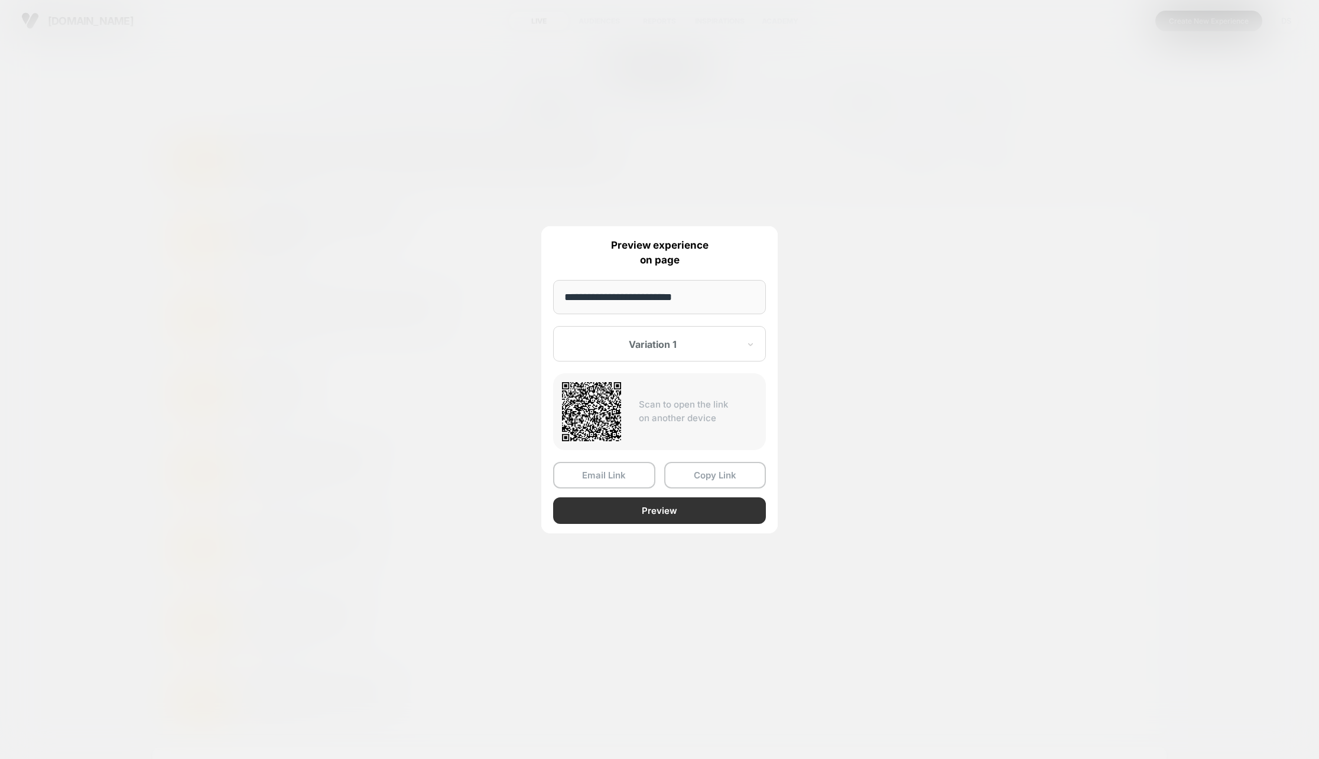
click at [635, 514] on button "Preview" at bounding box center [659, 511] width 213 height 27
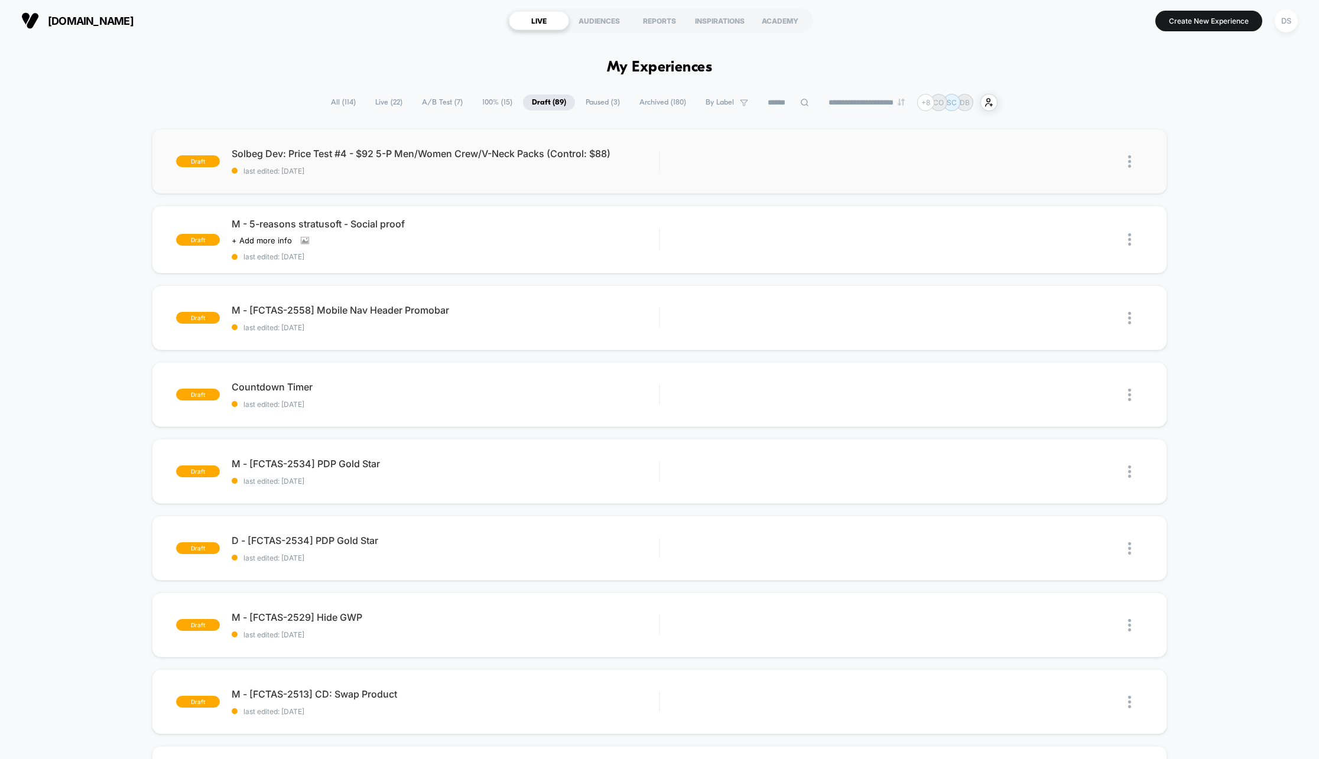
click at [337, 103] on span "All ( 114 )" at bounding box center [343, 103] width 43 height 16
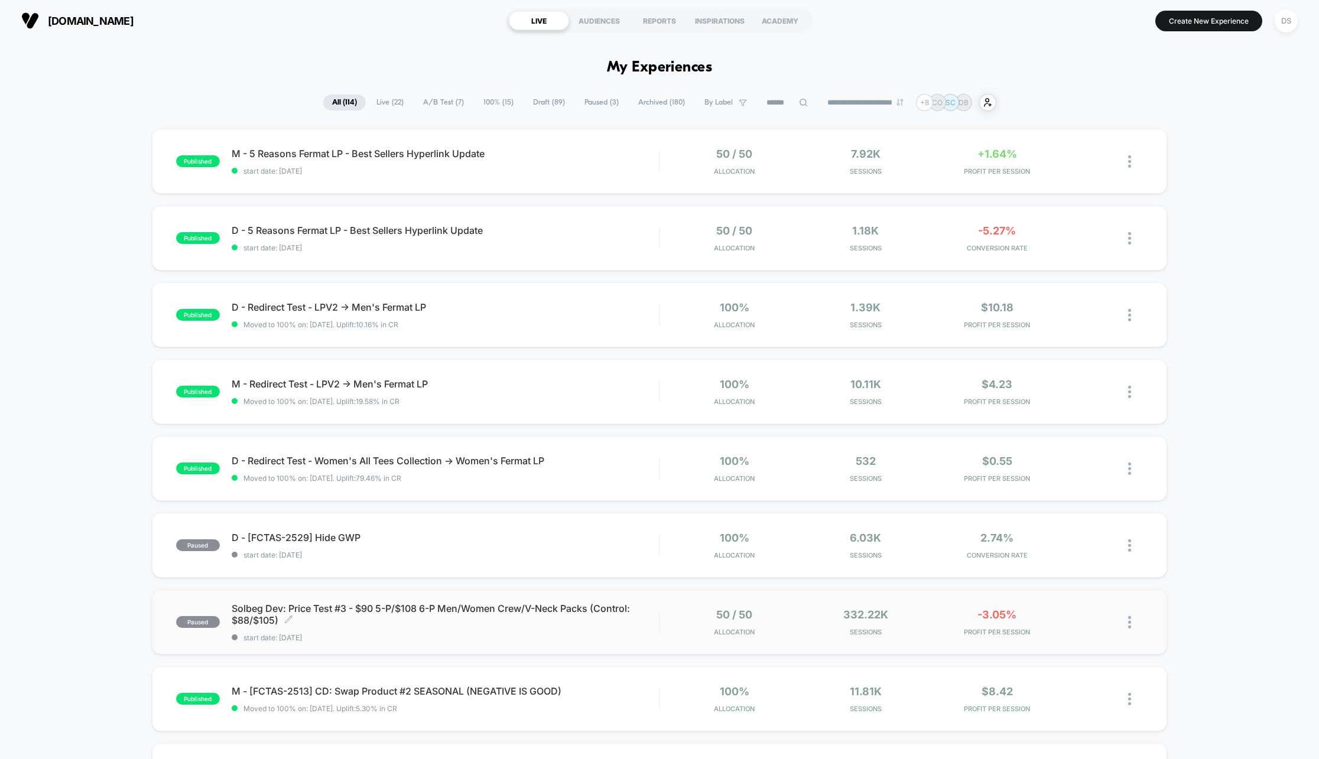
click at [433, 609] on span "Solbeg Dev: Price Test #3 - $90 5-P/$108 6-P Men/Women Crew/V-Neck Packs (Contr…" at bounding box center [446, 615] width 428 height 24
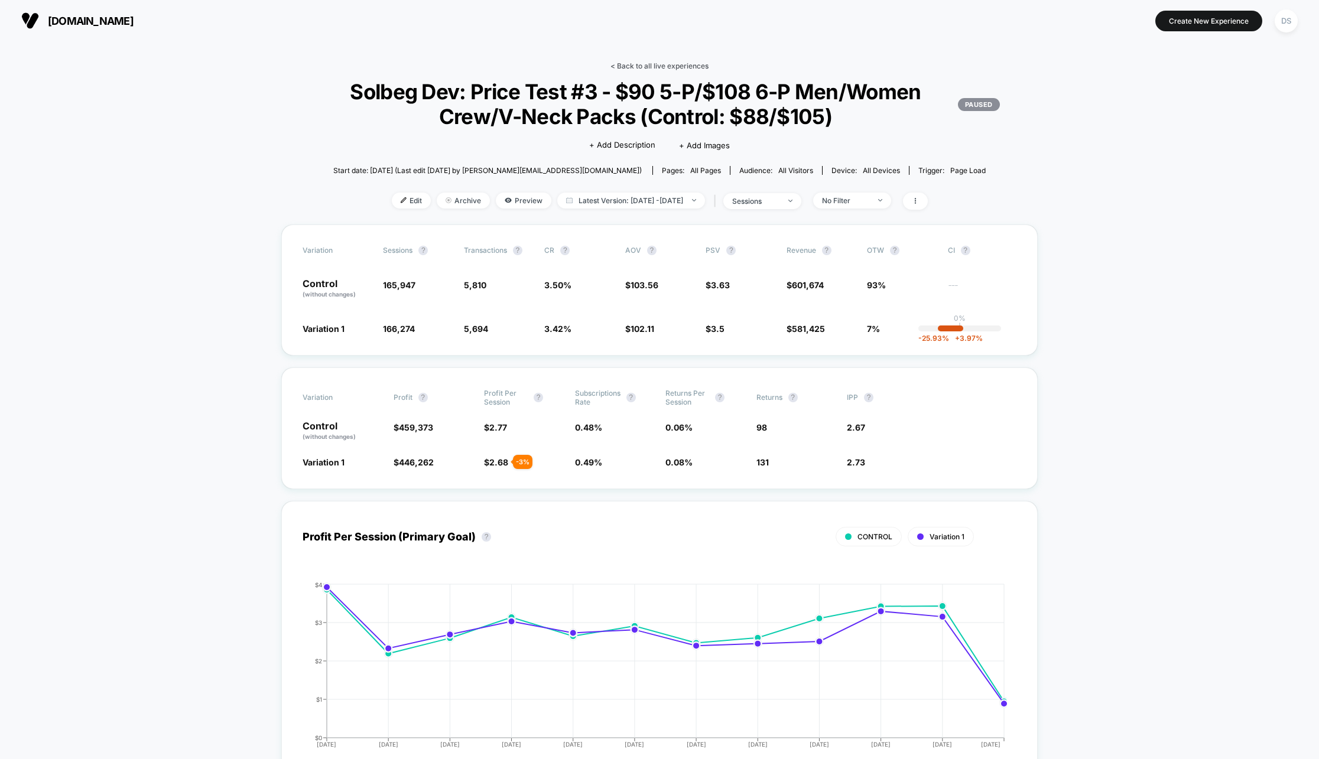
click at [655, 62] on link "< Back to all live experiences" at bounding box center [660, 65] width 98 height 9
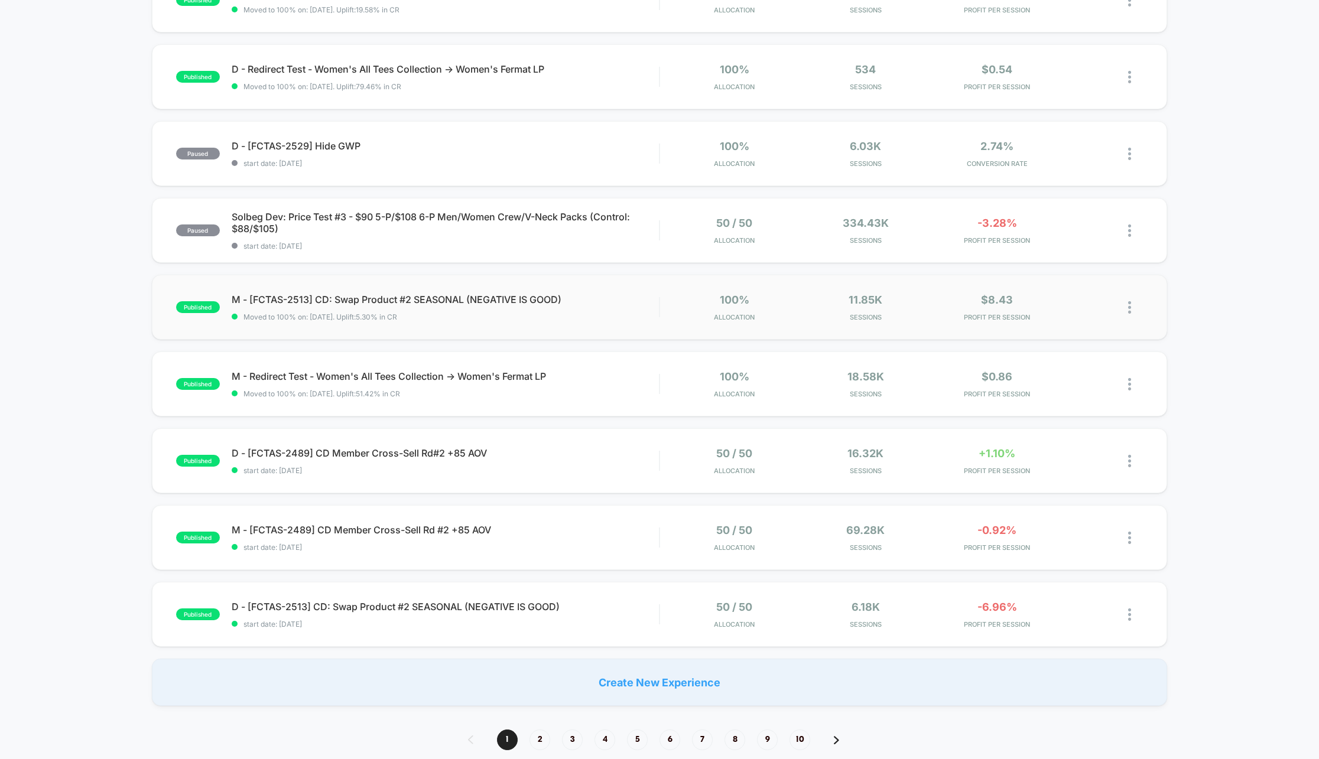
scroll to position [387, 0]
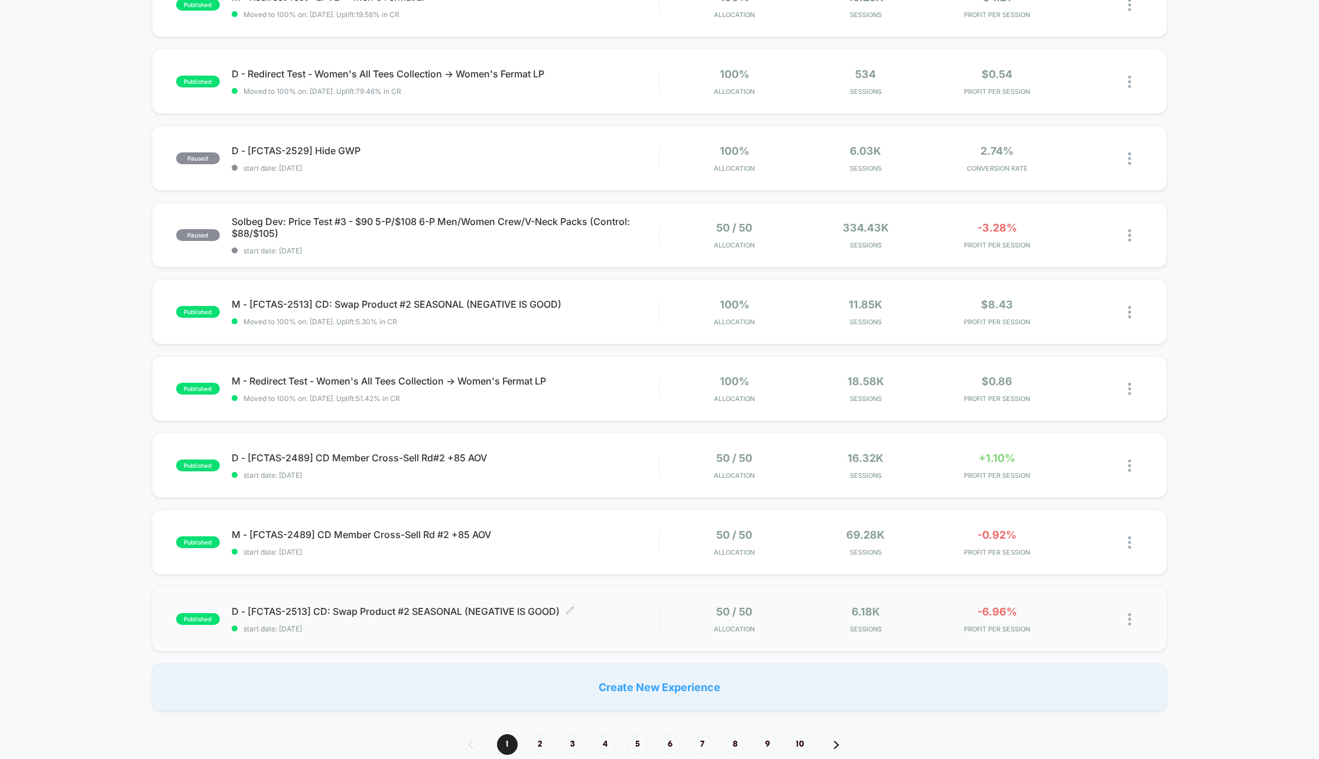
click at [495, 623] on div "D - [FCTAS-2513] CD: Swap Product #2 SEASONAL (NEGATIVE IS GOOD) Click to edit …" at bounding box center [446, 620] width 428 height 28
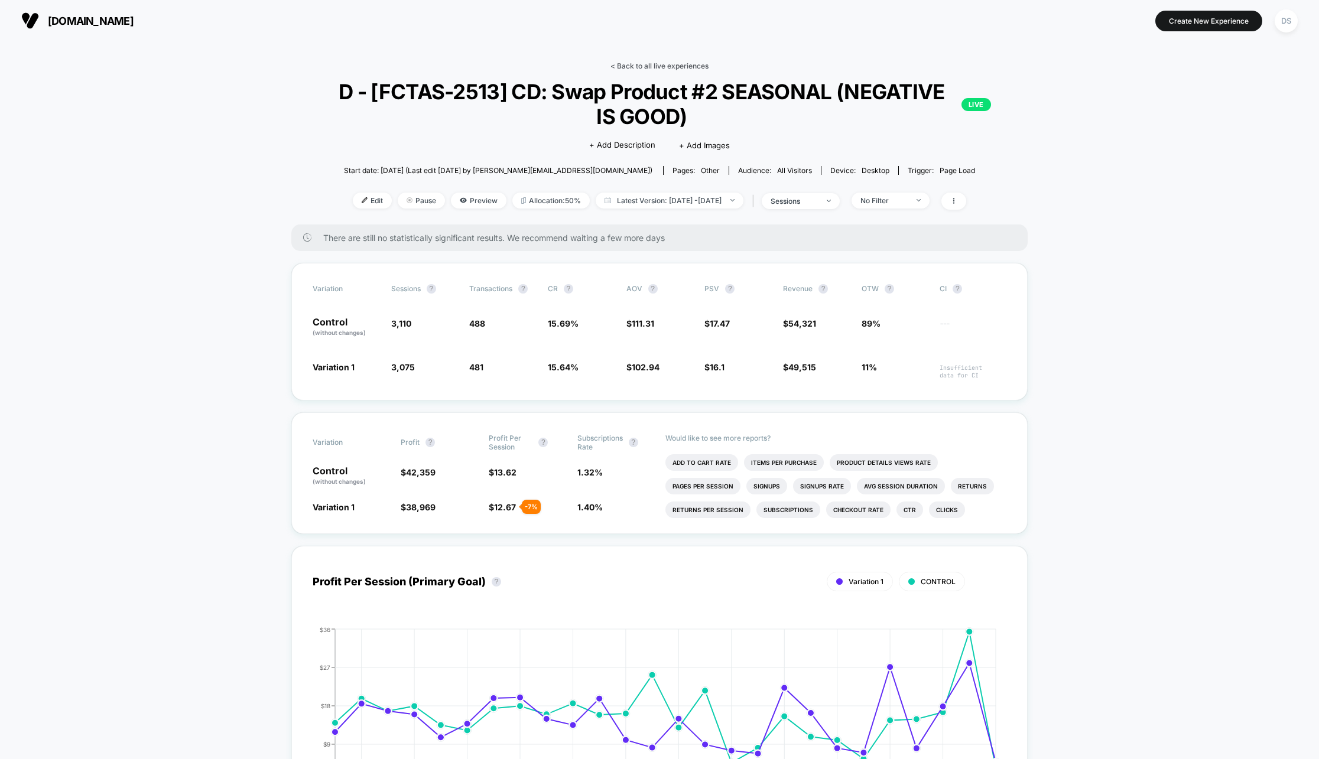
click at [622, 63] on link "< Back to all live experiences" at bounding box center [660, 65] width 98 height 9
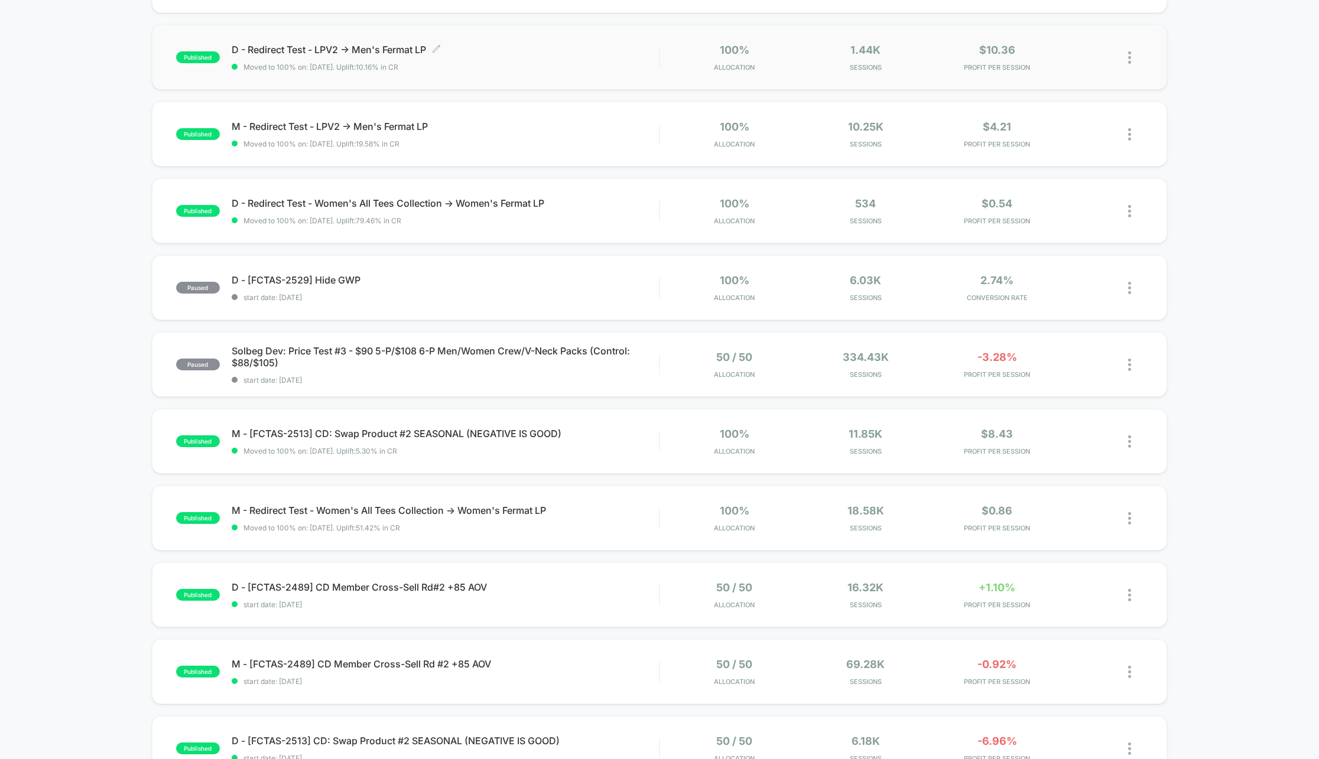
scroll to position [387, 0]
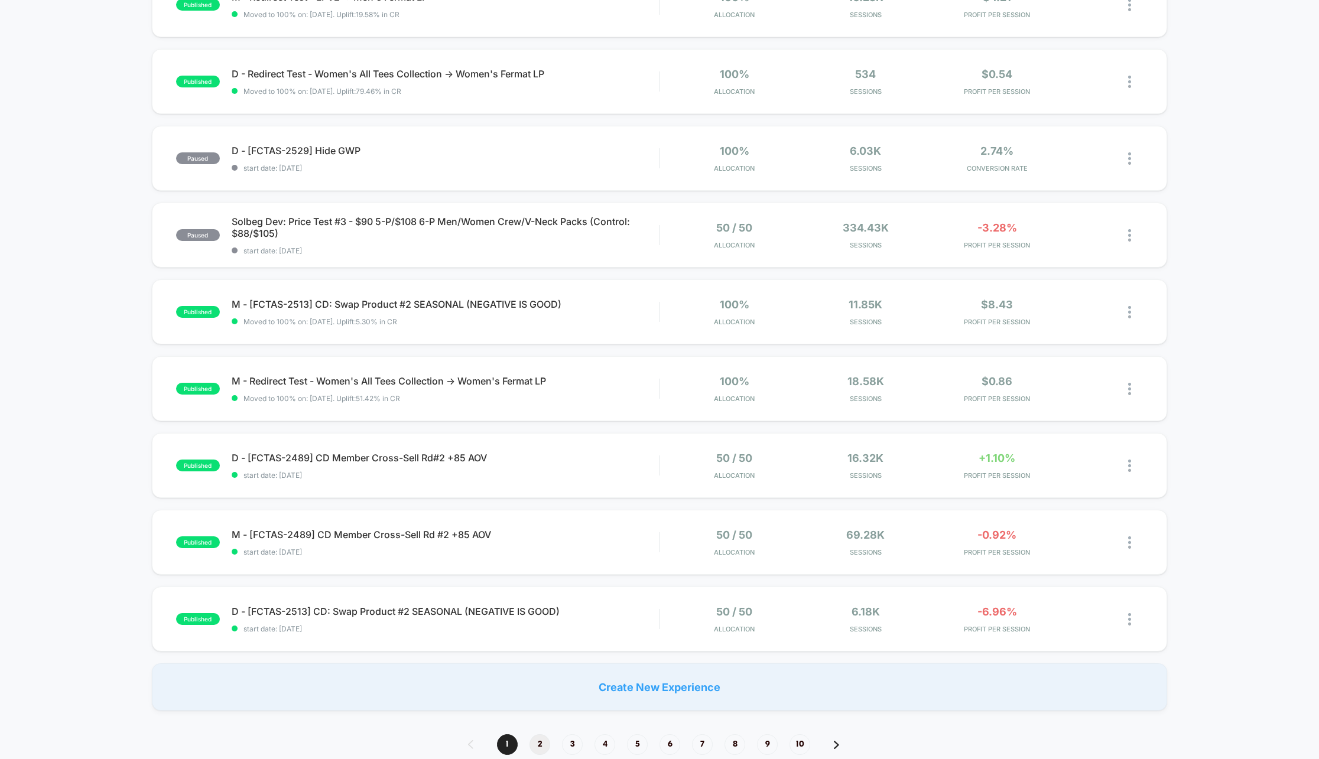
click at [537, 746] on span "2" at bounding box center [540, 745] width 21 height 21
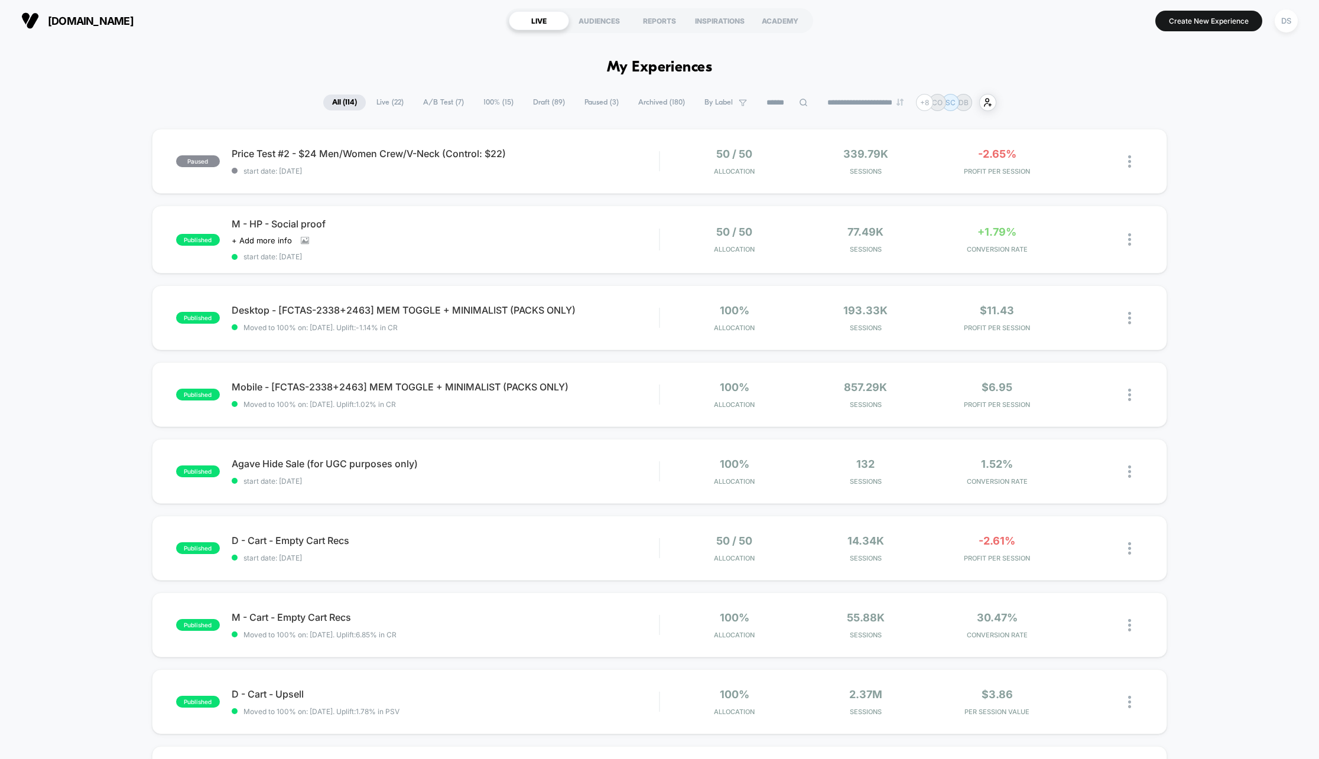
click at [340, 108] on span "All ( 114 )" at bounding box center [344, 103] width 43 height 16
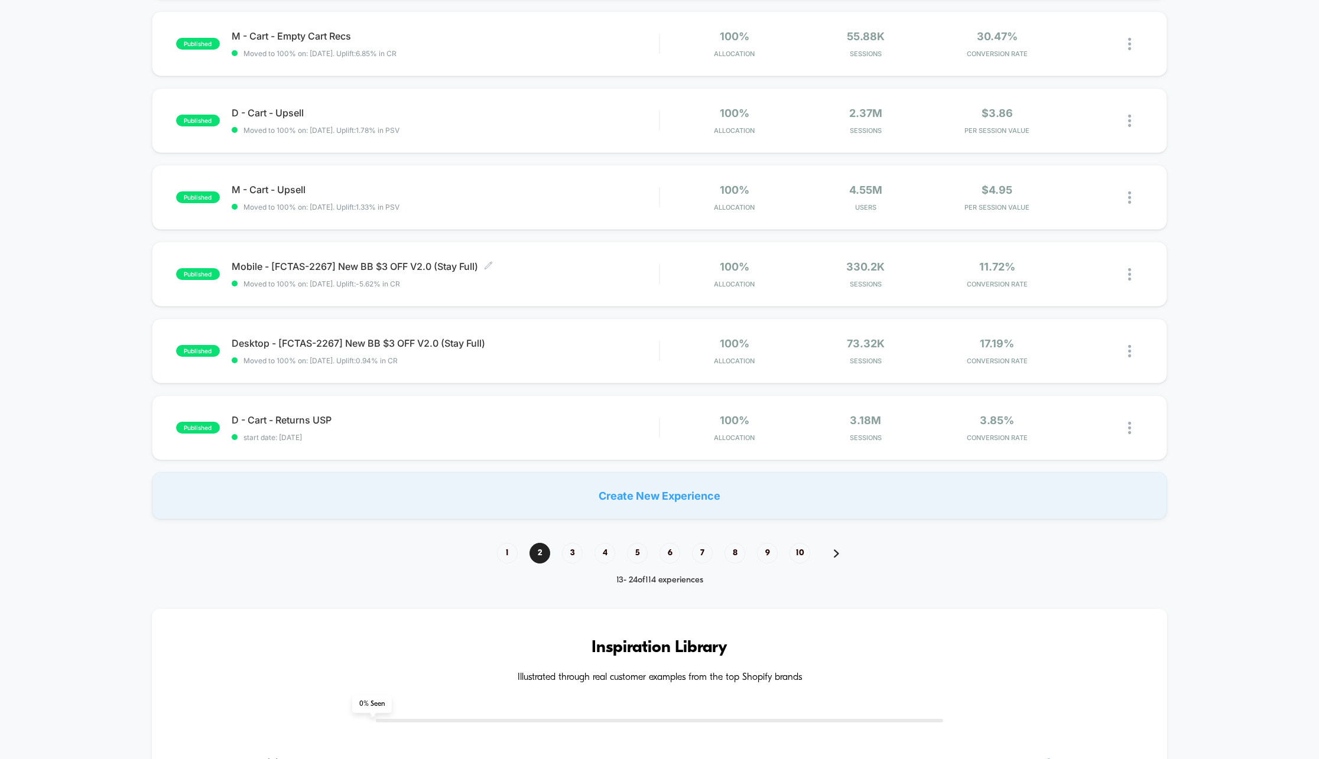
scroll to position [594, 0]
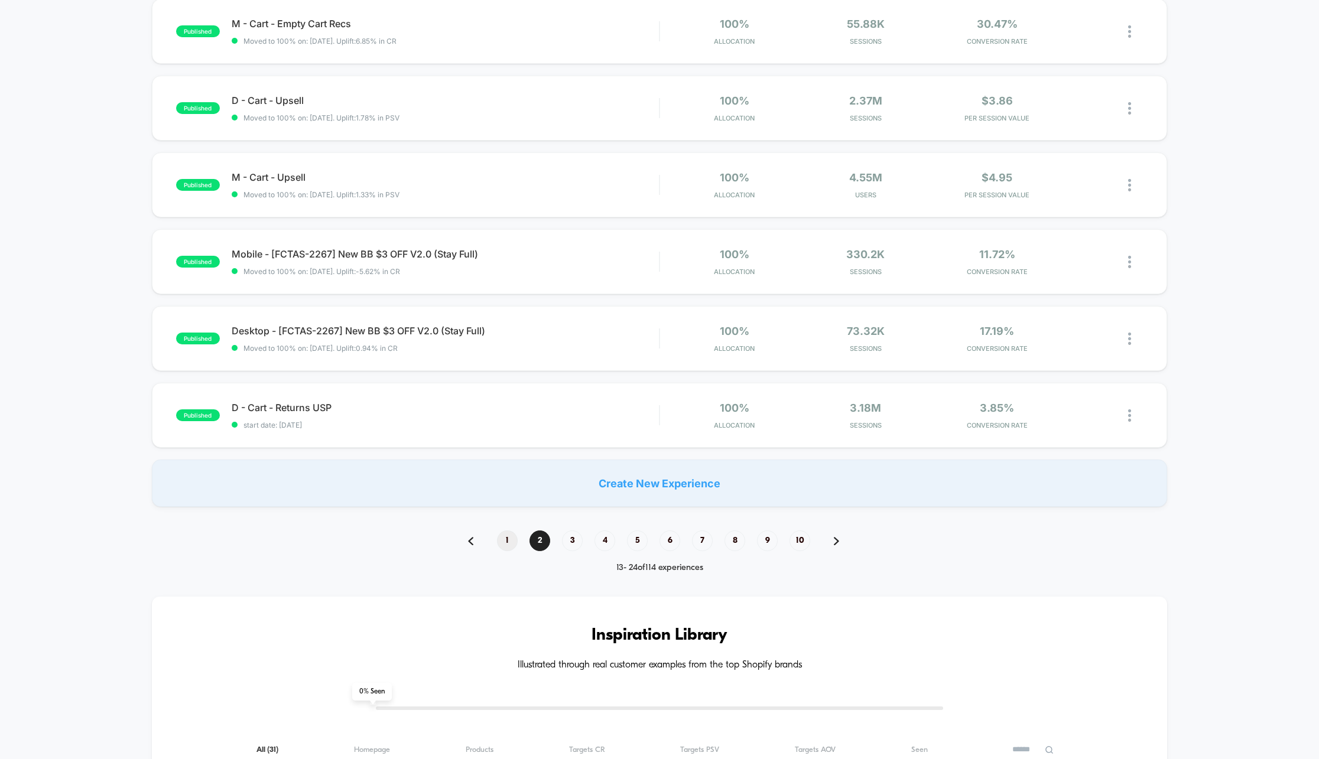
click at [511, 549] on span "1" at bounding box center [507, 541] width 21 height 21
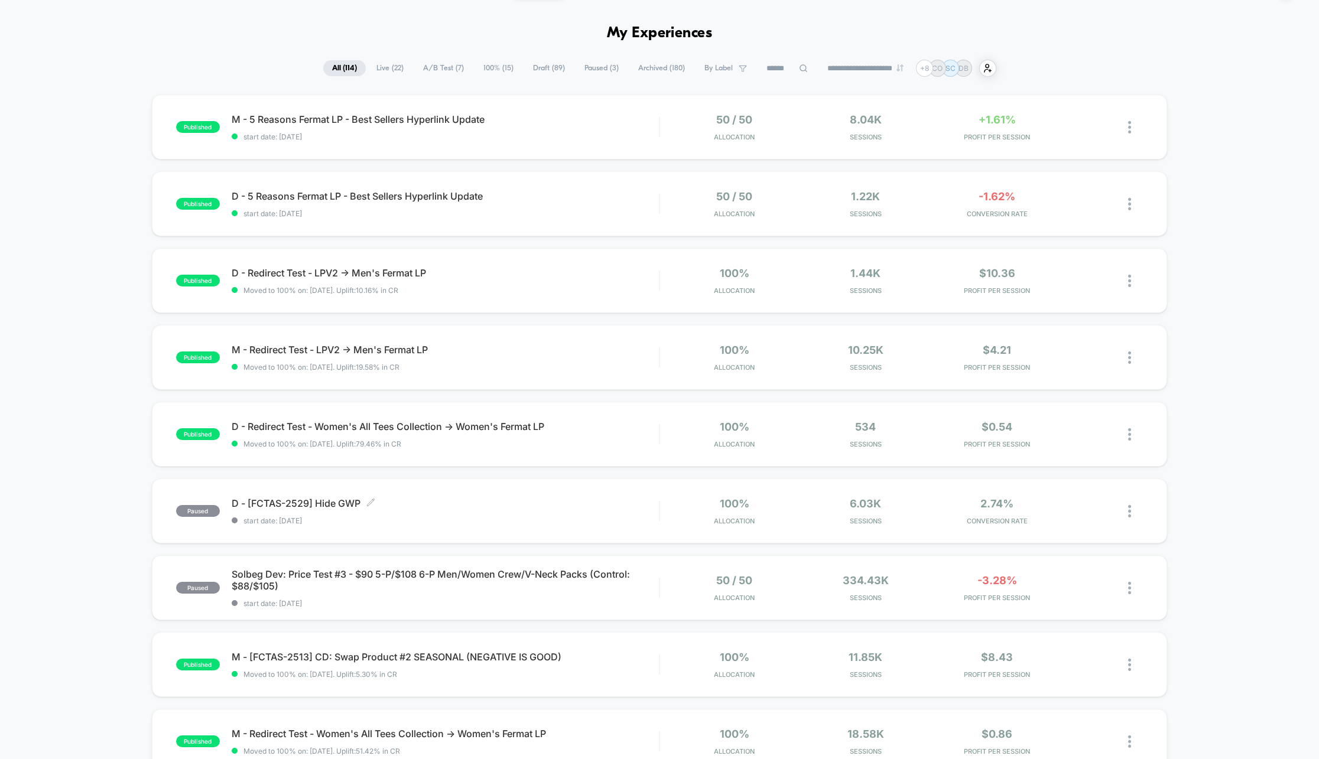
scroll to position [36, 0]
